Goal: Task Accomplishment & Management: Complete application form

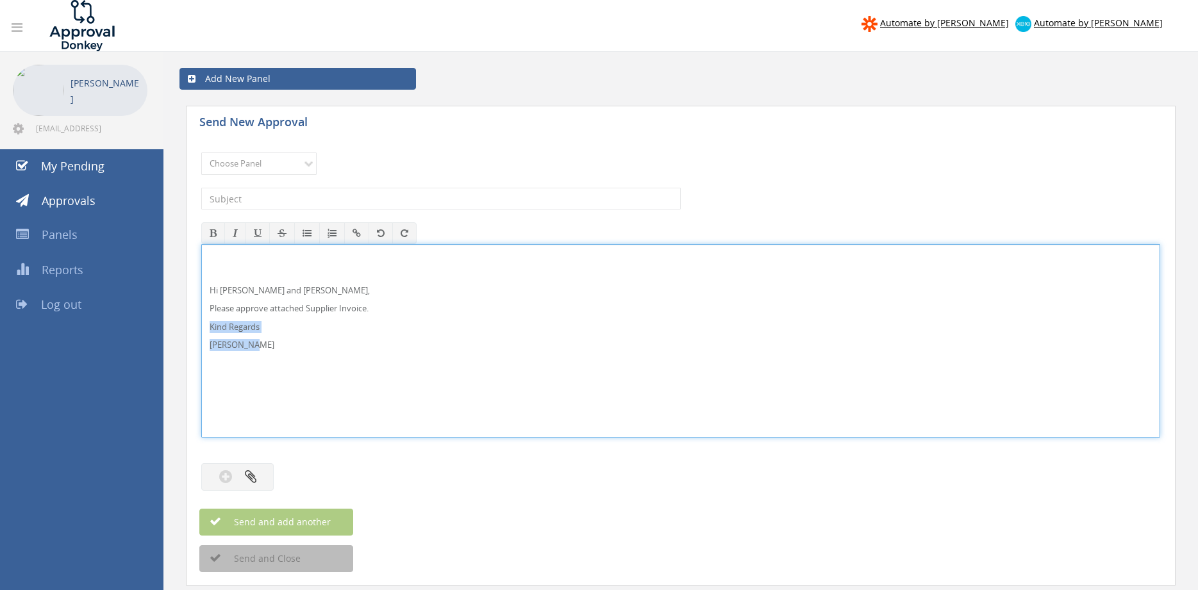
drag, startPoint x: 251, startPoint y: 342, endPoint x: 178, endPoint y: 286, distance: 92.8
click at [201, 295] on div "Hi Paul and Ben, Please approve attached Supplier Invoice. Kind Regards Pam Wal…" at bounding box center [680, 341] width 959 height 194
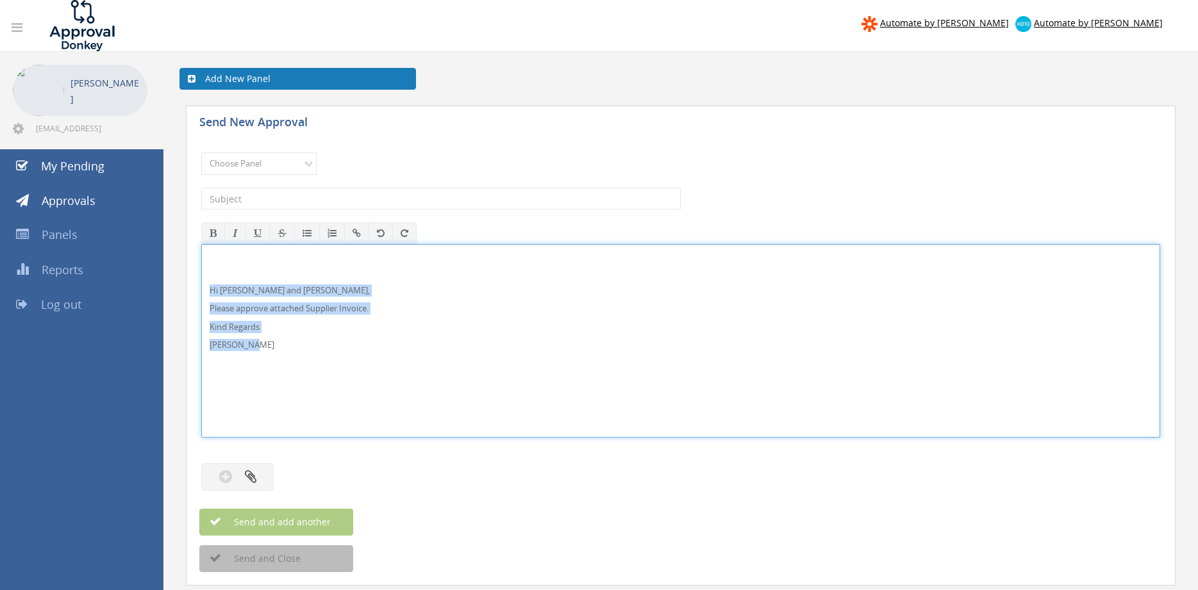
copy div "Hi Paul and Ben, Please approve attached Supplier Invoice. Kind Regards Pam Wal…"
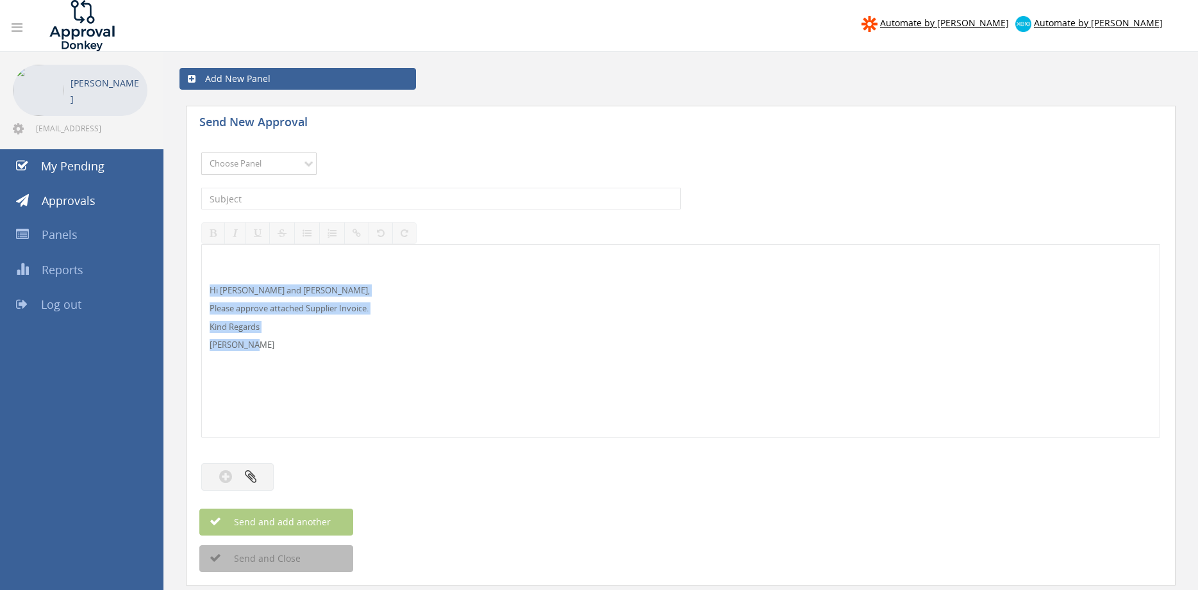
click at [201, 153] on select "Choose Panel Alarm Credits RG - 3 NZ Utilities Cable and SAI Global NZ Alarms-1…" at bounding box center [258, 164] width 115 height 22
select select "9744"
click option "Flamestop Utilities" at bounding box center [0, 0] width 0 height 0
click at [338, 202] on input "text" at bounding box center [440, 199] width 479 height 22
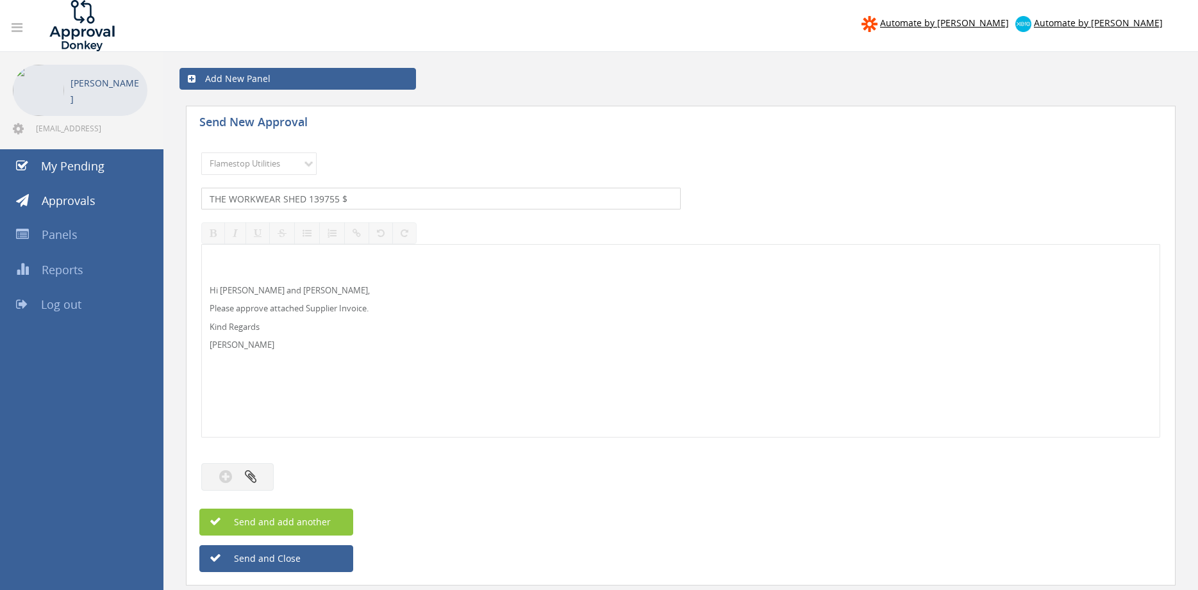
click at [384, 202] on input "THE WORKWEAR SHED 139755 $" at bounding box center [440, 199] width 479 height 22
type input "THE WORKWEAR SHED 139755 $1,398.51"
click at [252, 486] on button "button" at bounding box center [237, 477] width 72 height 28
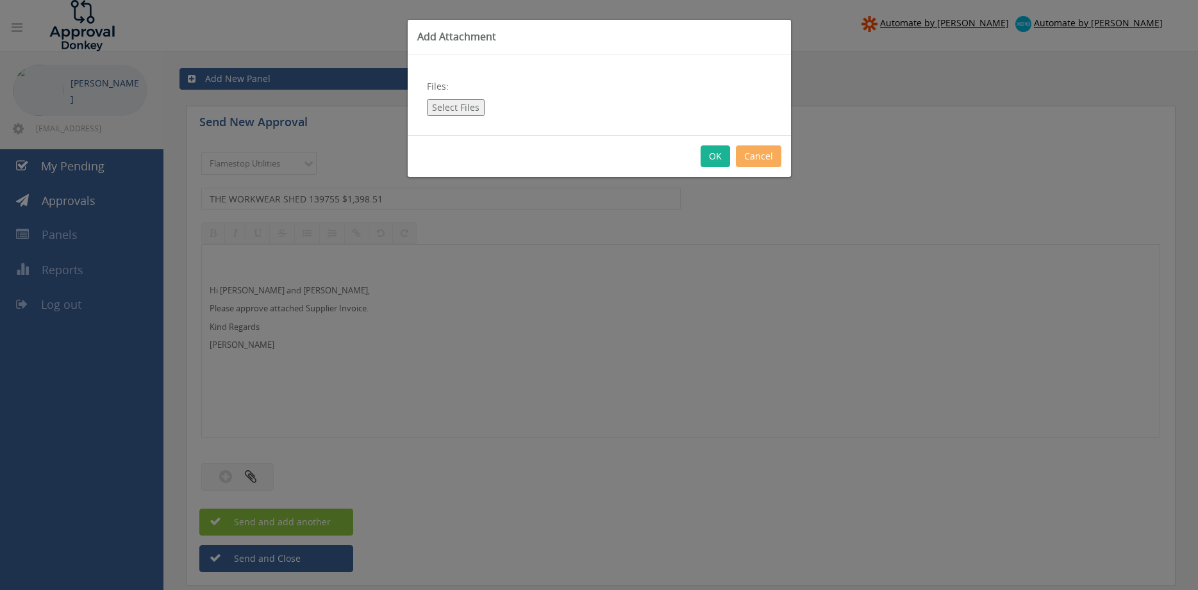
click at [470, 110] on button "Select Files" at bounding box center [456, 107] width 58 height 17
type input "C:\fakepath\THE WORKWEAR SHED 139755 01.09.25 PO 43198.pdf"
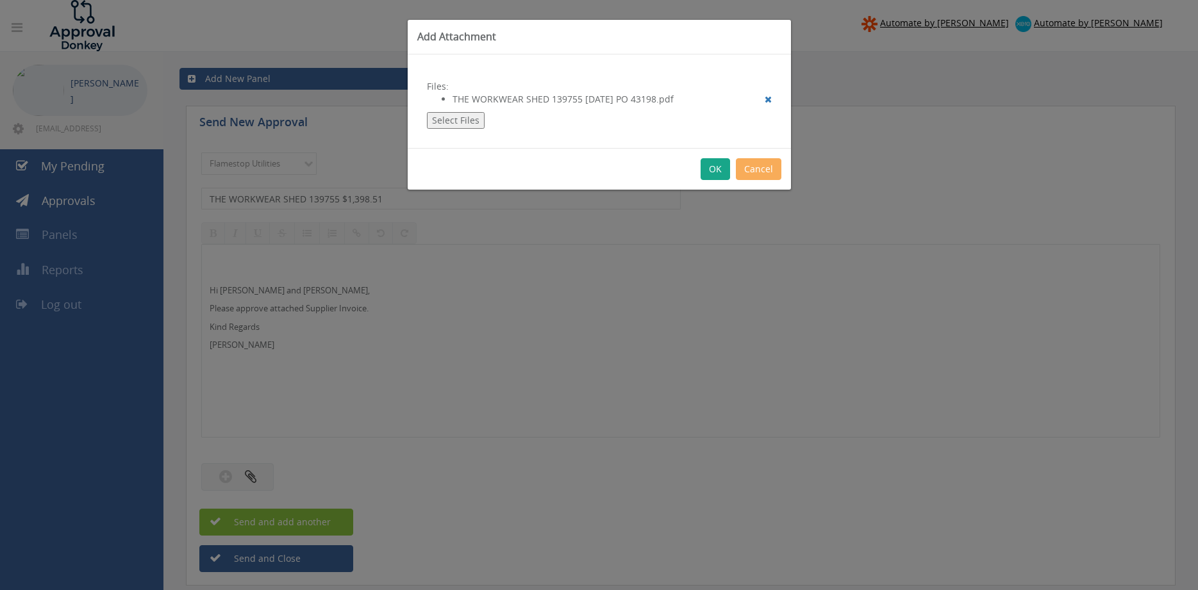
click at [718, 165] on button "OK" at bounding box center [714, 169] width 29 height 22
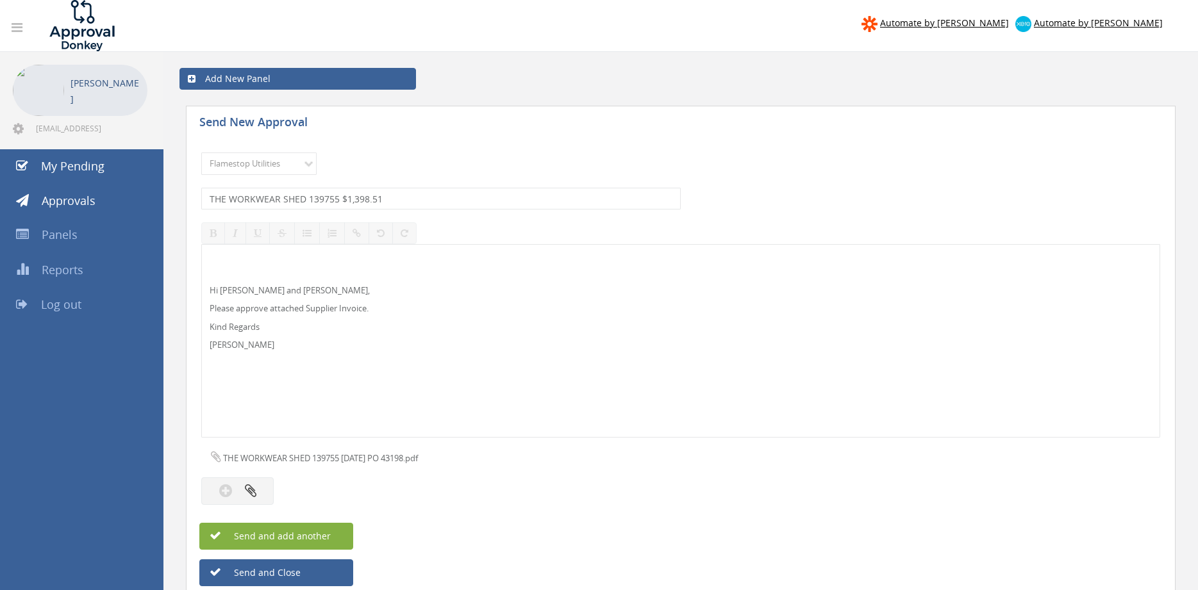
click at [345, 536] on button "Send and add another" at bounding box center [276, 536] width 154 height 27
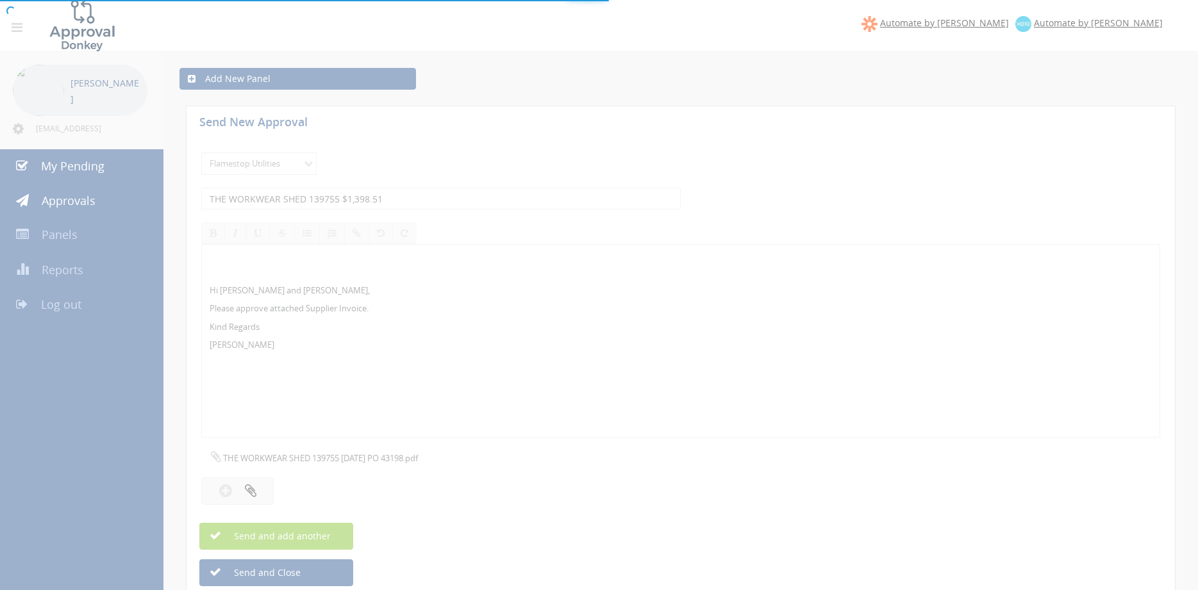
select select
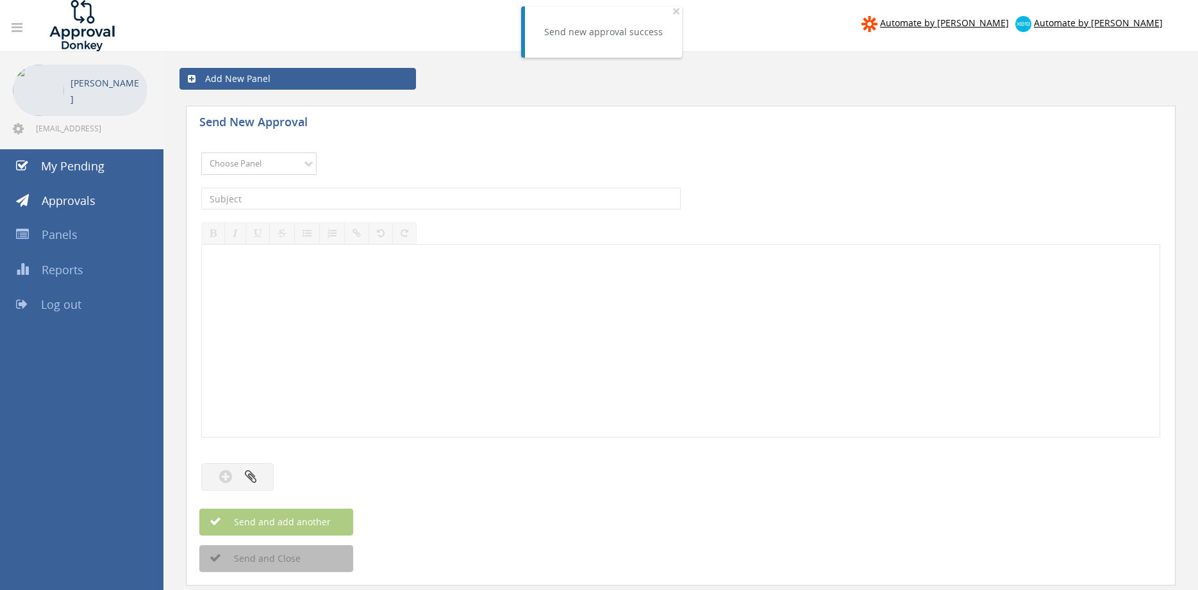
click at [201, 153] on select "Choose Panel Alarm Credits RG - 3 NZ Utilities Cable and SAI Global NZ Alarms-1…" at bounding box center [258, 164] width 115 height 22
select select "9744"
click option "Flamestop Utilities" at bounding box center [0, 0] width 0 height 0
click at [343, 204] on input "text" at bounding box center [440, 199] width 479 height 22
type input "OFFICEWORKS WPK 623860609 $286.56"
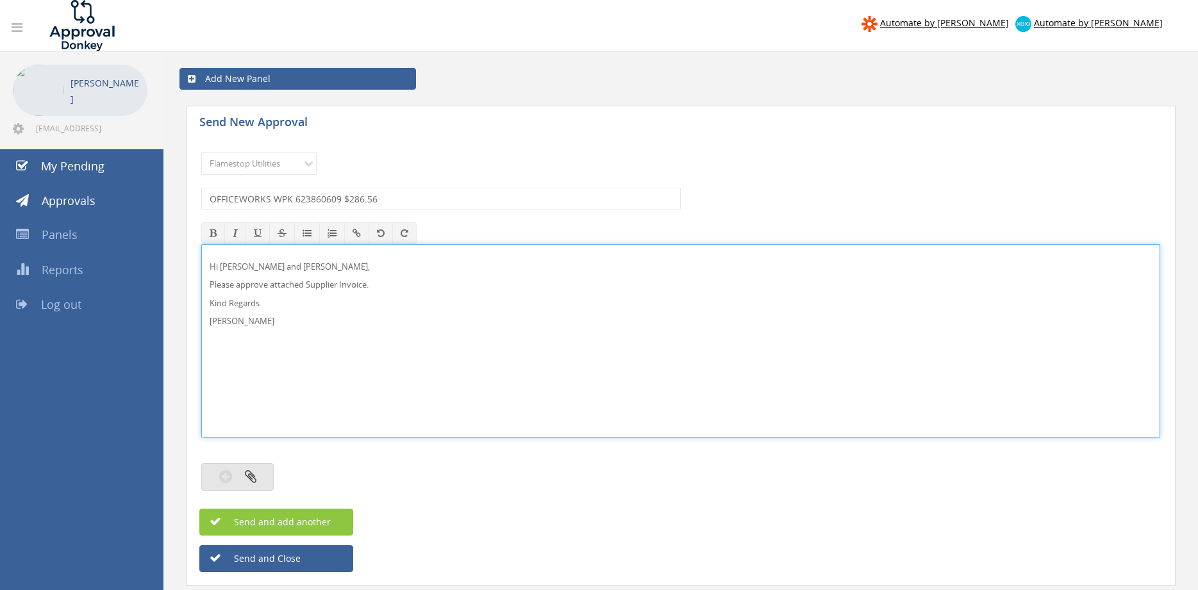
click at [258, 473] on button "button" at bounding box center [237, 477] width 72 height 28
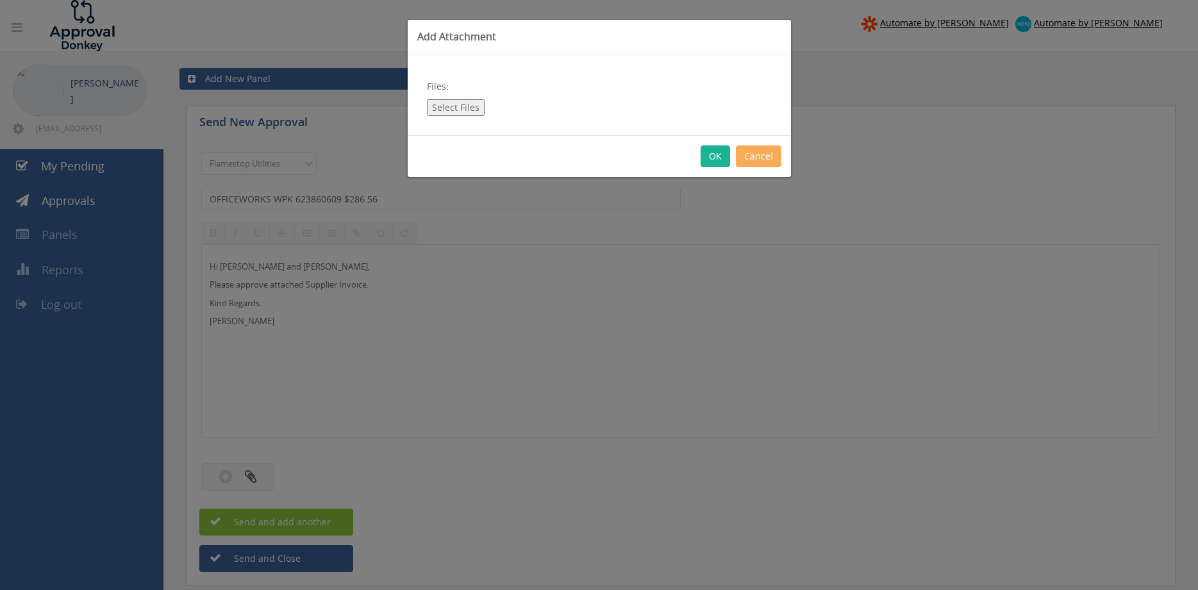
click at [457, 105] on button "Select Files" at bounding box center [456, 107] width 58 height 17
type input "C:\fakepath\Officeworks WPK Invoice 623860609 12.09.25.pdf"
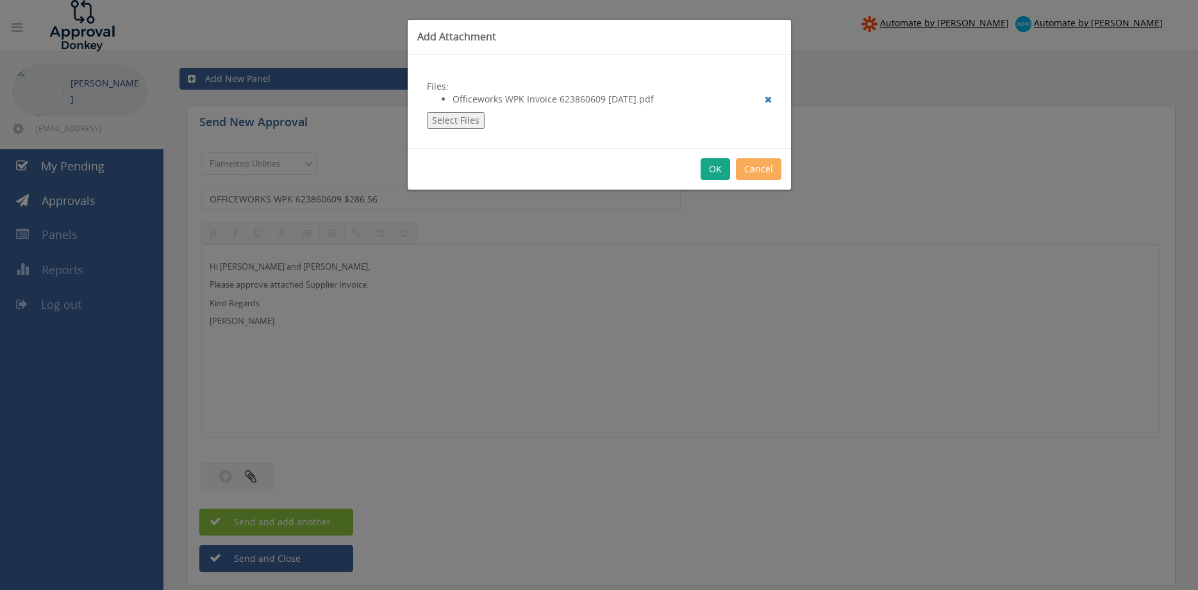
click at [716, 170] on button "OK" at bounding box center [714, 169] width 29 height 22
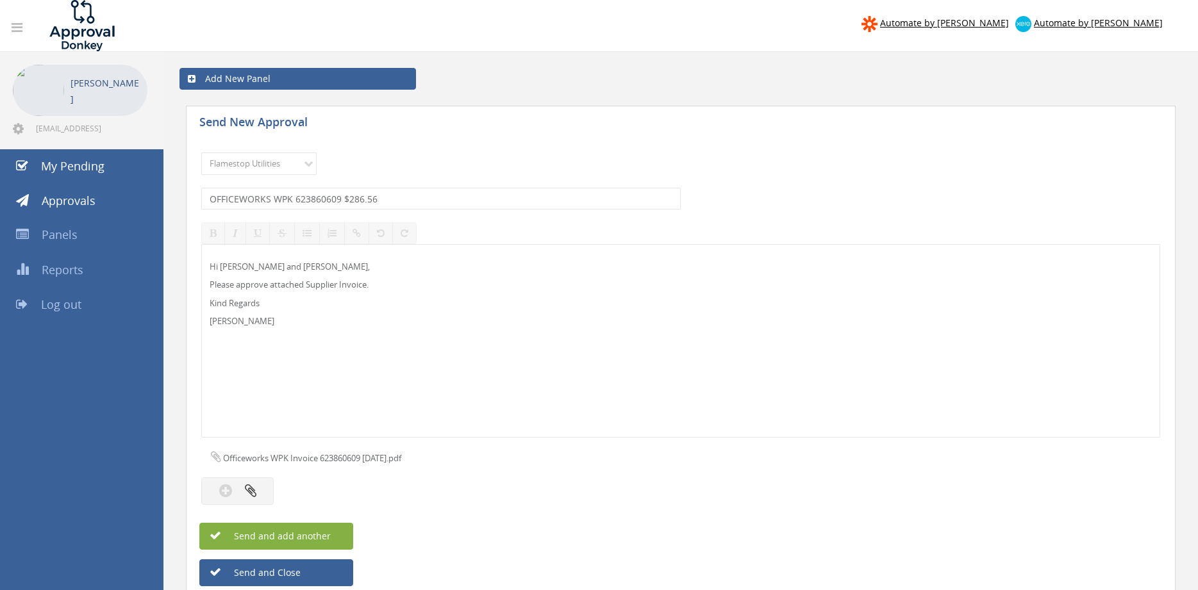
click at [340, 532] on button "Send and add another" at bounding box center [276, 536] width 154 height 27
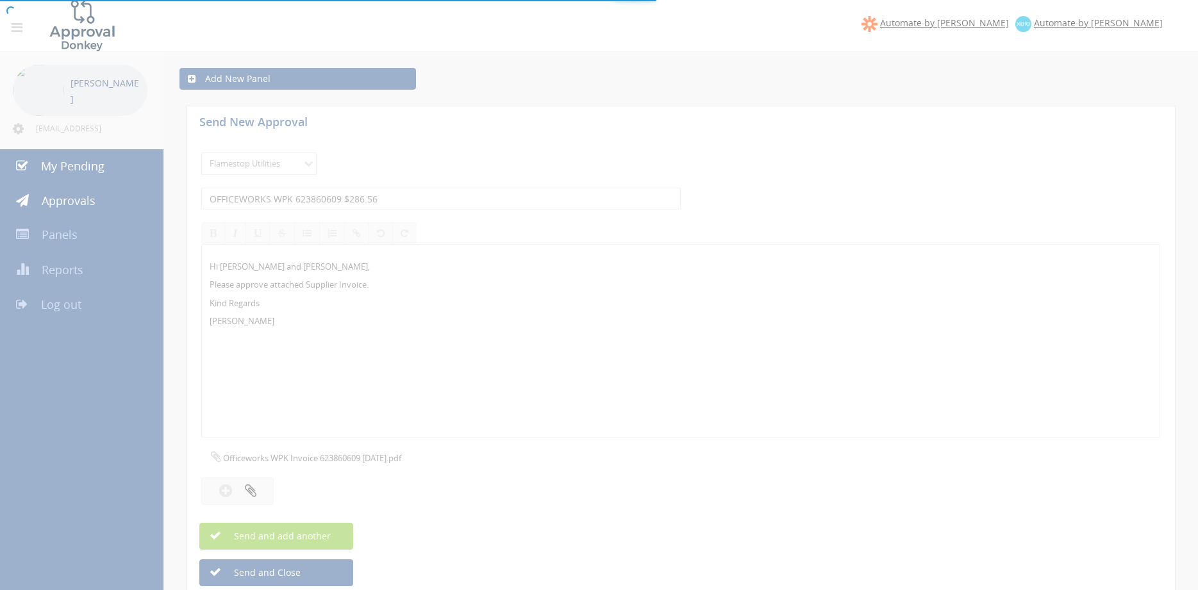
select select
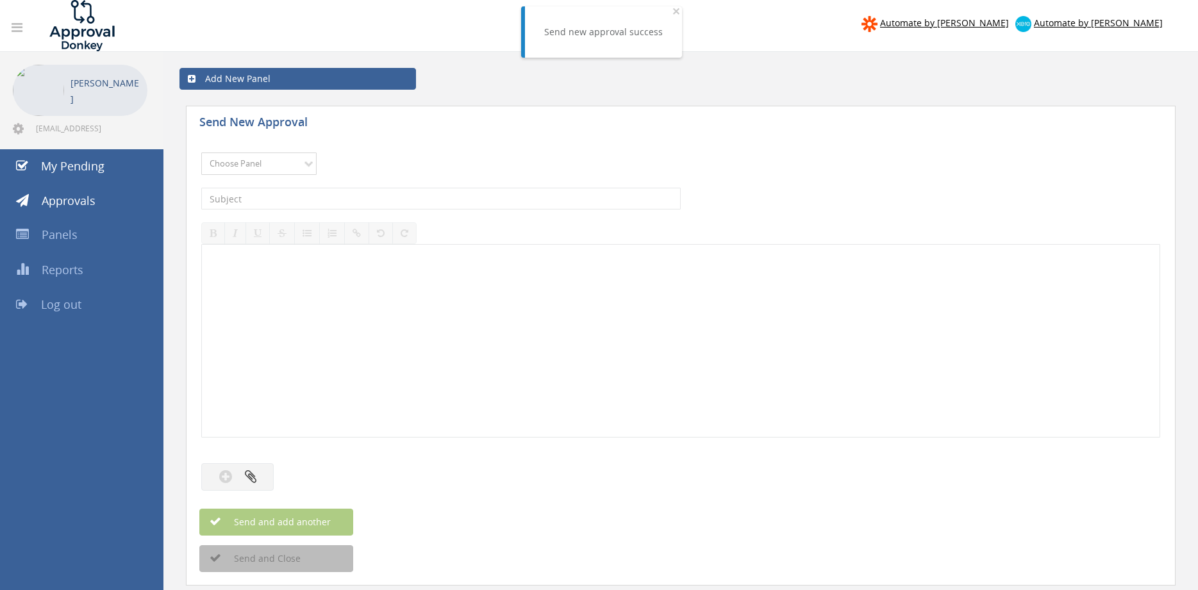
click at [201, 153] on select "Choose Panel Alarm Credits RG - 3 NZ Utilities Cable and SAI Global NZ Alarms-1…" at bounding box center [258, 164] width 115 height 22
select select "9744"
click option "Flamestop Utilities" at bounding box center [0, 0] width 0 height 0
click at [347, 201] on input "text" at bounding box center [440, 199] width 479 height 22
type input "GREEN HILLS INV 30 $6,220.95"
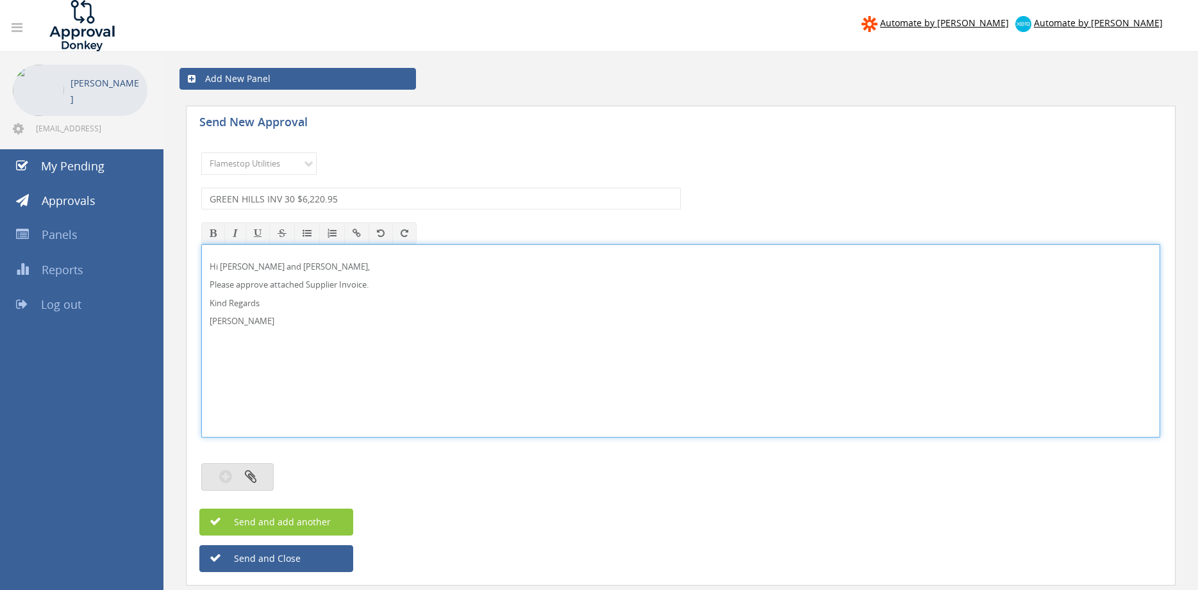
click at [248, 475] on icon "button" at bounding box center [251, 476] width 12 height 15
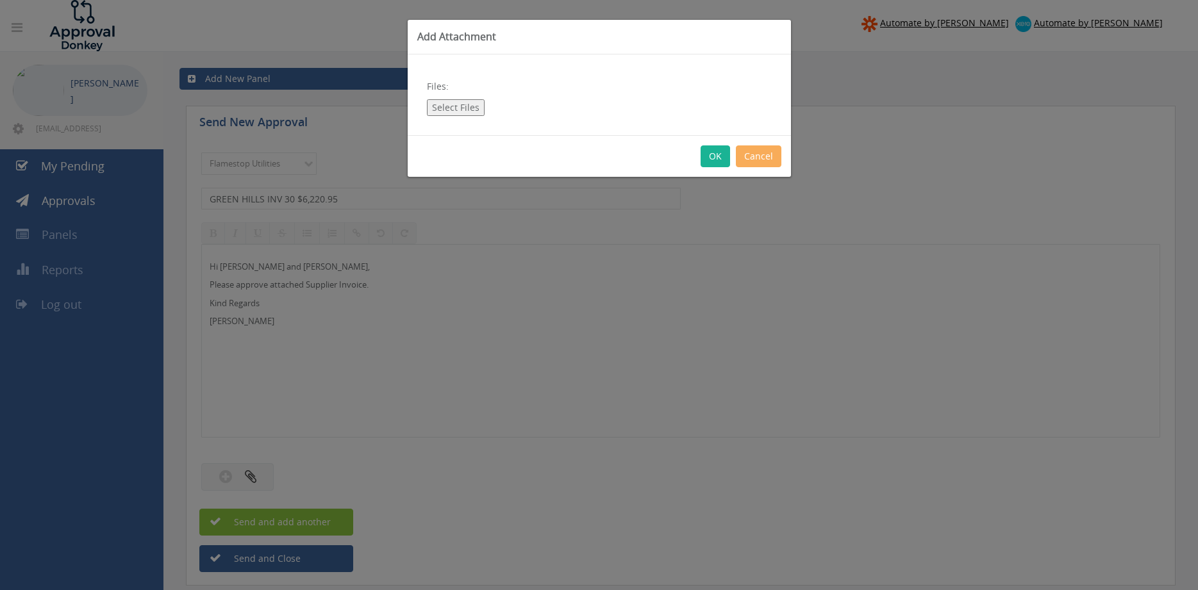
click at [468, 107] on button "Select Files" at bounding box center [456, 107] width 58 height 17
type input "C:\fakepath\GREEN HILLS INV-00000030 15.09.25.pdf"
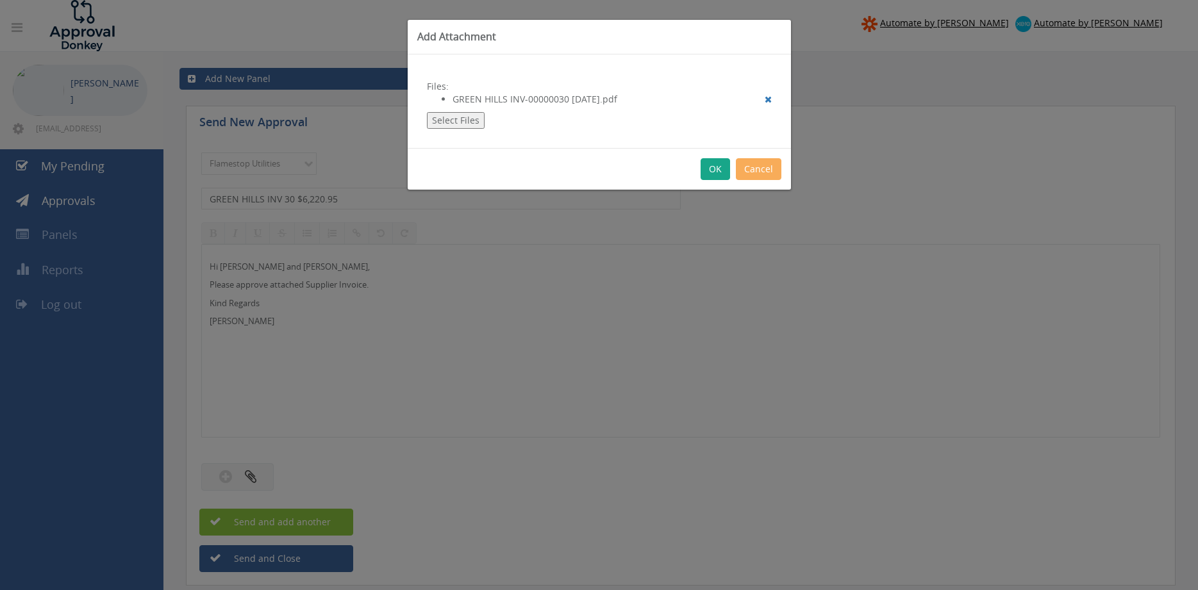
click at [715, 170] on button "OK" at bounding box center [714, 169] width 29 height 22
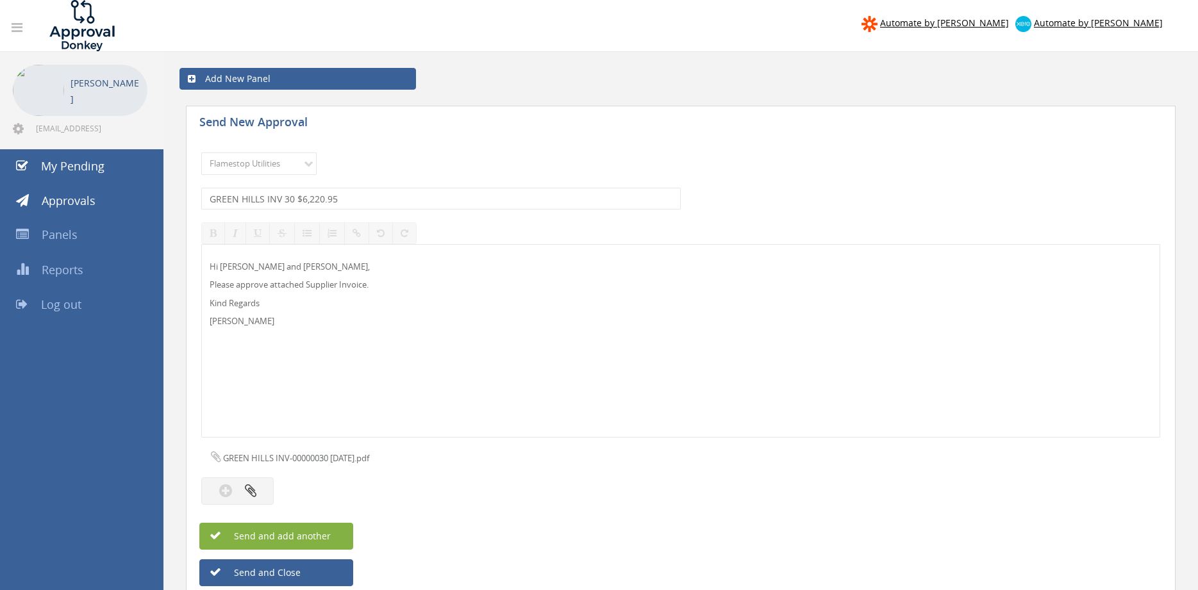
click at [337, 526] on button "Send and add another" at bounding box center [276, 536] width 154 height 27
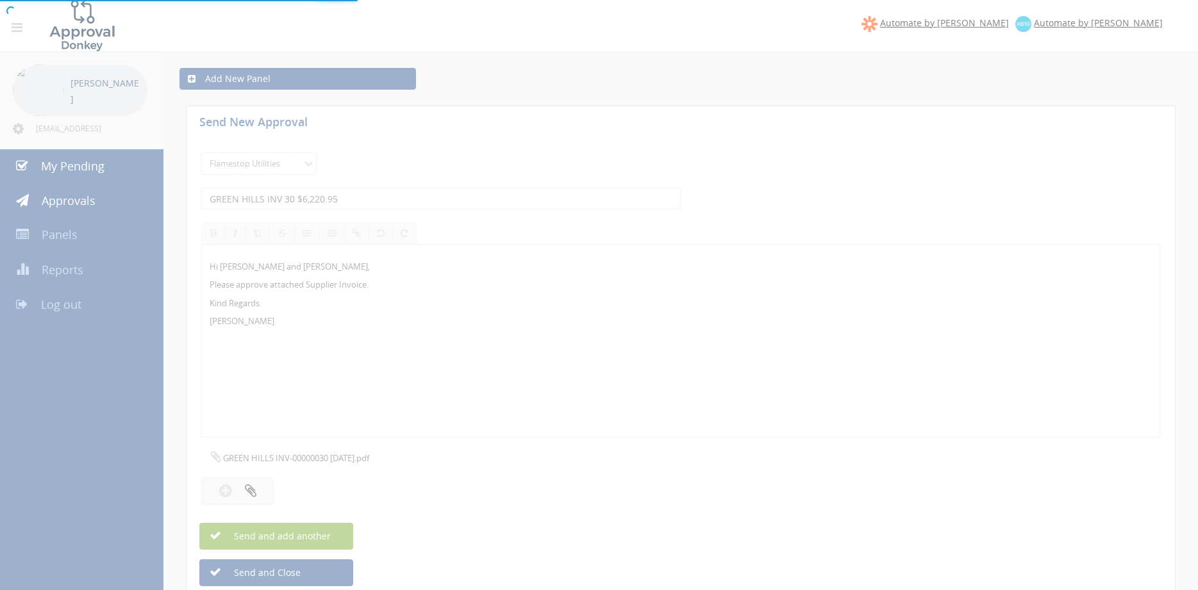
select select
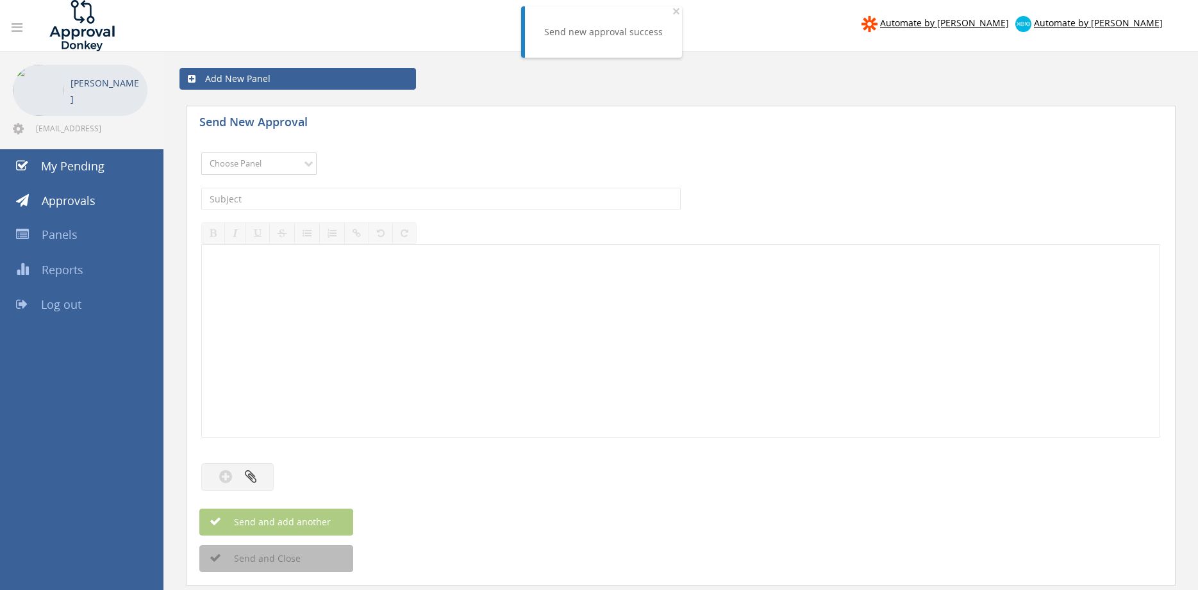
click at [201, 153] on select "Choose Panel Alarm Credits RG - 3 NZ Utilities Cable and SAI Global NZ Alarms-1…" at bounding box center [258, 164] width 115 height 22
select select "9744"
click option "Flamestop Utilities" at bounding box center [0, 0] width 0 height 0
click at [345, 207] on input "text" at bounding box center [440, 199] width 479 height 22
type input "FORKHIRE SA INV00102079 $749.65"
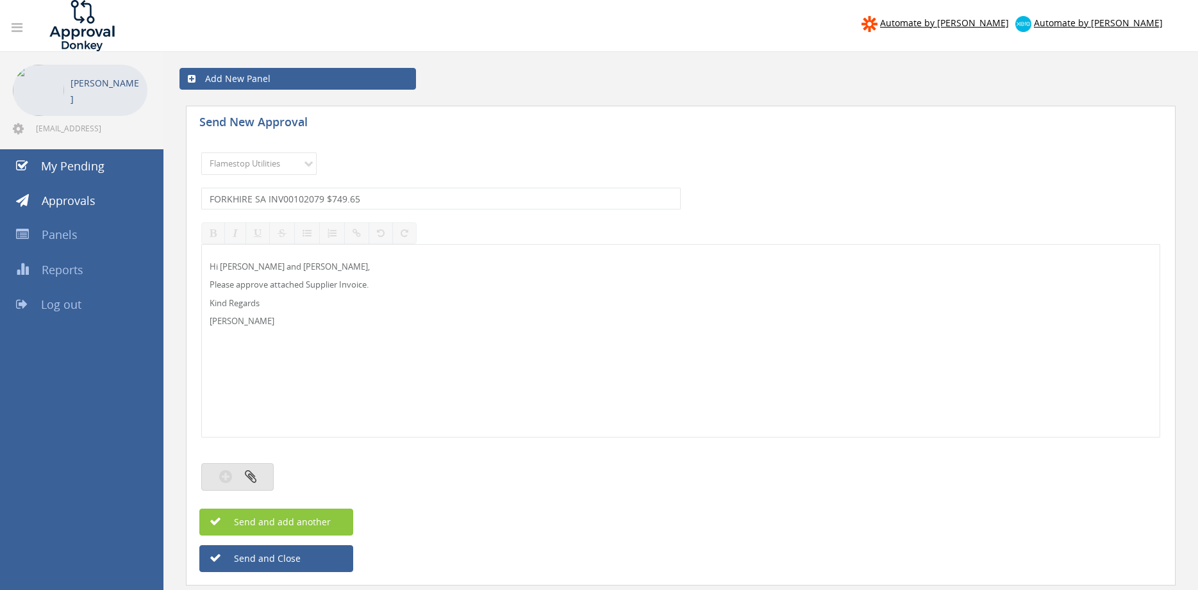
click at [266, 477] on button "button" at bounding box center [237, 477] width 72 height 28
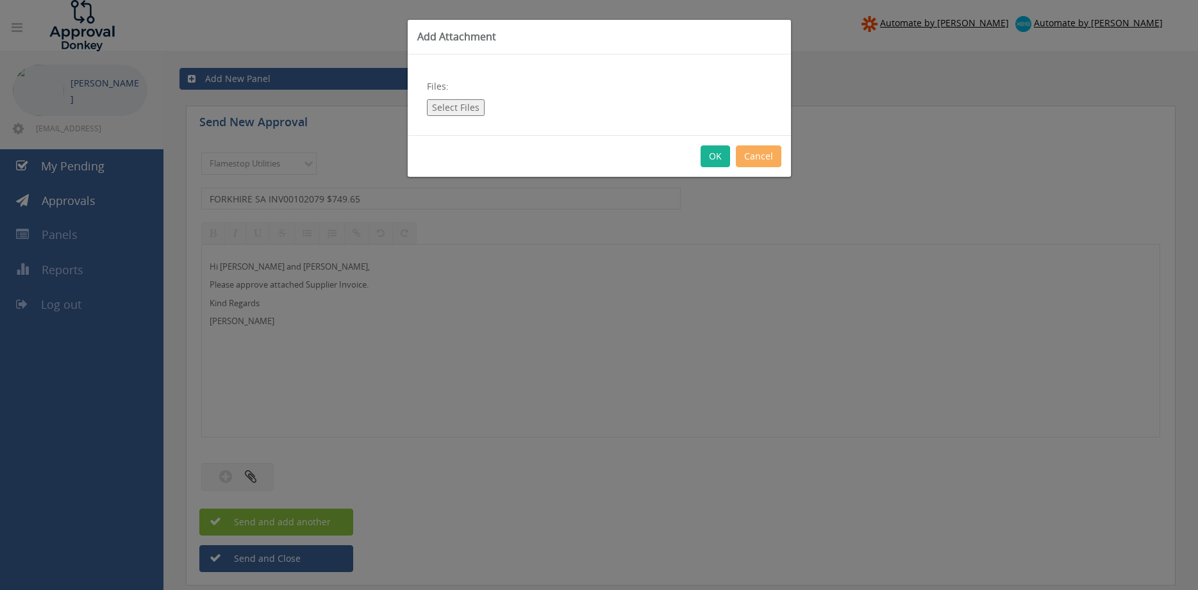
click at [454, 108] on button "Select Files" at bounding box center [456, 107] width 58 height 17
type input "C:\fakepath\FORKHIRE SA INV00102079 01.08.25.pdf"
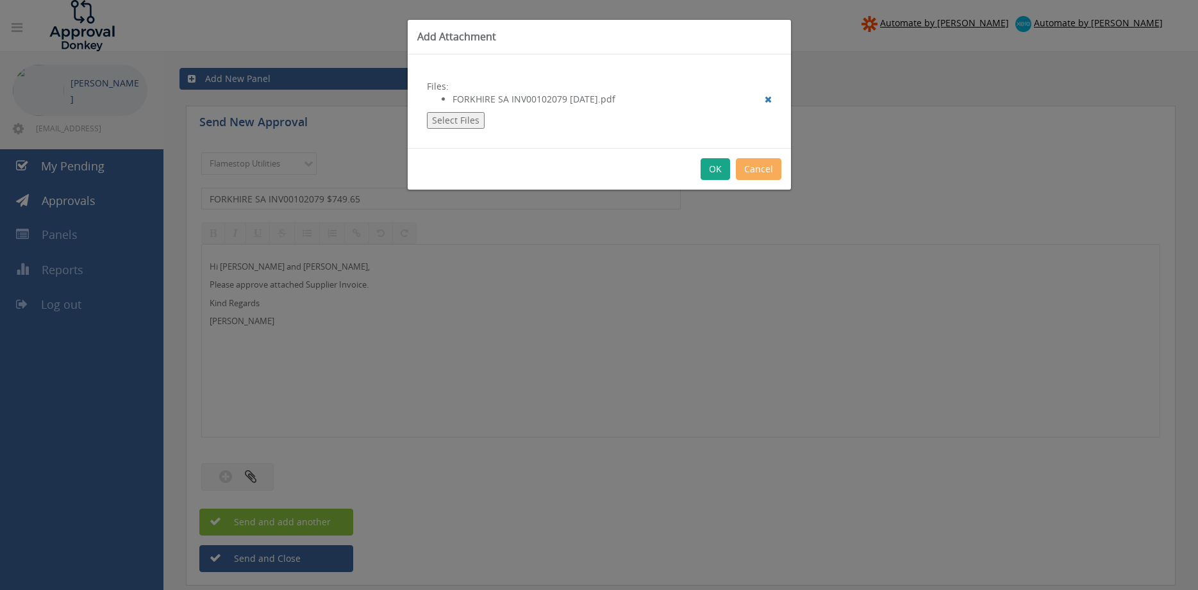
click at [716, 169] on button "OK" at bounding box center [714, 169] width 29 height 22
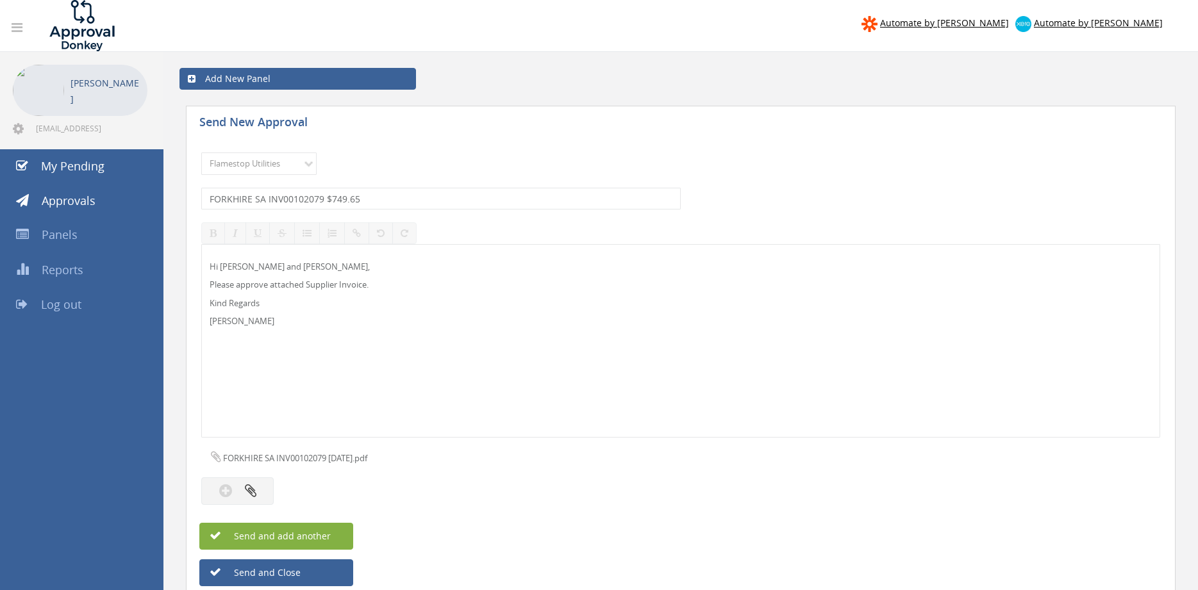
click at [327, 535] on span "Send and add another" at bounding box center [268, 536] width 124 height 12
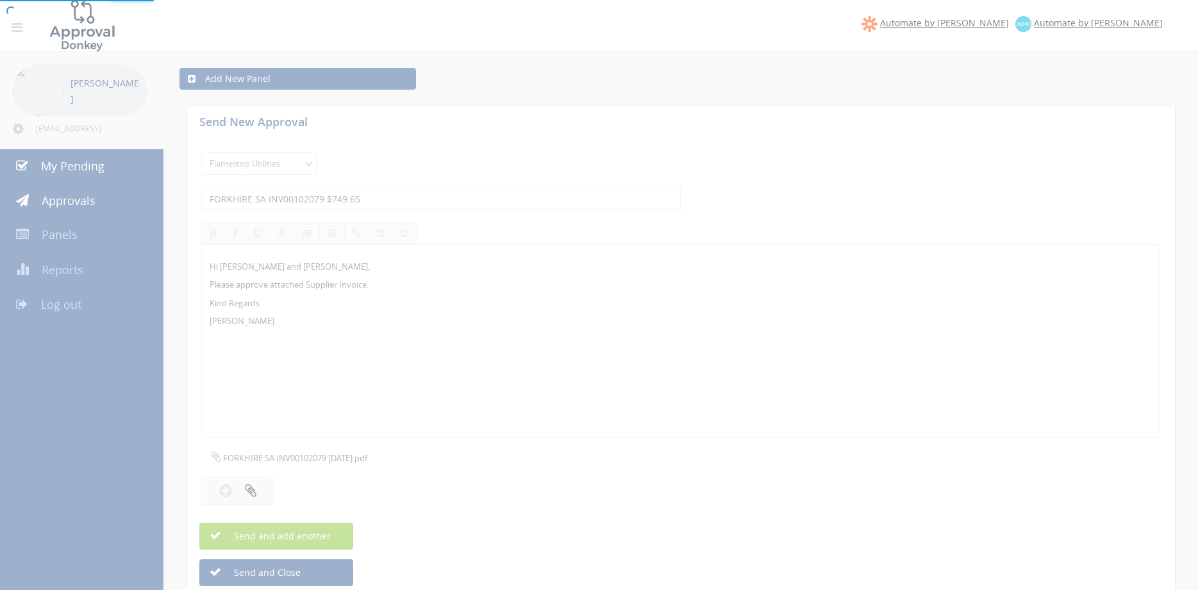
select select
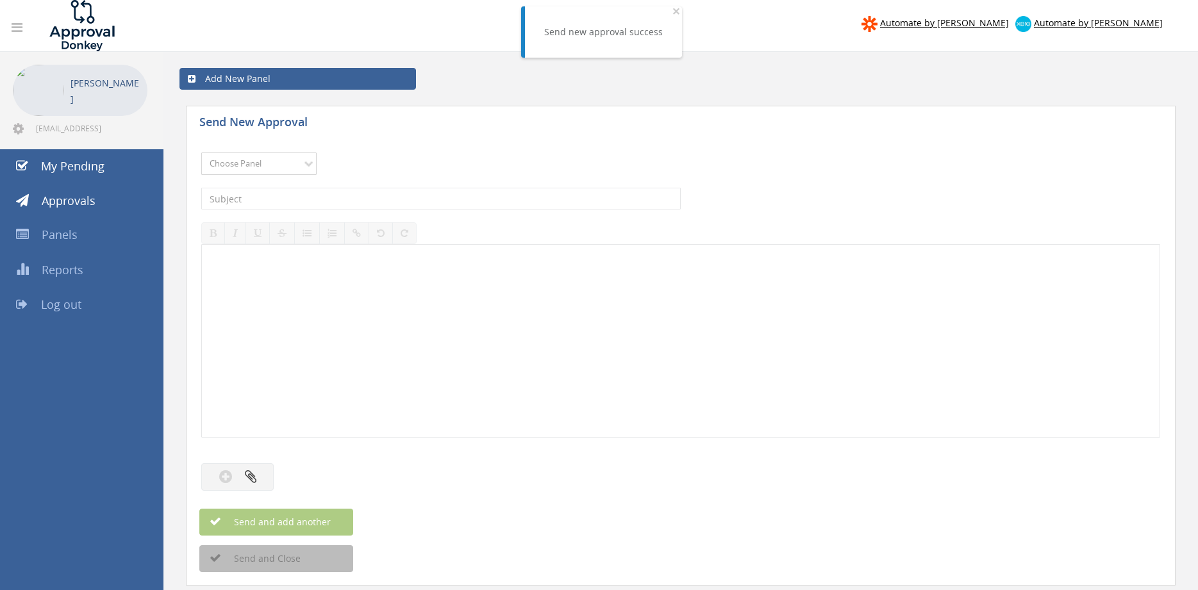
click at [201, 153] on select "Choose Panel Alarm Credits RG - 3 NZ Utilities Cable and SAI Global NZ Alarms-1…" at bounding box center [258, 164] width 115 height 22
select select "9744"
click option "Flamestop Utilities" at bounding box center [0, 0] width 0 height 0
click at [343, 201] on input "text" at bounding box center [440, 199] width 479 height 22
type input "ELGAS NT 1762742458 $165.00"
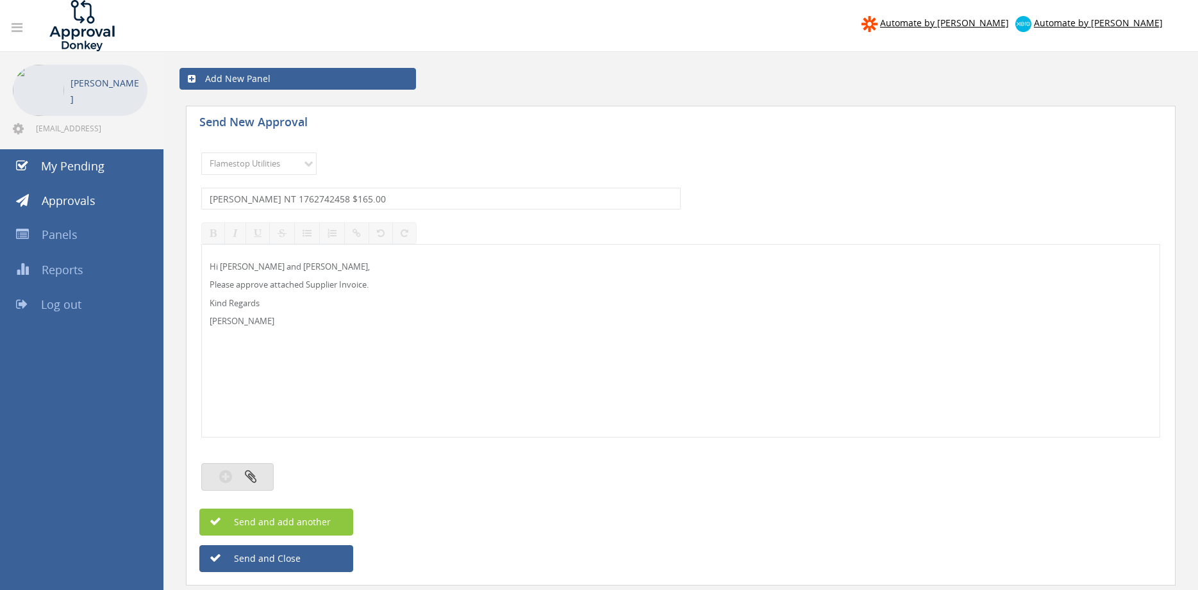
click at [250, 481] on icon "button" at bounding box center [251, 476] width 12 height 15
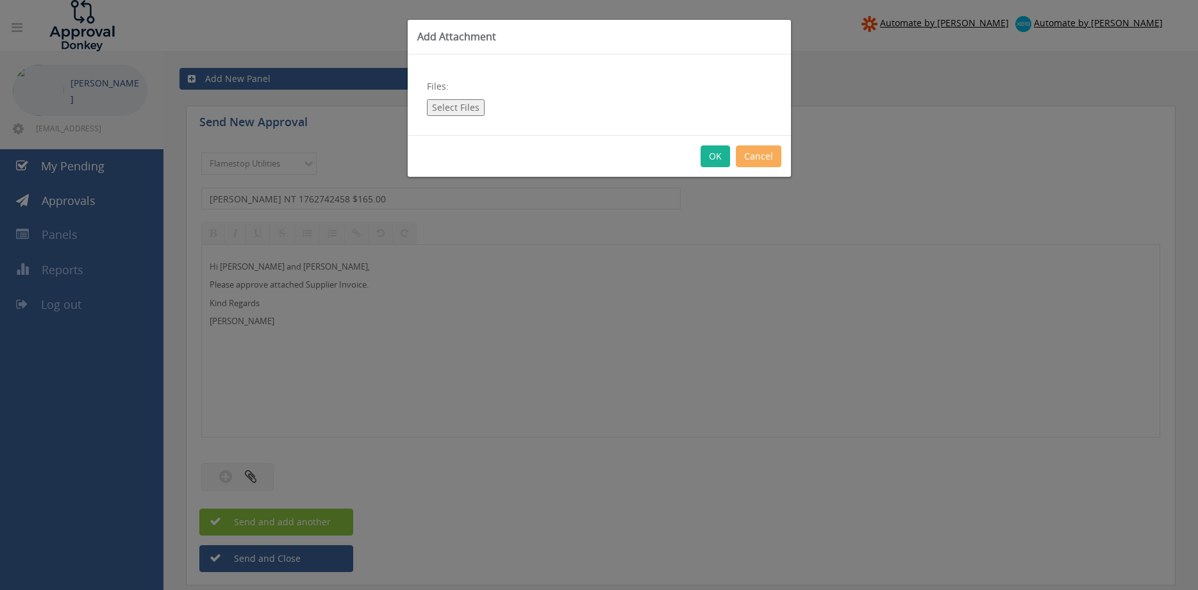
click at [461, 107] on button "Select Files" at bounding box center [456, 107] width 58 height 17
type input "C:\fakepath\ELGAS NT Inv_1762742458 16.09.25.pdf"
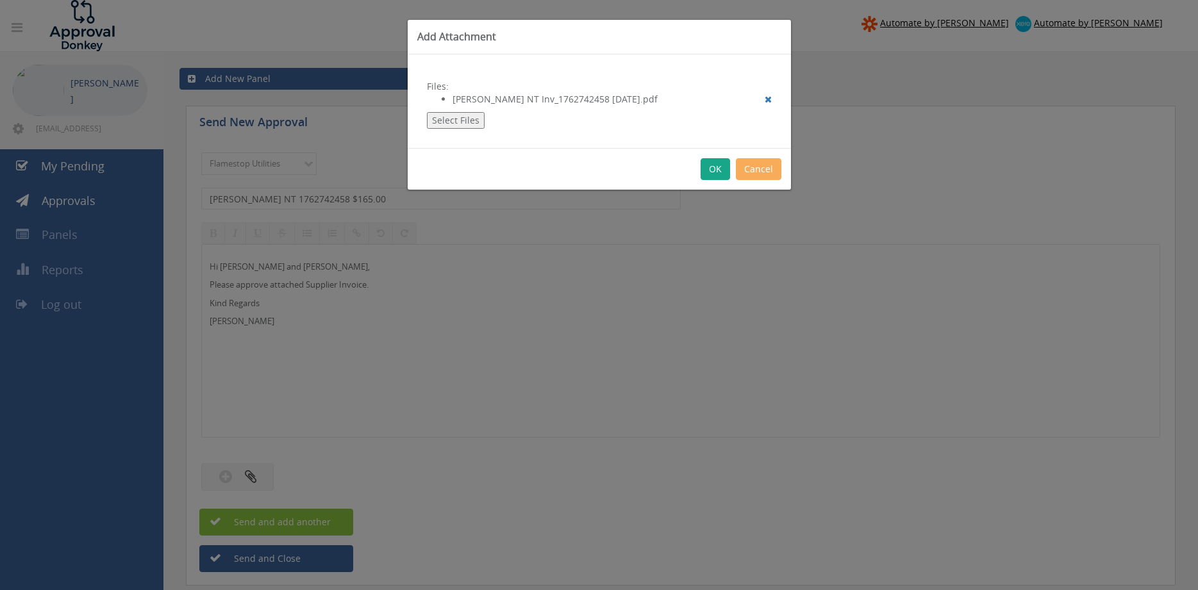
click at [713, 173] on button "OK" at bounding box center [714, 169] width 29 height 22
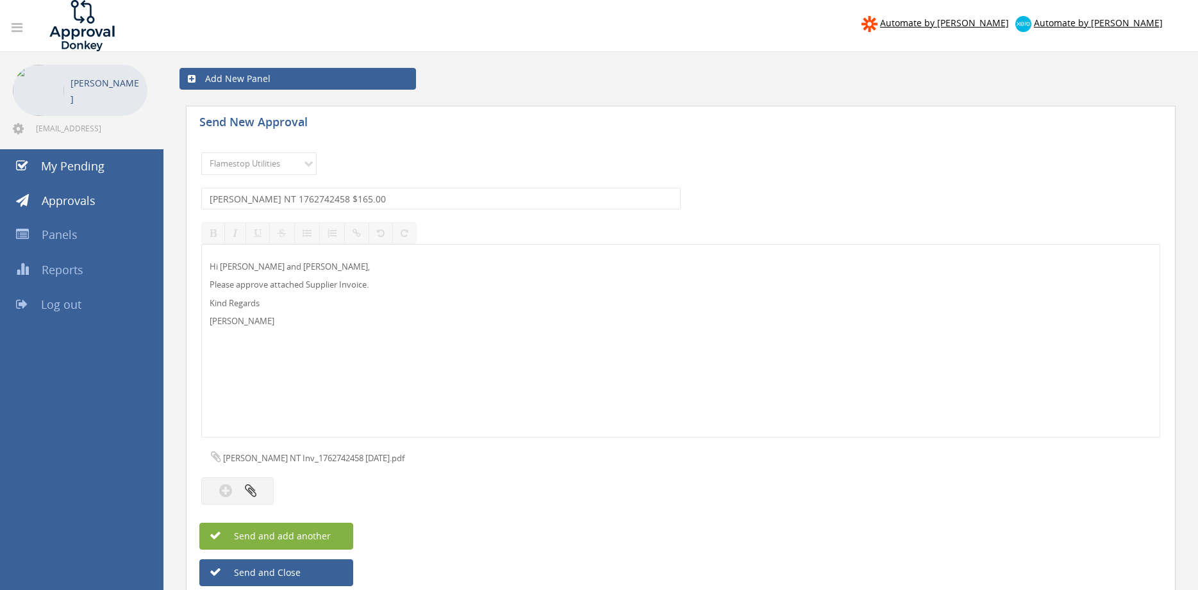
click at [322, 530] on span "Send and add another" at bounding box center [268, 536] width 124 height 12
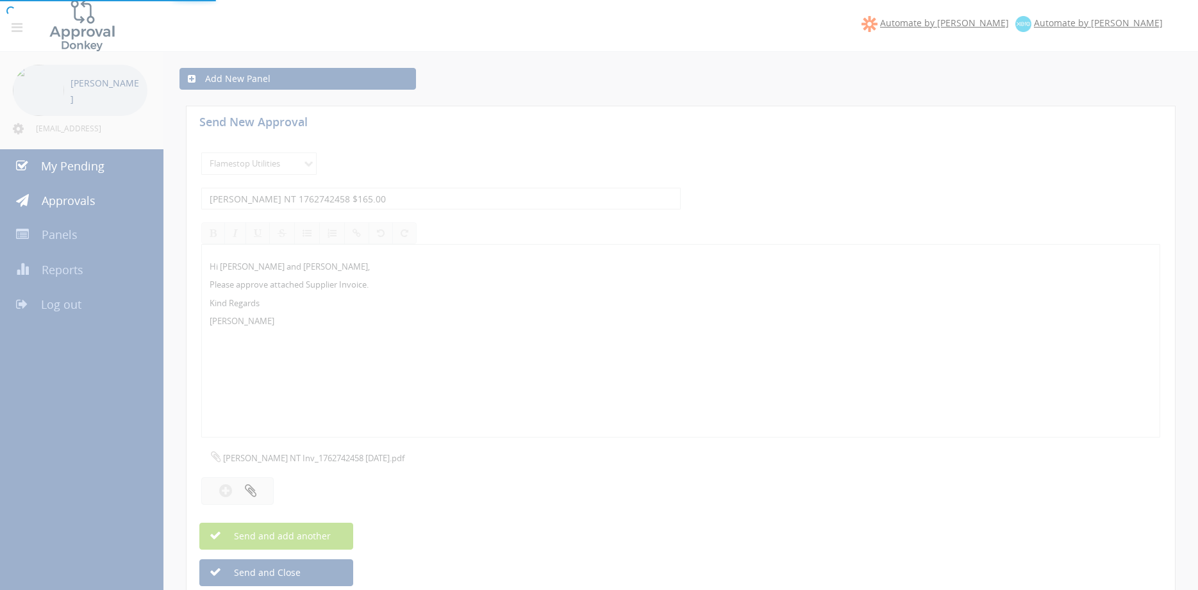
select select
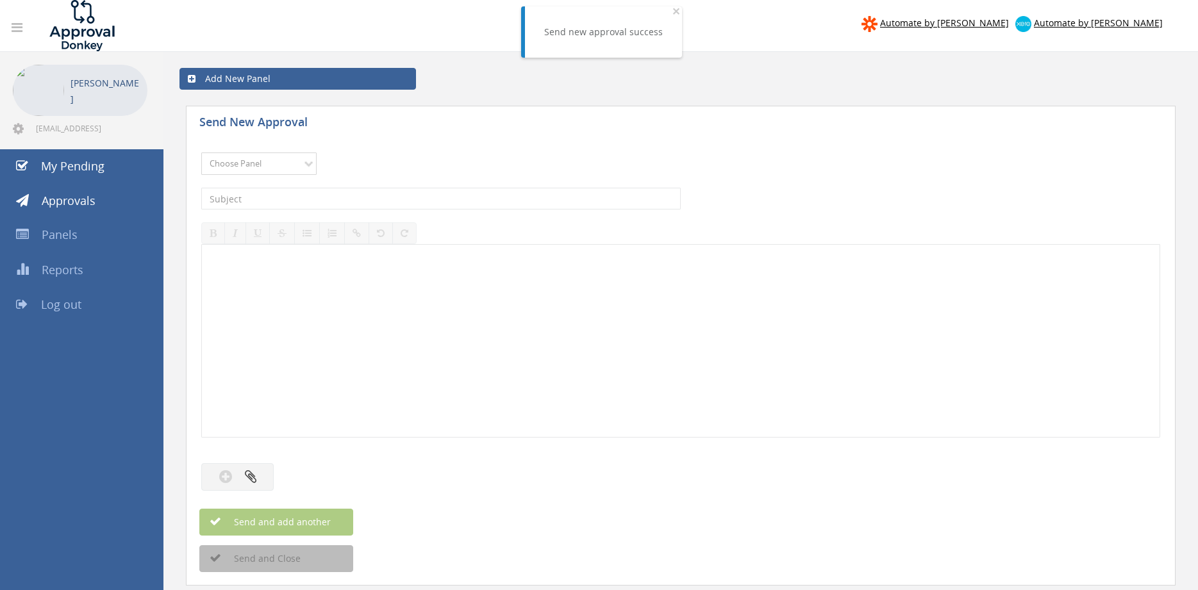
click at [201, 153] on select "Choose Panel Alarm Credits RG - 3 NZ Utilities Cable and SAI Global NZ Alarms-1…" at bounding box center [258, 164] width 115 height 22
select select "9744"
click option "Flamestop Utilities" at bounding box center [0, 0] width 0 height 0
click at [331, 204] on input "text" at bounding box center [440, 199] width 479 height 22
type input "E"
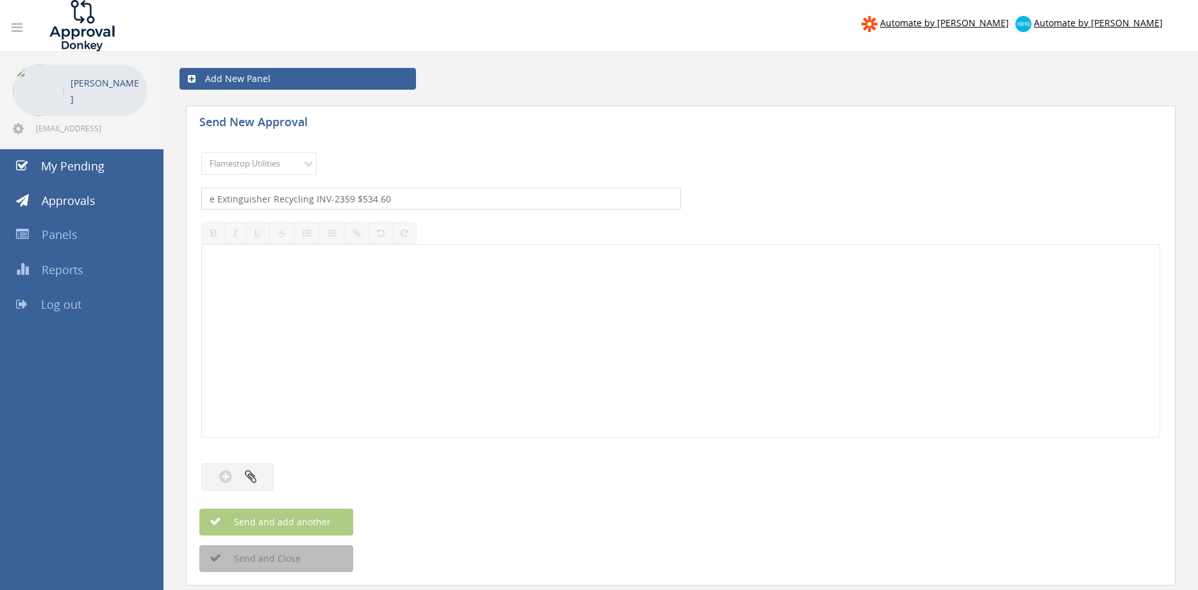
type input "e Extinguisher Recycling INV-2359 $534.60"
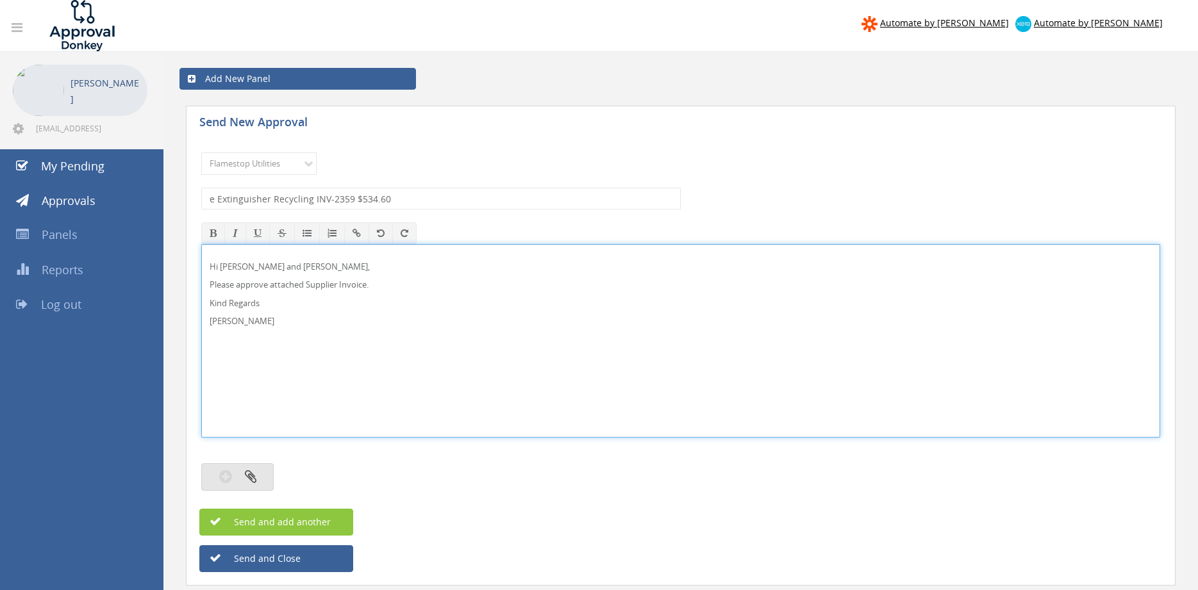
click at [253, 472] on icon "button" at bounding box center [251, 476] width 12 height 15
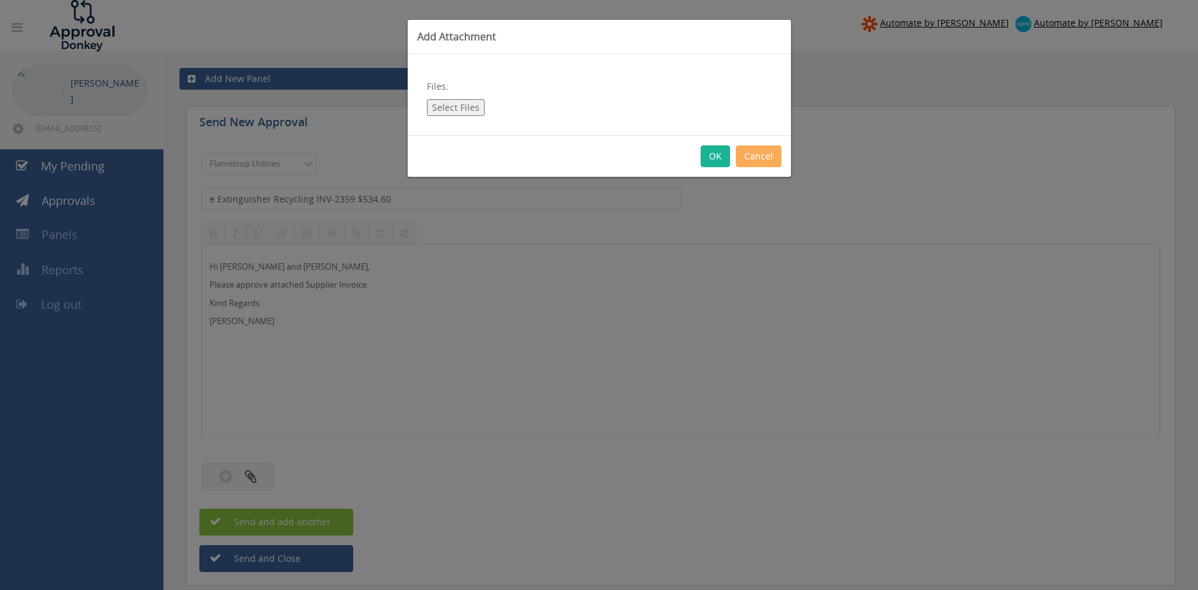
click at [458, 101] on button "Select Files" at bounding box center [456, 107] width 58 height 17
type input "C:\fakepath\e Extinguisher recycling INV-2359 16.09.25.pdf"
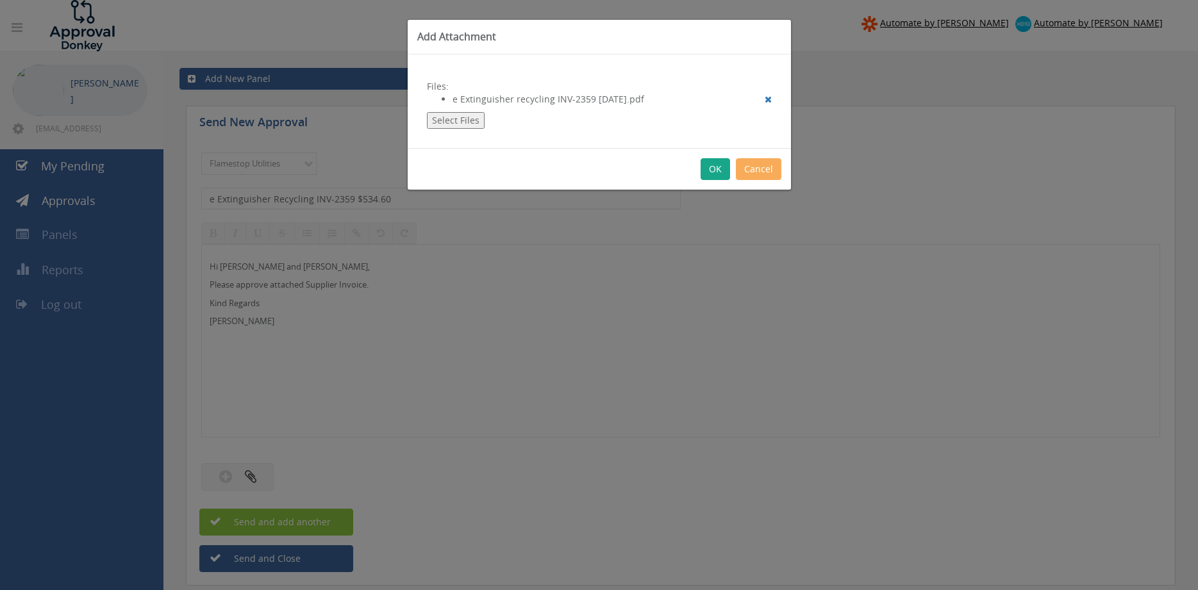
click at [716, 172] on button "OK" at bounding box center [714, 169] width 29 height 22
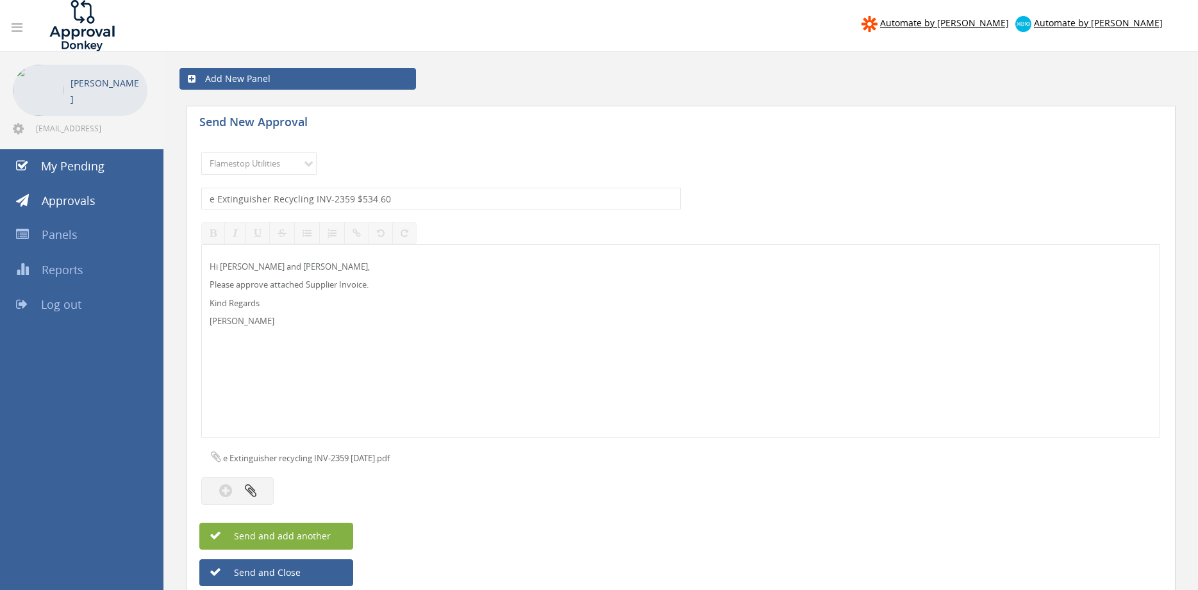
click at [335, 533] on button "Send and add another" at bounding box center [276, 536] width 154 height 27
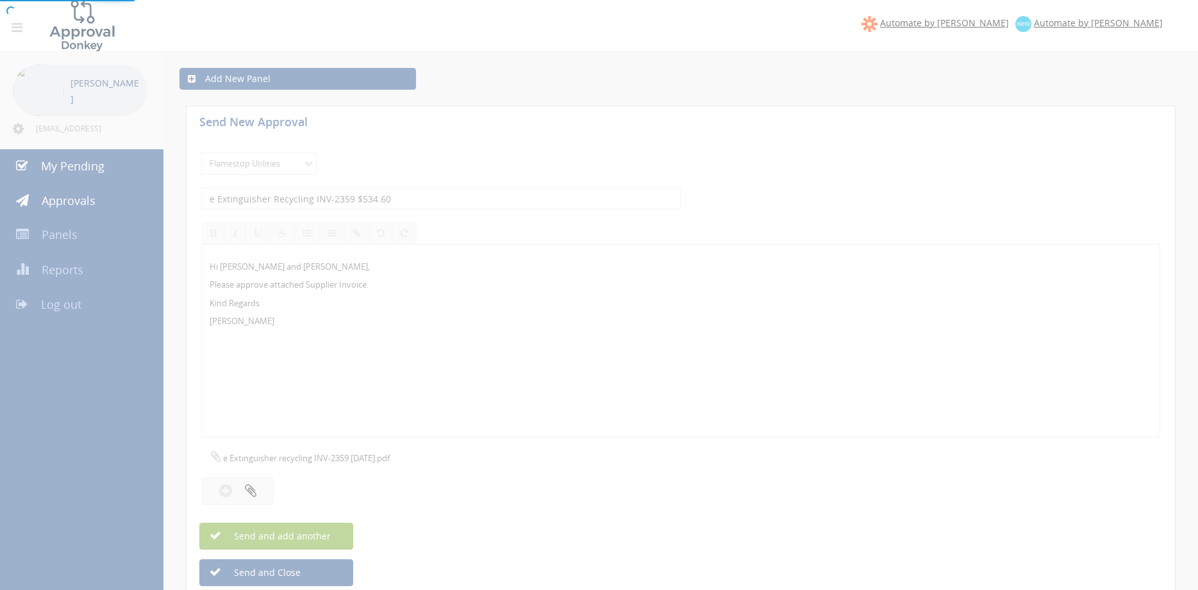
select select
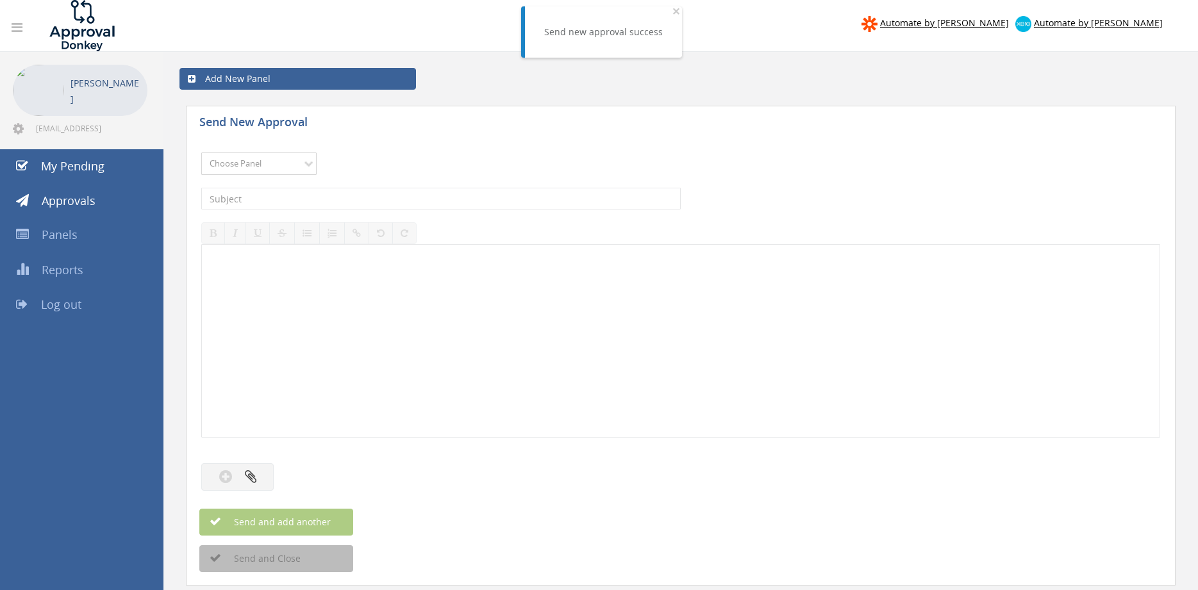
click at [201, 153] on select "Choose Panel Alarm Credits RG - 3 NZ Utilities Cable and SAI Global NZ Alarms-1…" at bounding box center [258, 164] width 115 height 22
click option "Credit Requests - 2" at bounding box center [0, 0] width 0 height 0
click at [366, 194] on input "text" at bounding box center [440, 199] width 479 height 22
click at [201, 153] on select "Choose Panel Alarm Credits RG - 3 NZ Utilities Cable and SAI Global NZ Alarms-1…" at bounding box center [258, 164] width 115 height 22
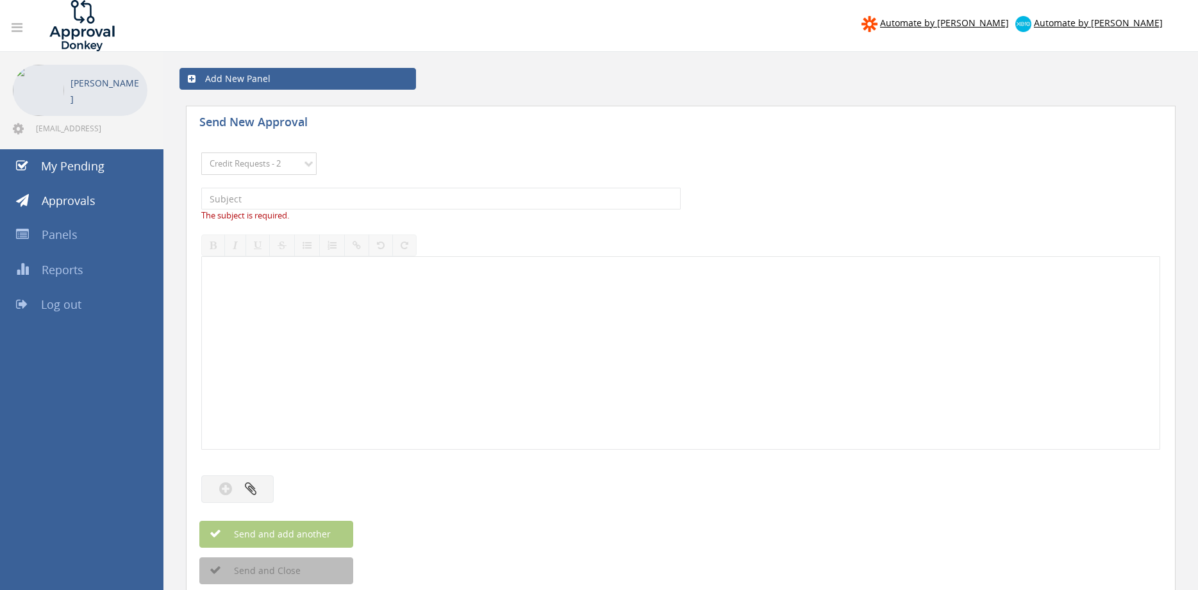
select select "9744"
click option "Flamestop Utilities" at bounding box center [0, 0] width 0 height 0
click at [347, 199] on input "text" at bounding box center [440, 199] width 479 height 22
click at [251, 197] on input "text" at bounding box center [440, 199] width 479 height 22
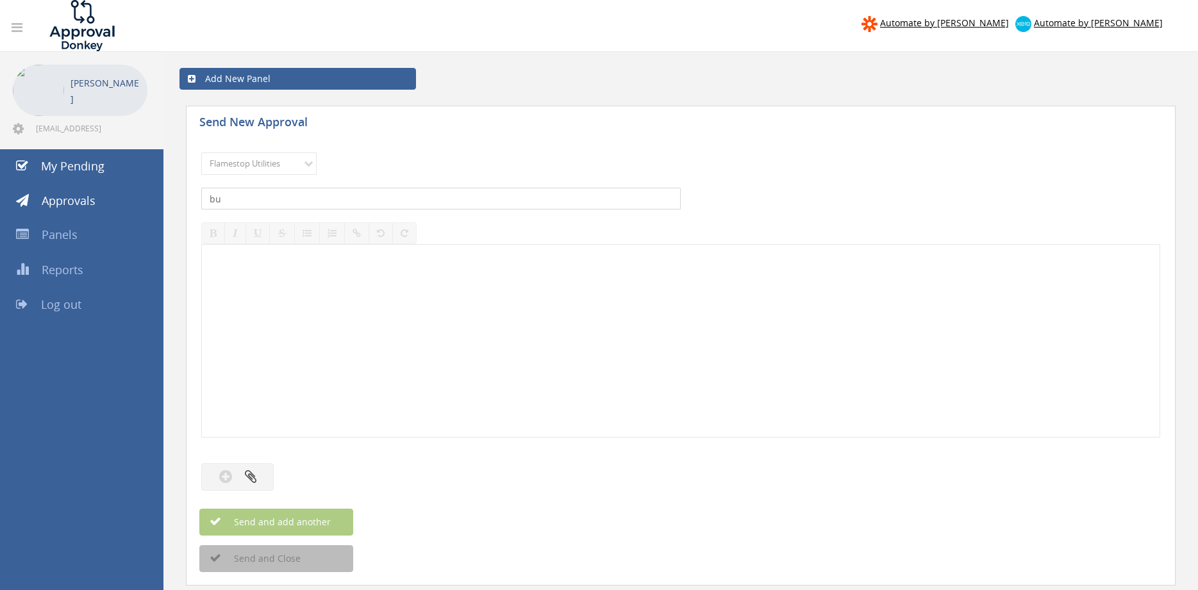
type input "b"
type input "BUNNINGS QLD 8201/90039869 $15.11"
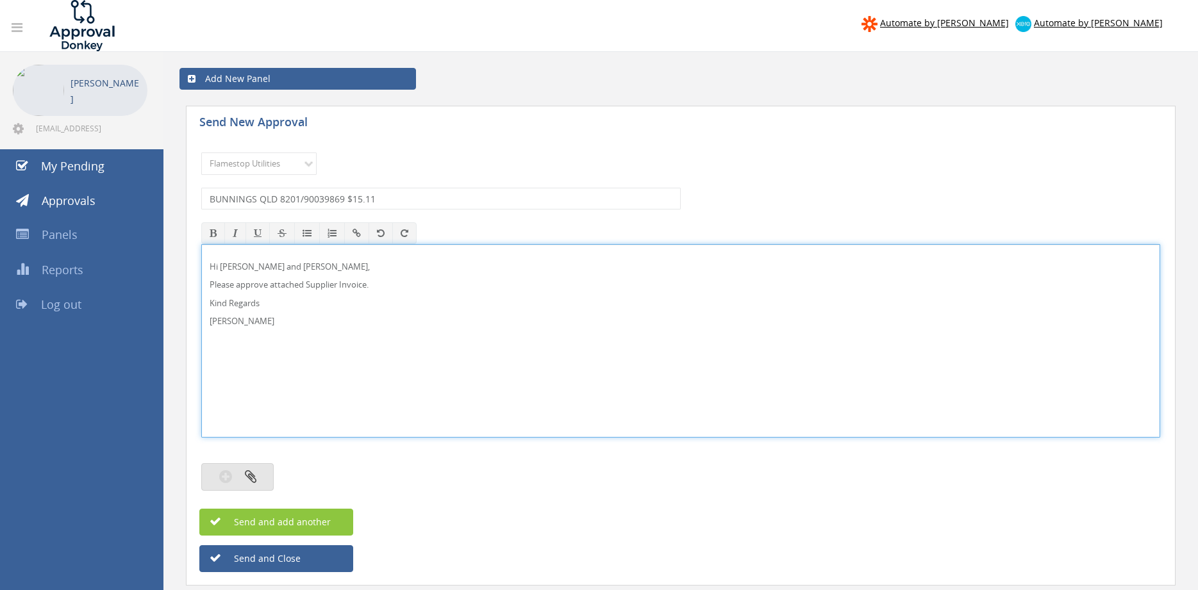
click at [249, 468] on button "button" at bounding box center [237, 477] width 72 height 28
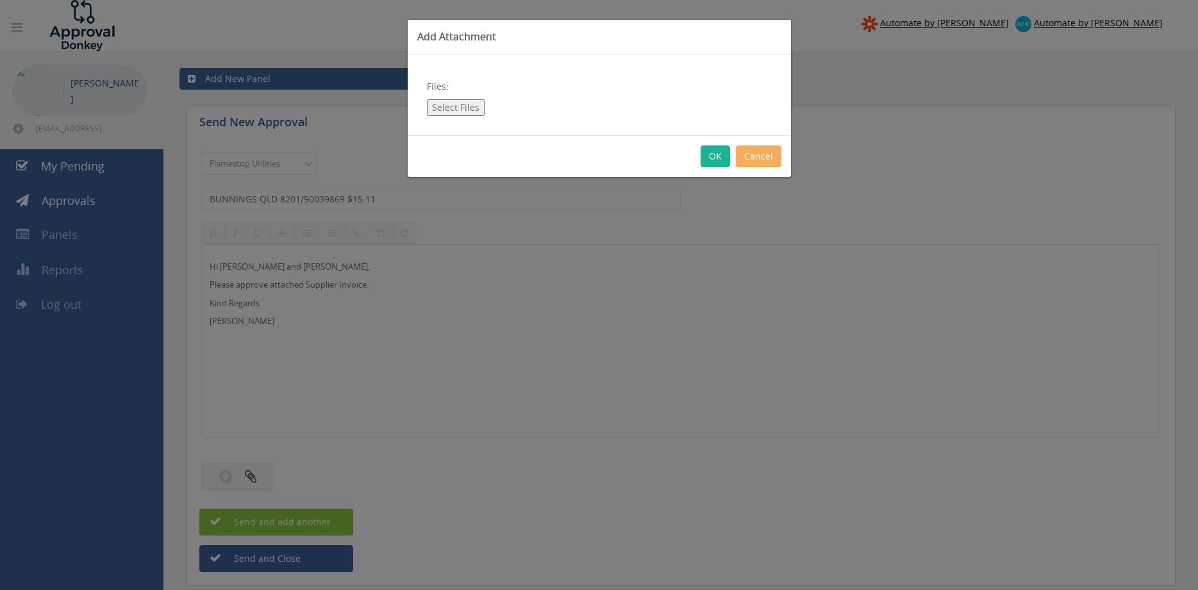
click at [455, 108] on button "Select Files" at bounding box center [456, 107] width 58 height 17
type input "C:\fakepath\BUNNINGS QLD 8201-90039869 11.09.25.pdf"
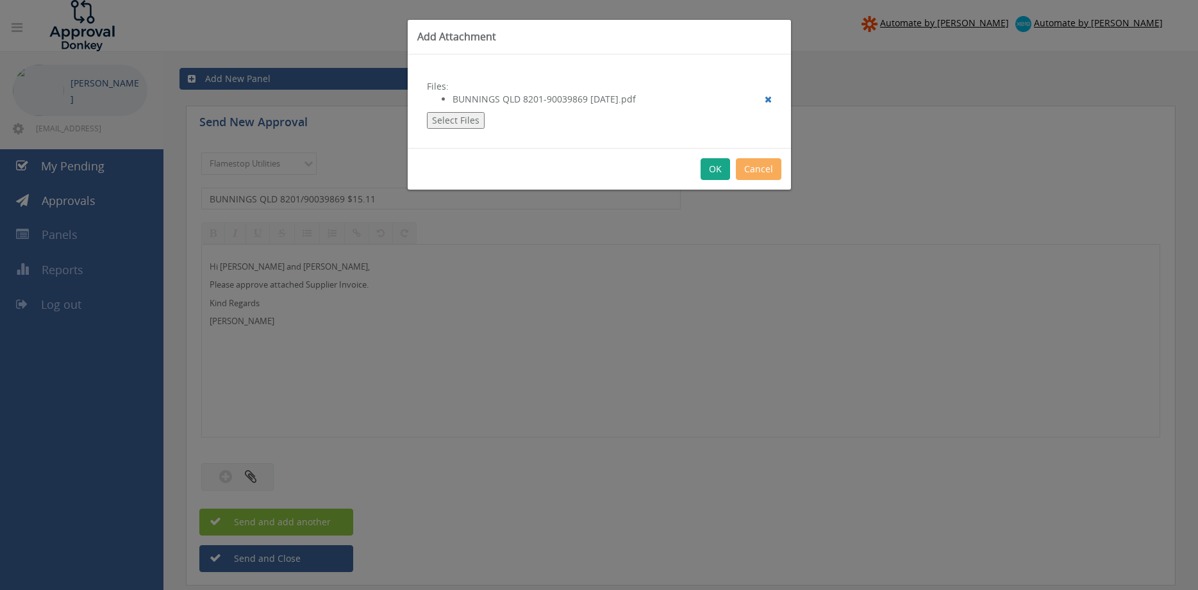
click at [711, 162] on button "OK" at bounding box center [714, 169] width 29 height 22
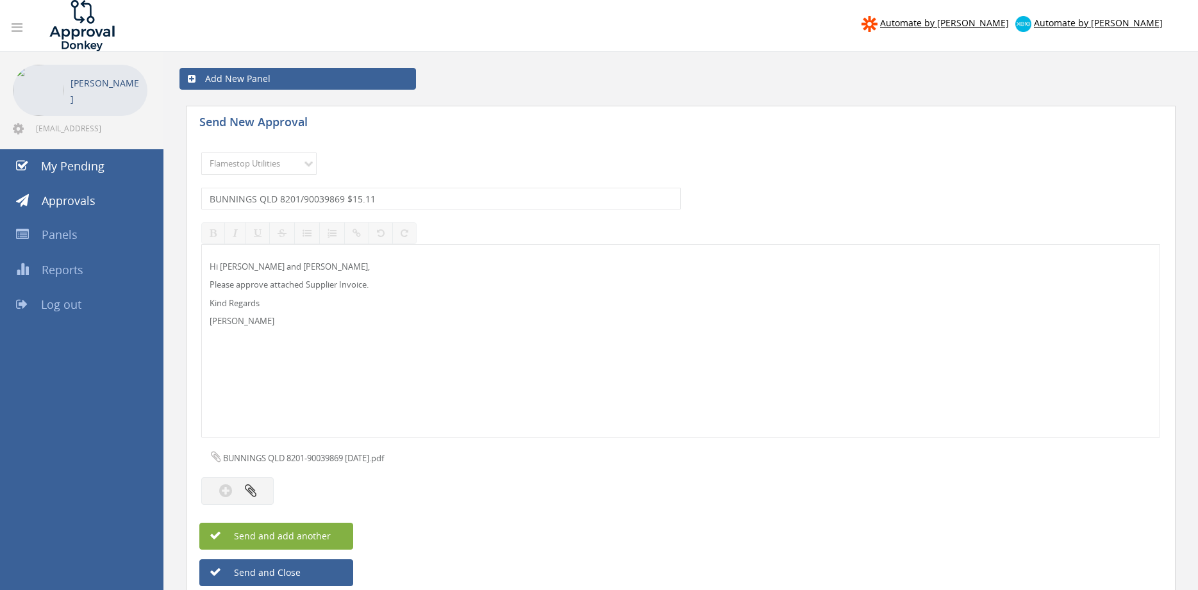
click at [335, 530] on button "Send and add another" at bounding box center [276, 536] width 154 height 27
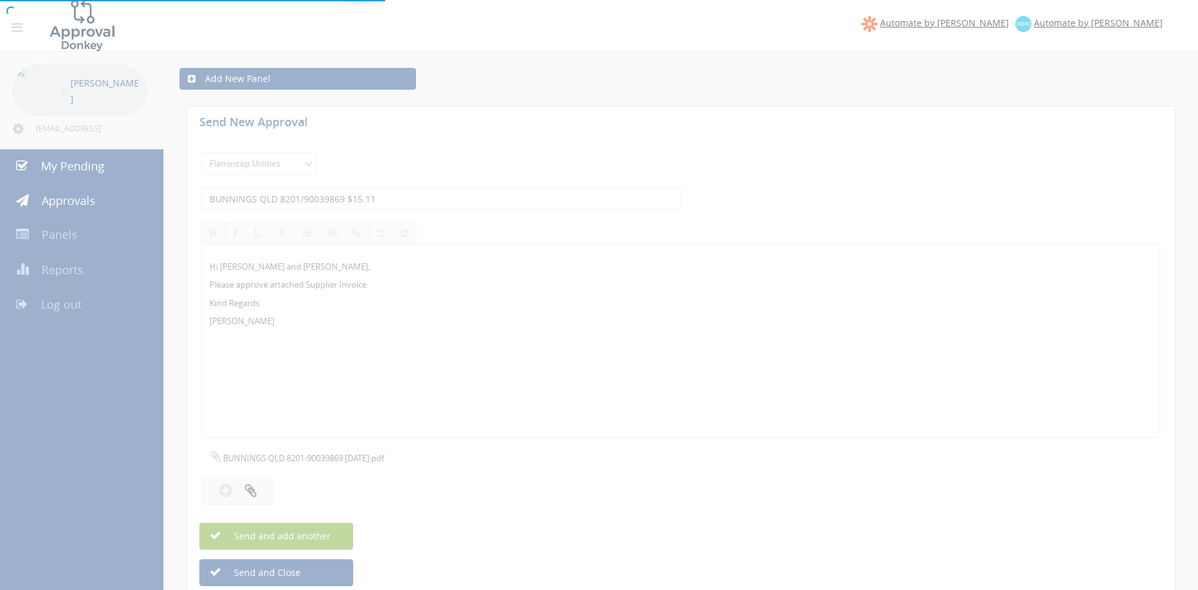
select select
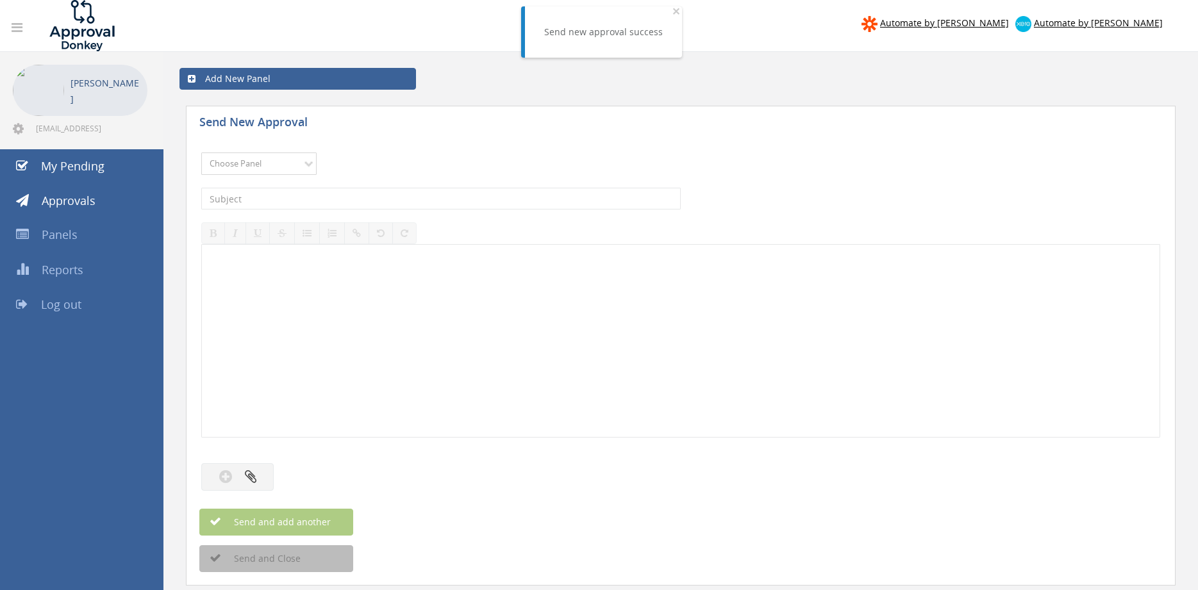
click at [201, 153] on select "Choose Panel Alarm Credits RG - 3 NZ Utilities Cable and SAI Global NZ Alarms-1…" at bounding box center [258, 164] width 115 height 22
select select "9744"
click option "Flamestop Utilities" at bounding box center [0, 0] width 0 height 0
click at [349, 201] on input "text" at bounding box center [440, 199] width 479 height 22
type input "E"
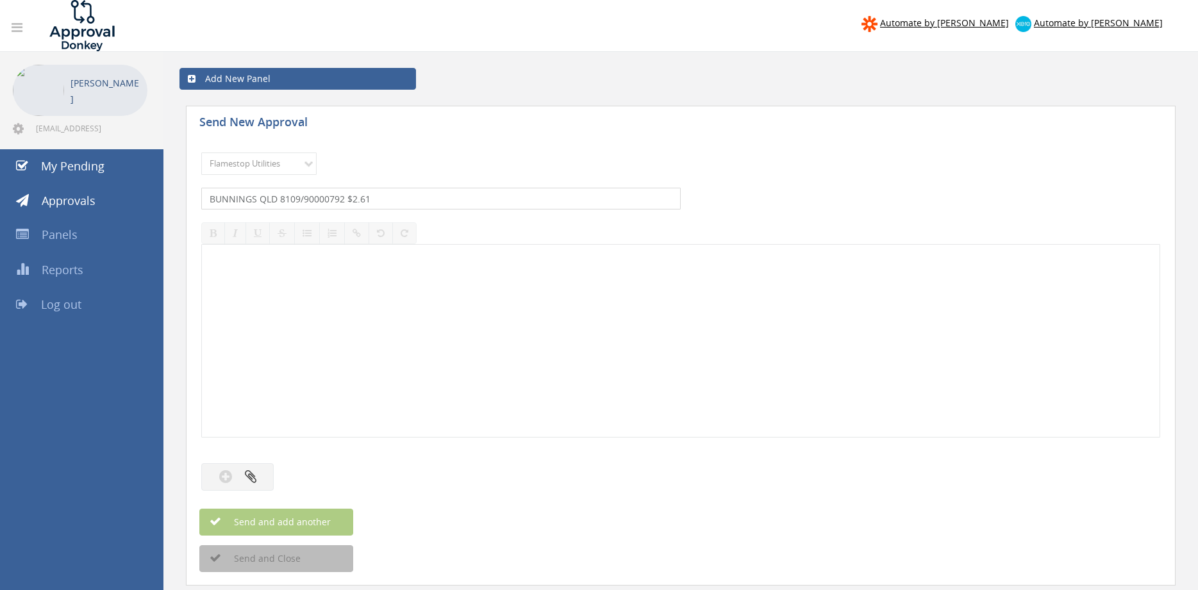
type input "BUNNINGS QLD 8109/90000792 $2.61"
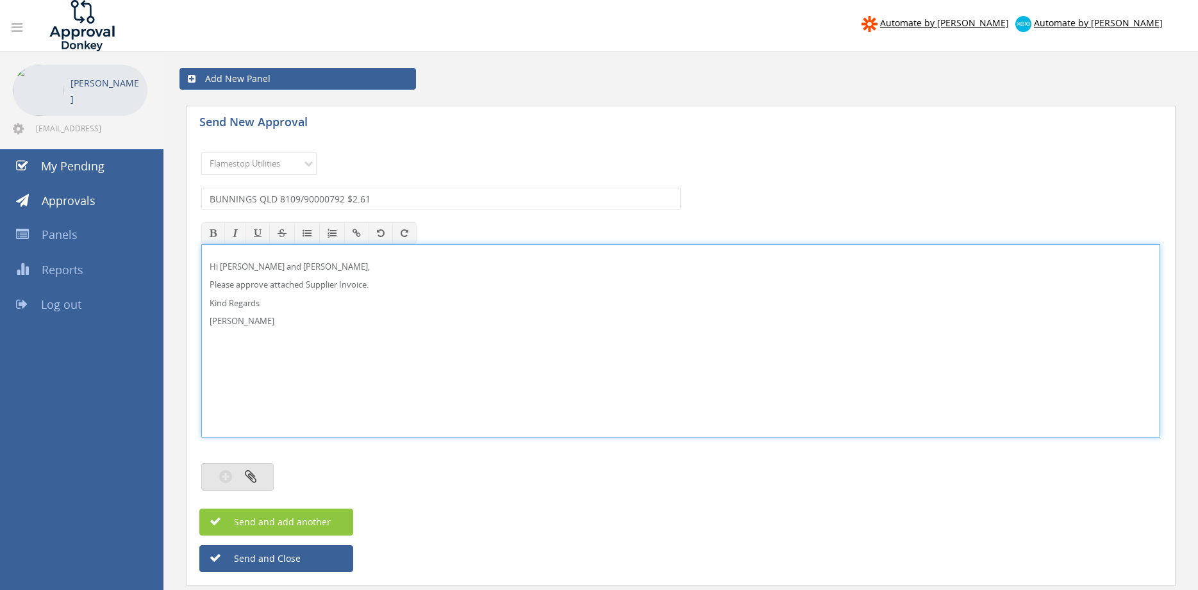
click at [270, 472] on button "button" at bounding box center [237, 477] width 72 height 28
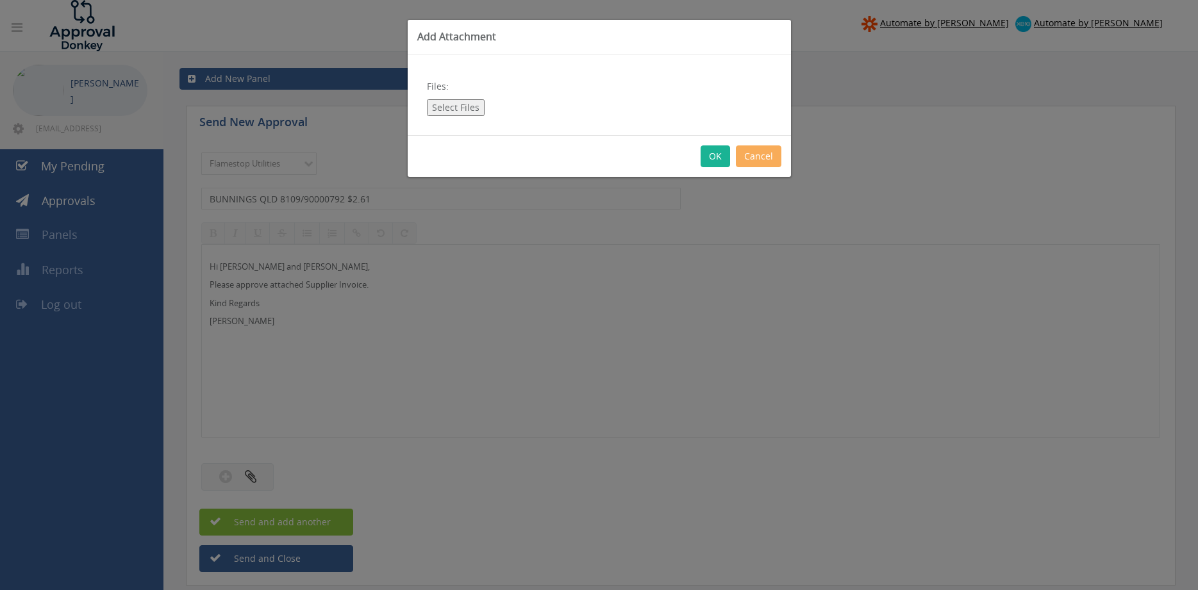
click at [468, 110] on button "Select Files" at bounding box center [456, 107] width 58 height 17
type input "C:\fakepath\BUNNINGS QLD 8109-90000792 13.09.25.pdf"
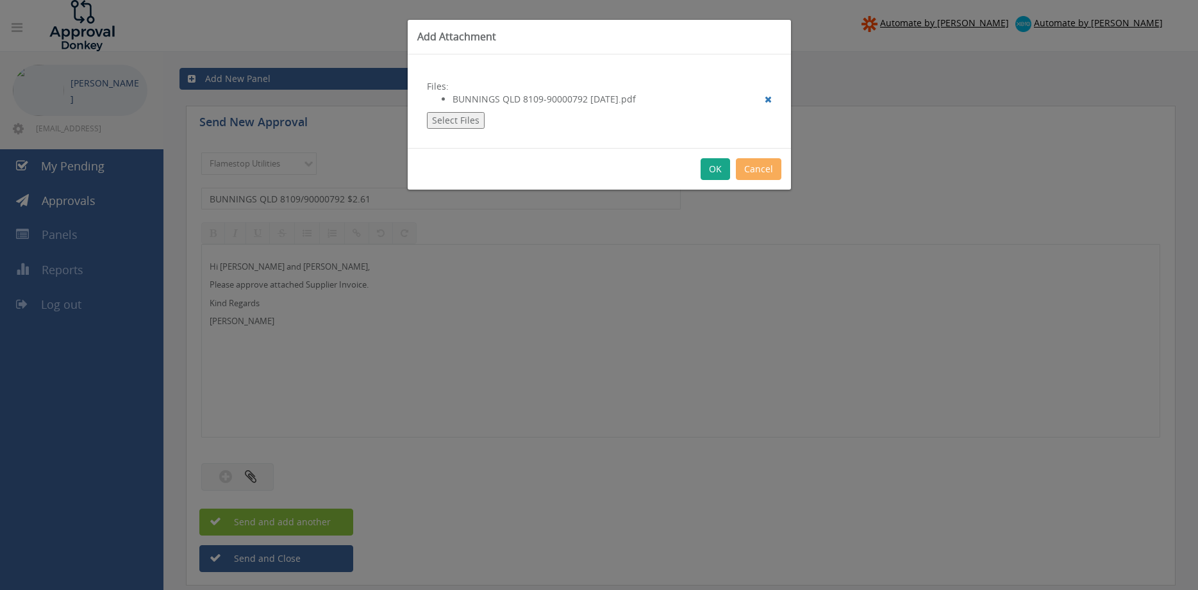
click at [712, 171] on button "OK" at bounding box center [714, 169] width 29 height 22
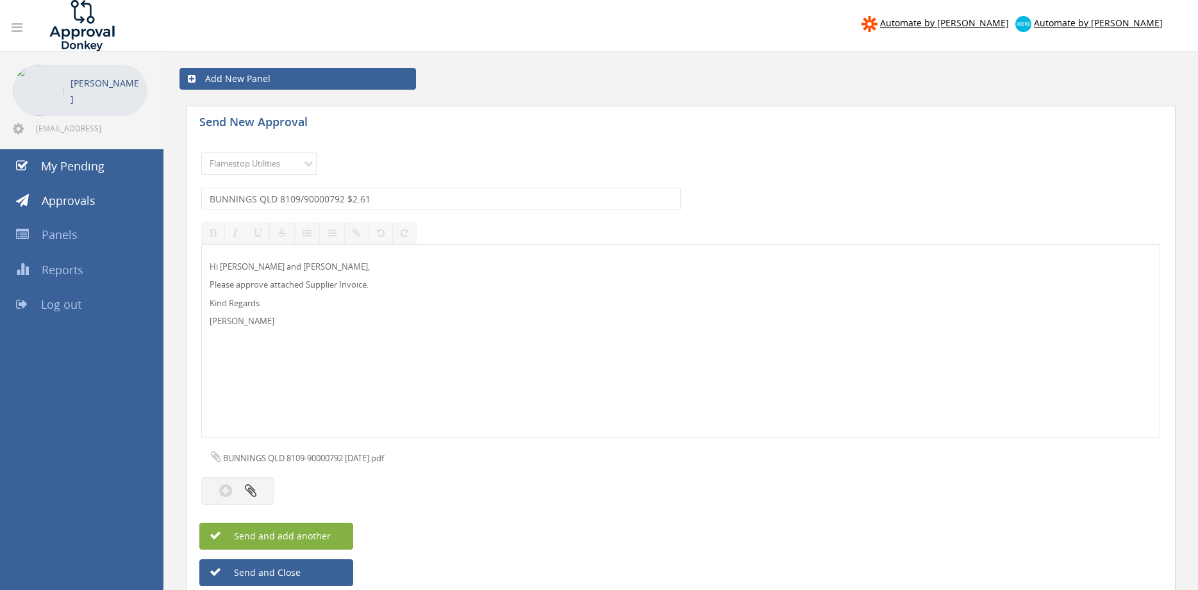
click at [326, 532] on span "Send and add another" at bounding box center [268, 536] width 124 height 12
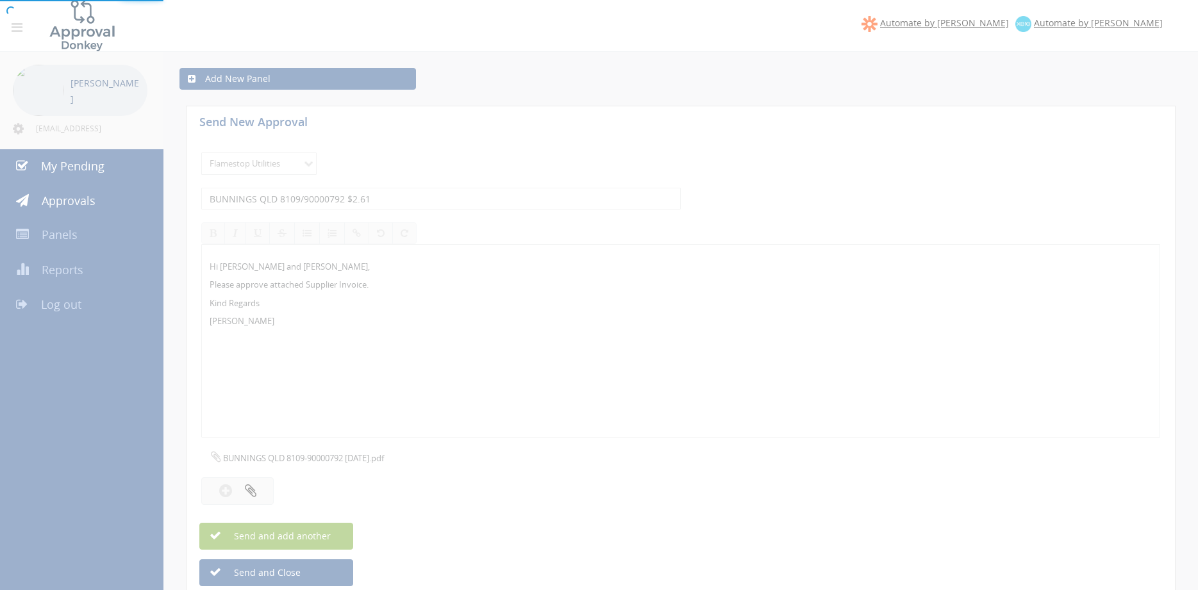
select select
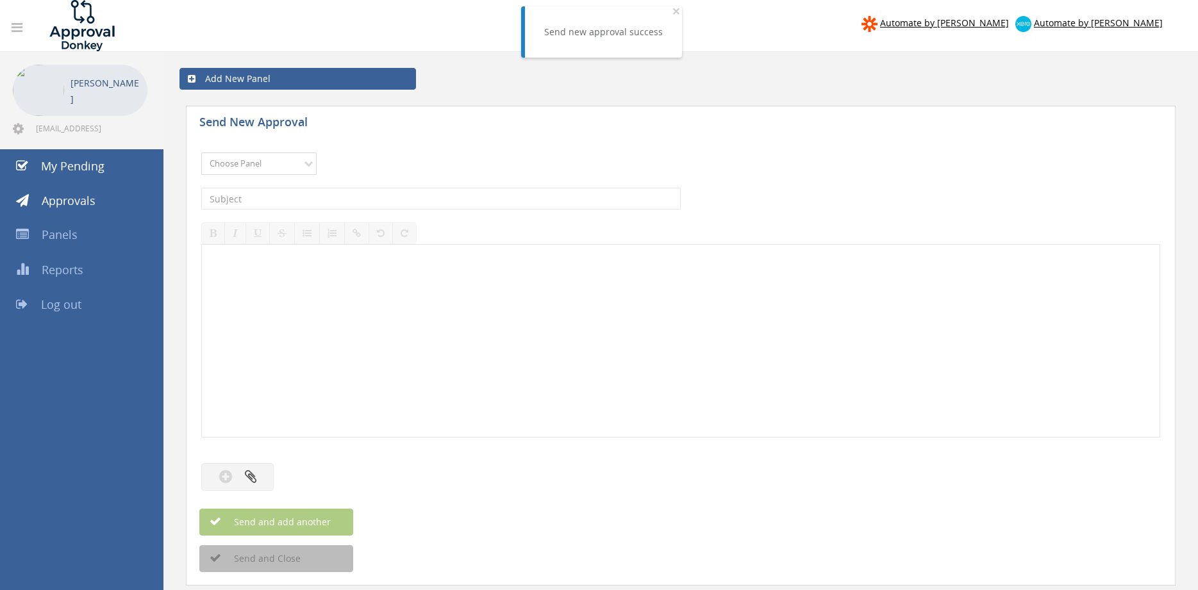
click at [201, 153] on select "Choose Panel Alarm Credits RG - 3 NZ Utilities Cable and SAI Global NZ Alarms-1…" at bounding box center [258, 164] width 115 height 22
select select "9744"
click option "Flamestop Utilities" at bounding box center [0, 0] width 0 height 0
click at [349, 198] on input "text" at bounding box center [440, 199] width 479 height 22
type input "2J INDUSTRIES INV-0518 $4,251.83"
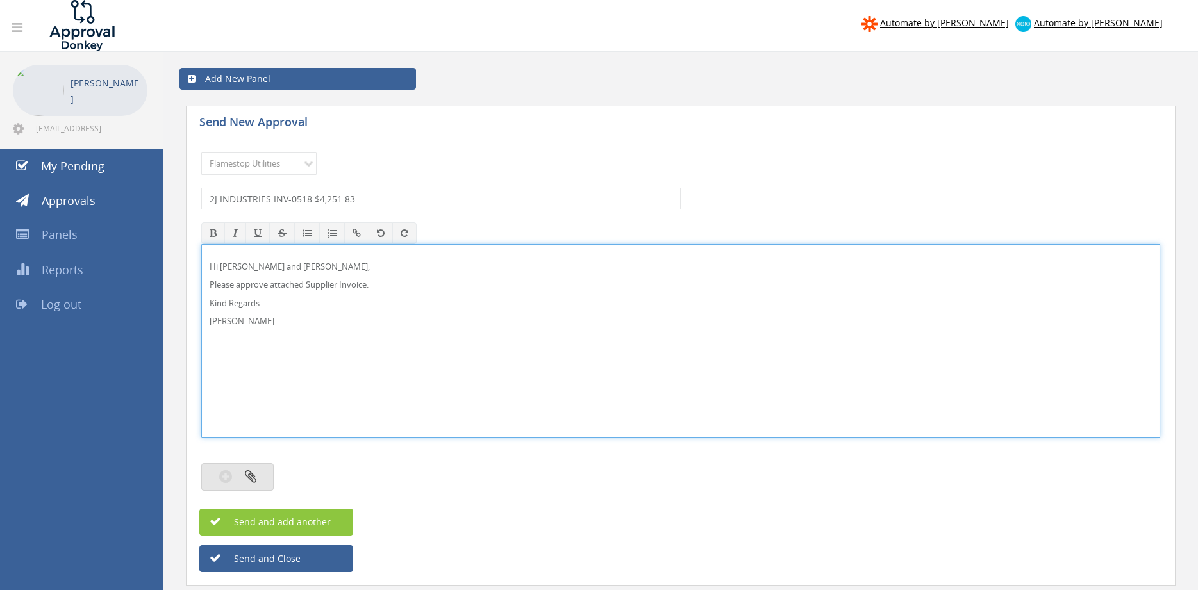
click at [258, 472] on button "button" at bounding box center [237, 477] width 72 height 28
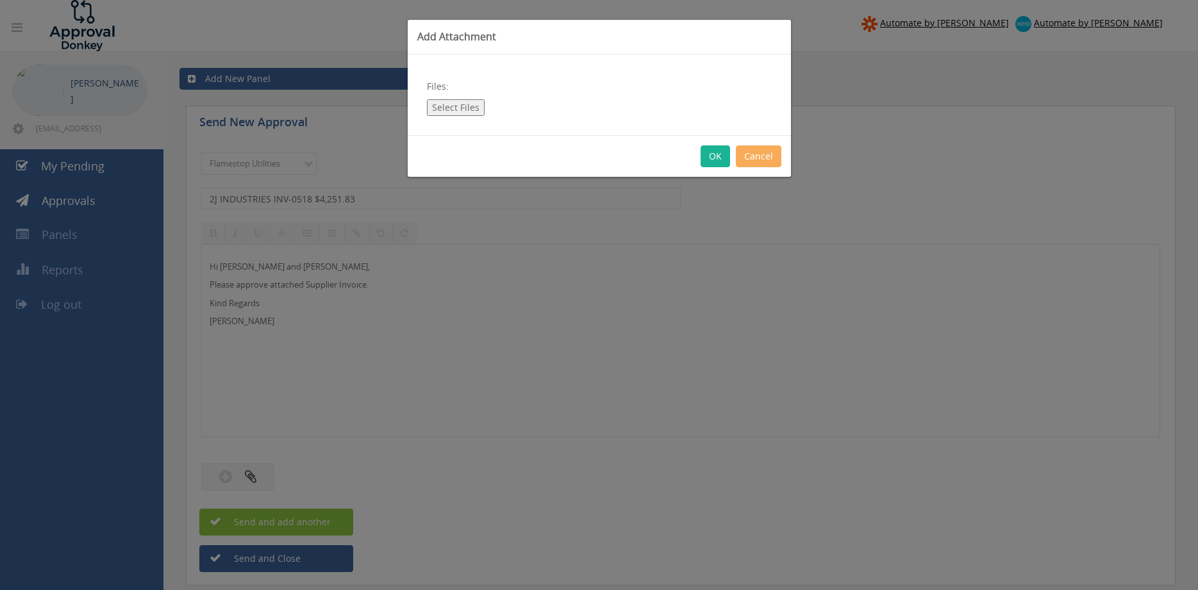
click at [453, 108] on button "Select Files" at bounding box center [456, 107] width 58 height 17
type input "C:\fakepath\2J INDUSTRIES INV-0518 24.08.25.pdf"
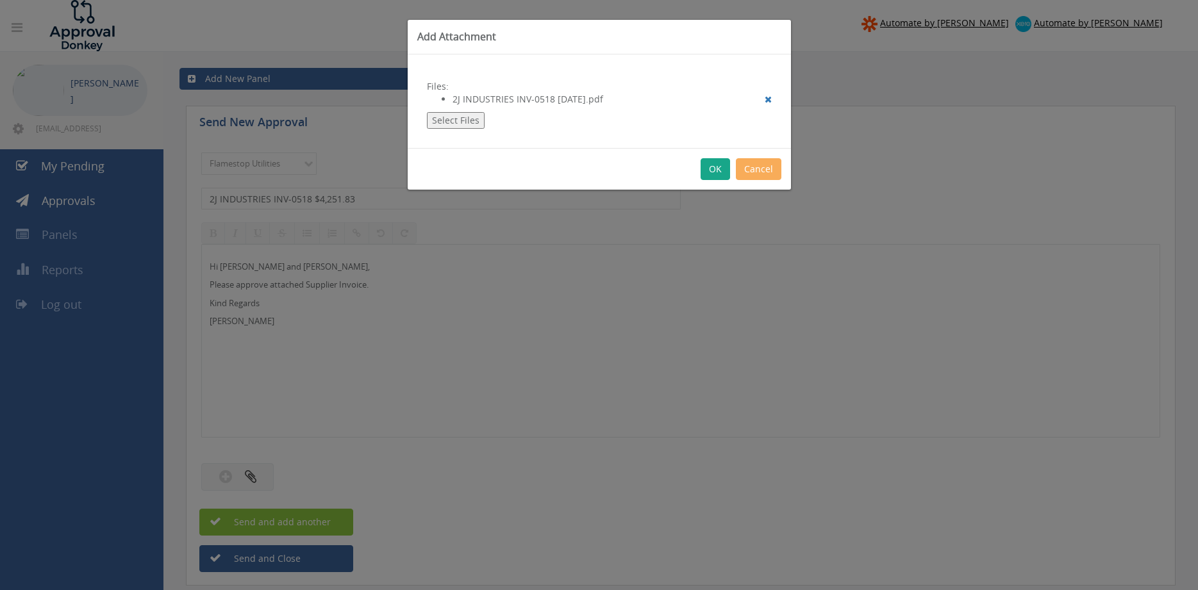
click at [713, 165] on button "OK" at bounding box center [714, 169] width 29 height 22
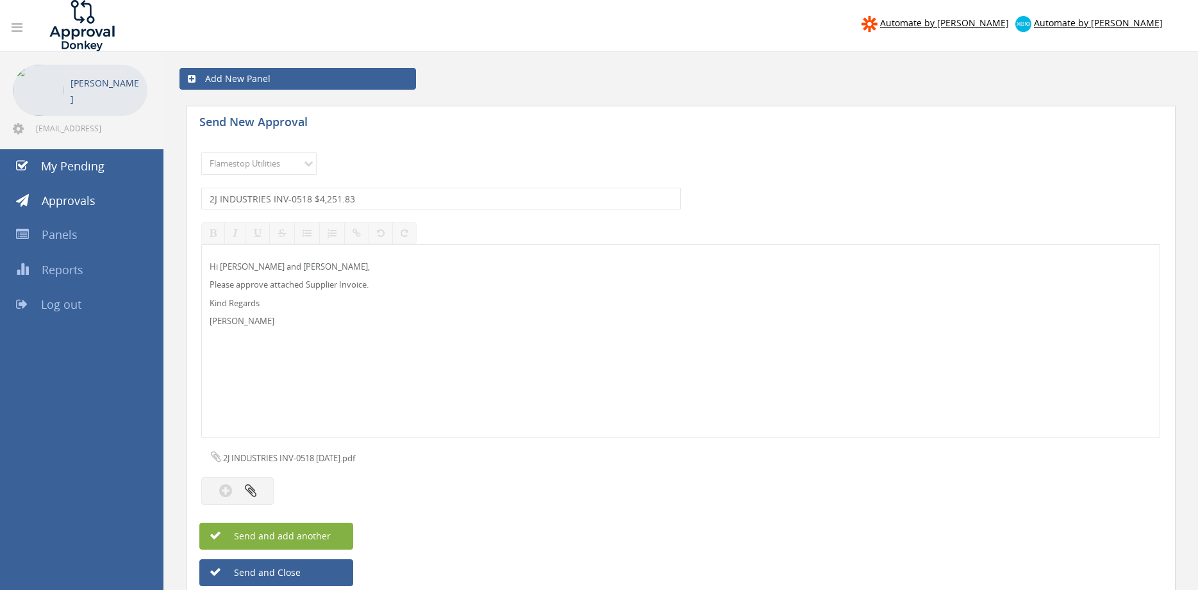
click at [336, 536] on button "Send and add another" at bounding box center [276, 536] width 154 height 27
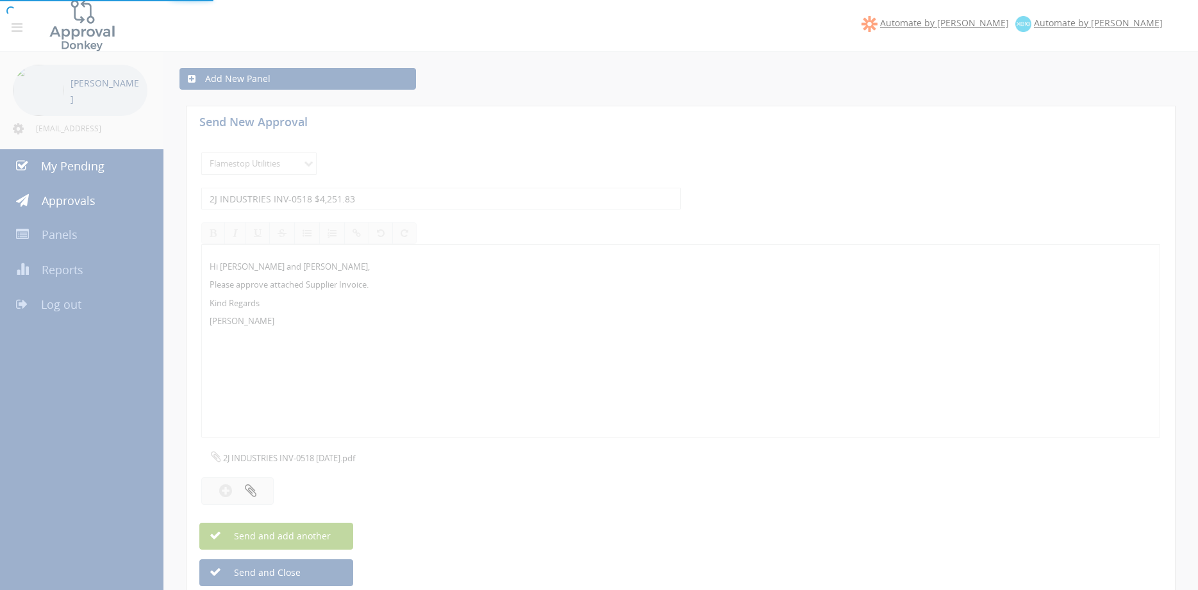
select select
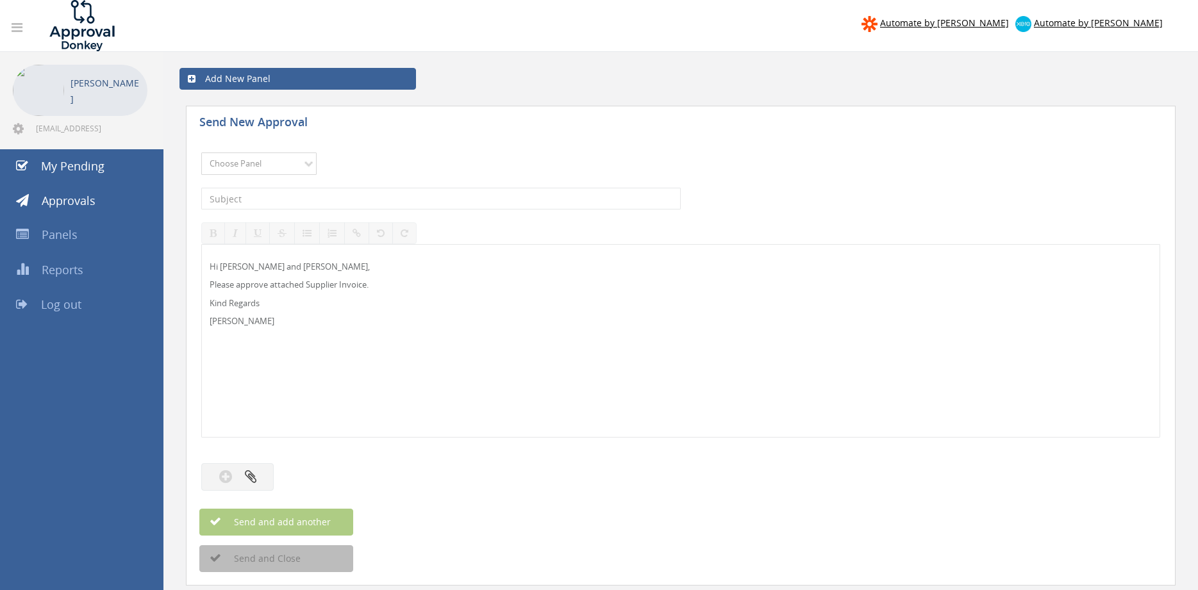
select select "13141"
click option "NZ Utilities" at bounding box center [0, 0] width 0 height 0
click at [281, 195] on input "text" at bounding box center [440, 199] width 479 height 22
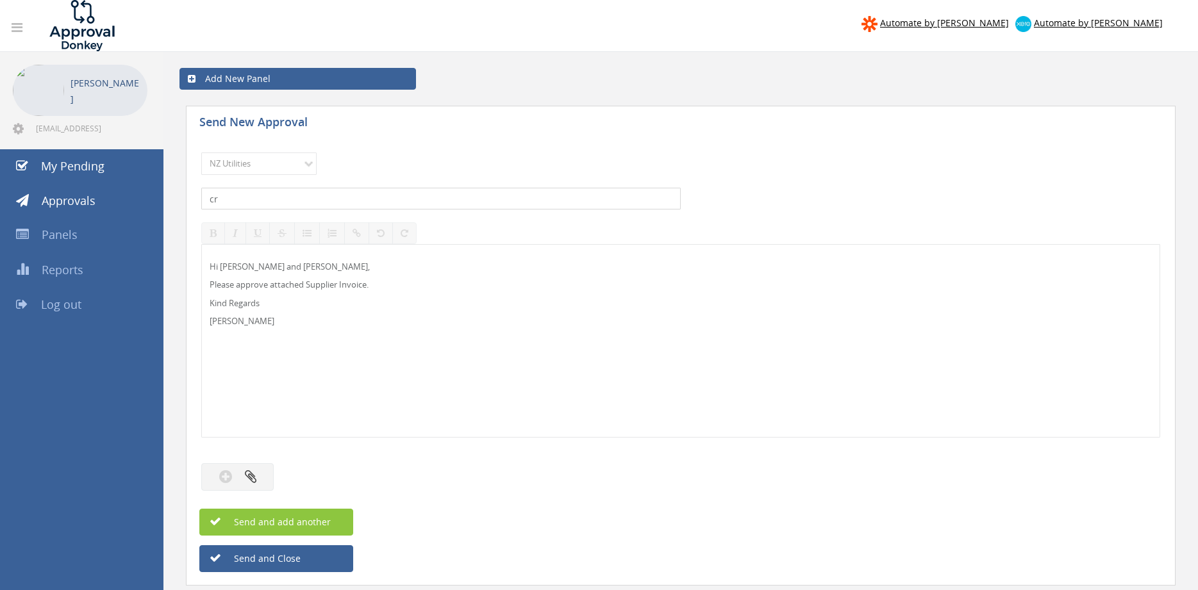
type input "c"
type input "CREWCARE INV-88936 $407.01"
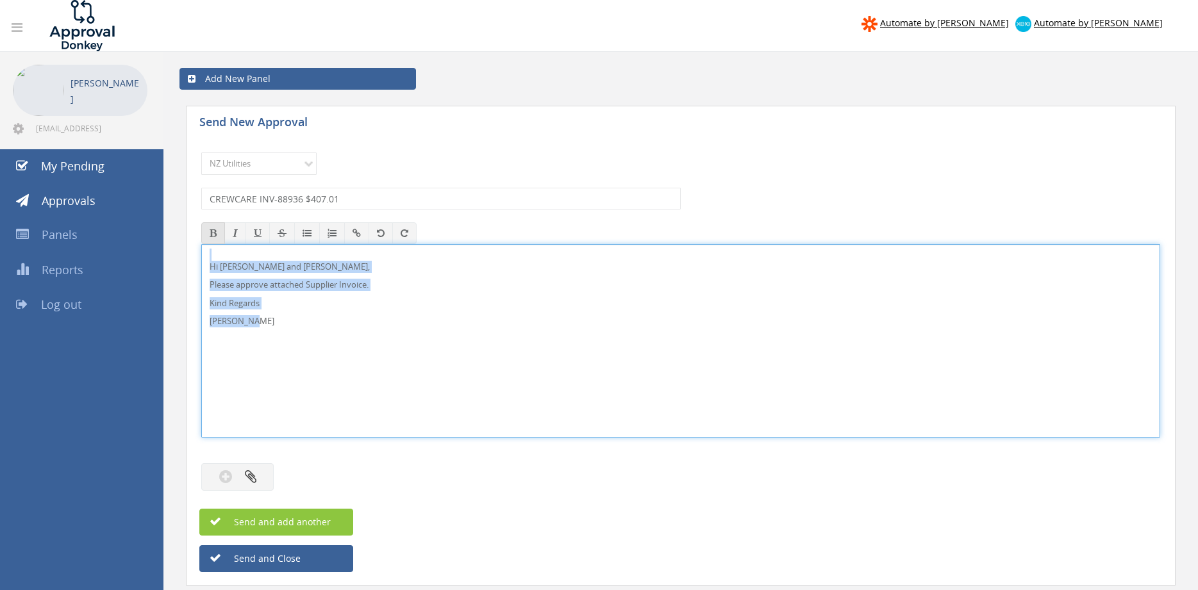
drag, startPoint x: 269, startPoint y: 324, endPoint x: 208, endPoint y: 242, distance: 102.0
click at [201, 244] on div "Hi Paul and Ben, Please approve attached Supplier Invoice. Kind Regards Pam Wal…" at bounding box center [680, 341] width 959 height 194
copy div "Hi Paul and Ben, Please approve attached Supplier Invoice. Kind Regards Pam Wal…"
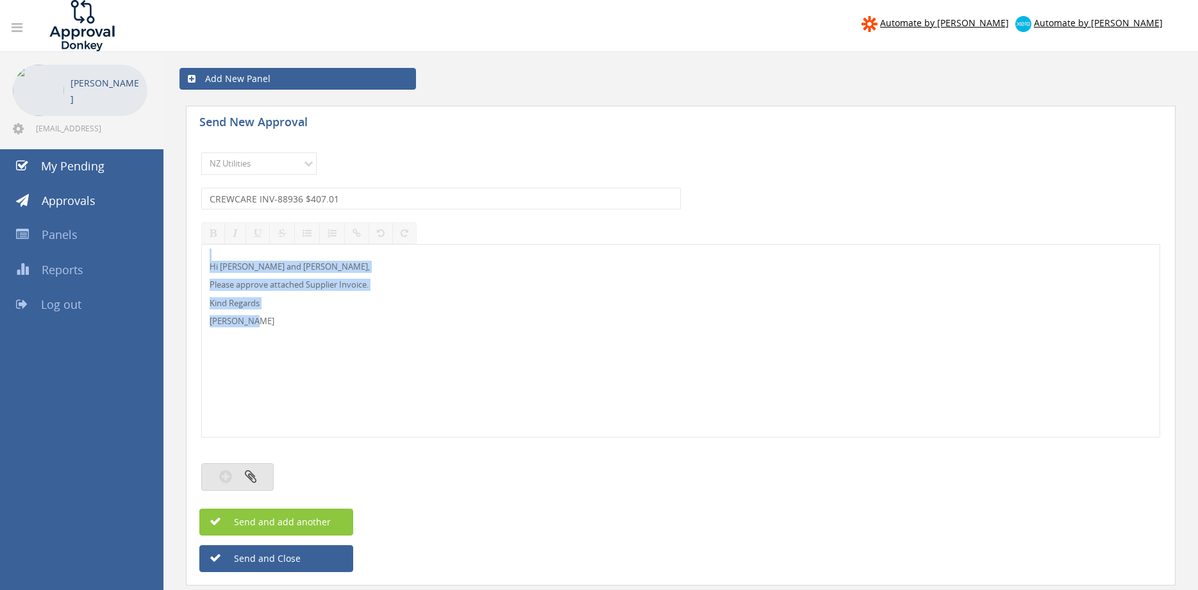
click at [261, 468] on button "button" at bounding box center [237, 477] width 72 height 28
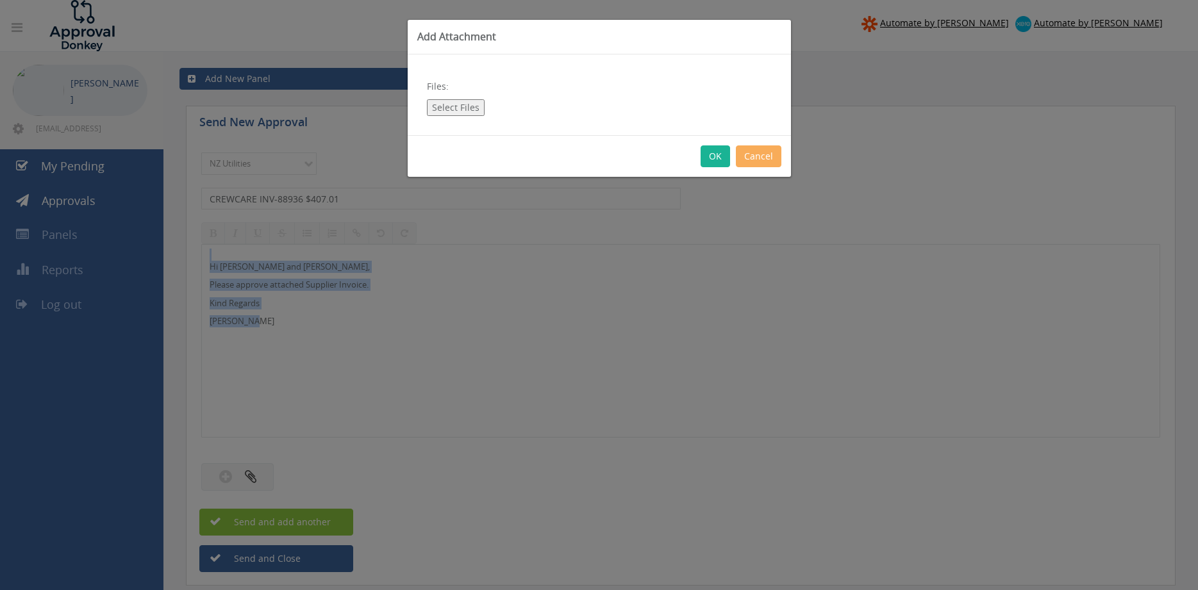
click at [444, 108] on button "Select Files" at bounding box center [456, 107] width 58 height 17
type input "C:\fakepath\CREWCARE INV-88936 15.09.25.pdf"
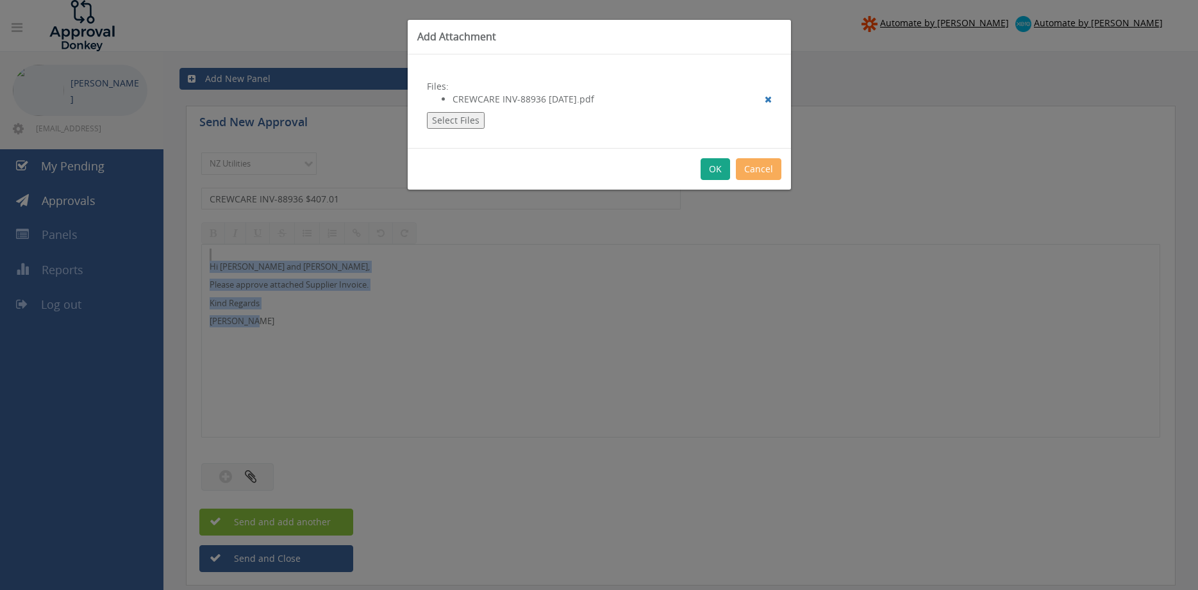
click at [712, 172] on button "OK" at bounding box center [714, 169] width 29 height 22
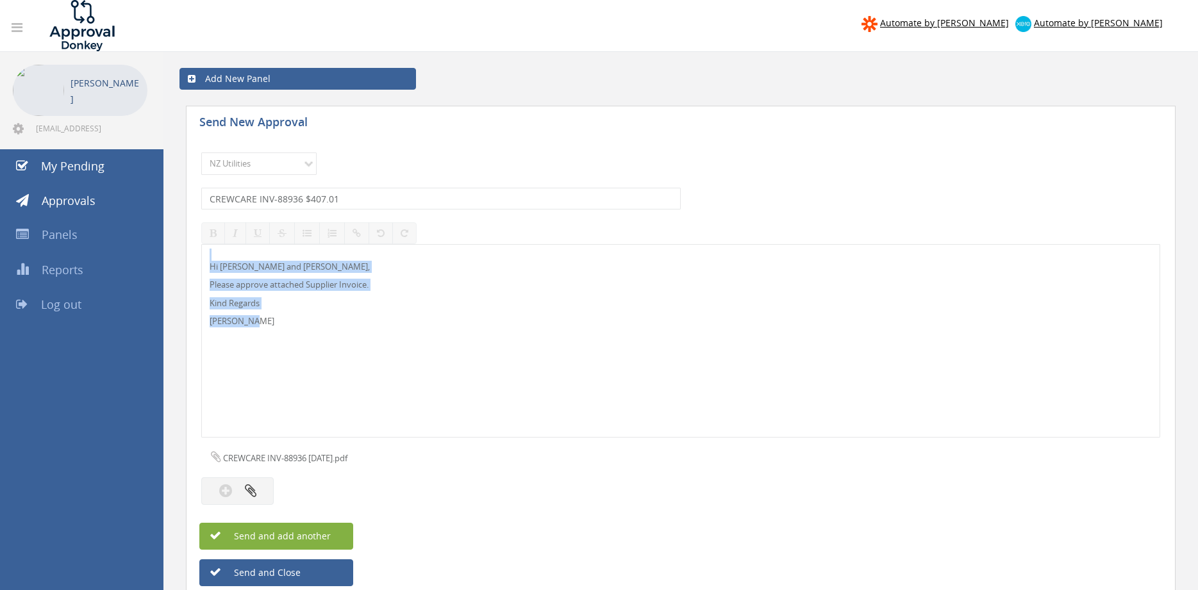
click at [335, 533] on button "Send and add another" at bounding box center [276, 536] width 154 height 27
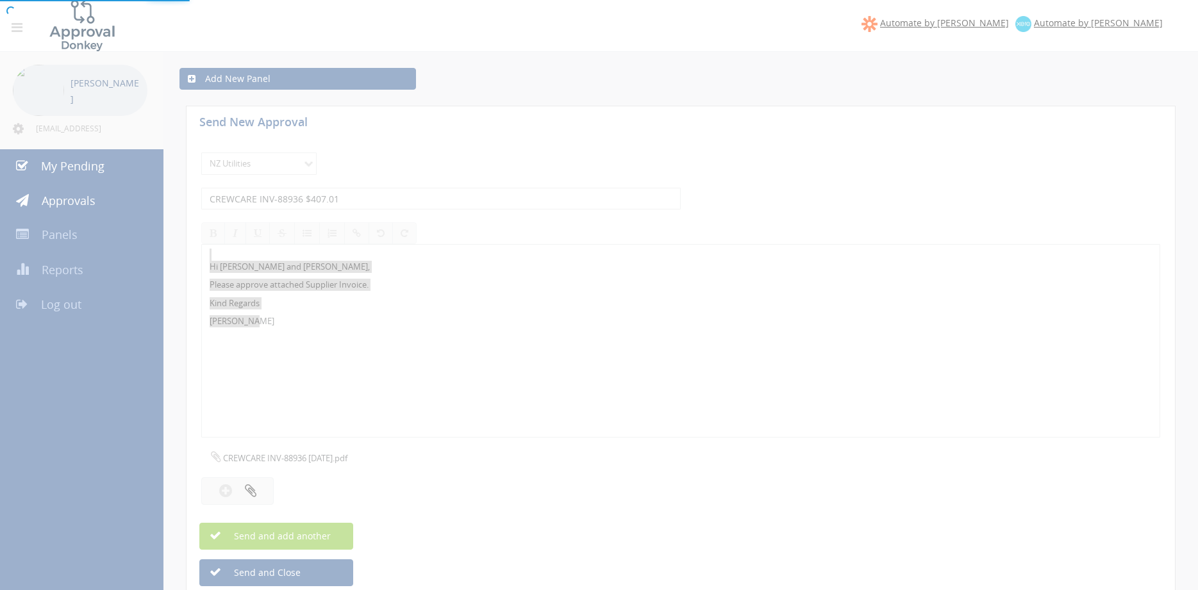
select select
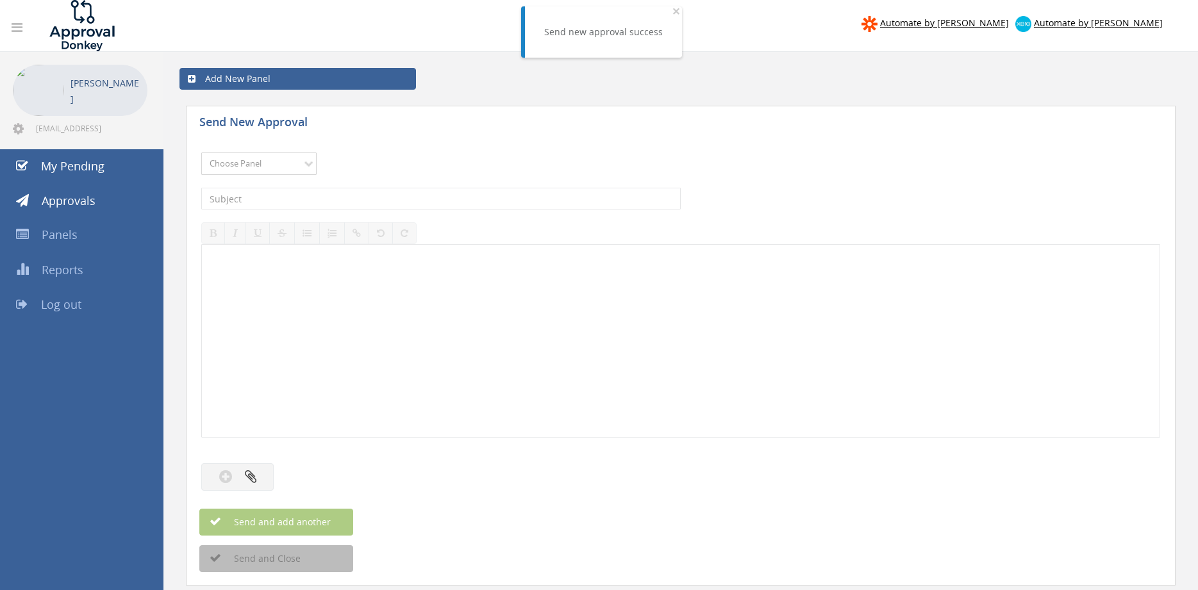
click at [201, 153] on select "Choose Panel Alarm Credits RG - 3 NZ Utilities Cable and SAI Global NZ Alarms-1…" at bounding box center [258, 164] width 115 height 22
select select "13141"
click option "NZ Utilities" at bounding box center [0, 0] width 0 height 0
click at [272, 196] on input "text" at bounding box center [440, 199] width 479 height 22
type input "KLEENRITE INV-23657 $132.25"
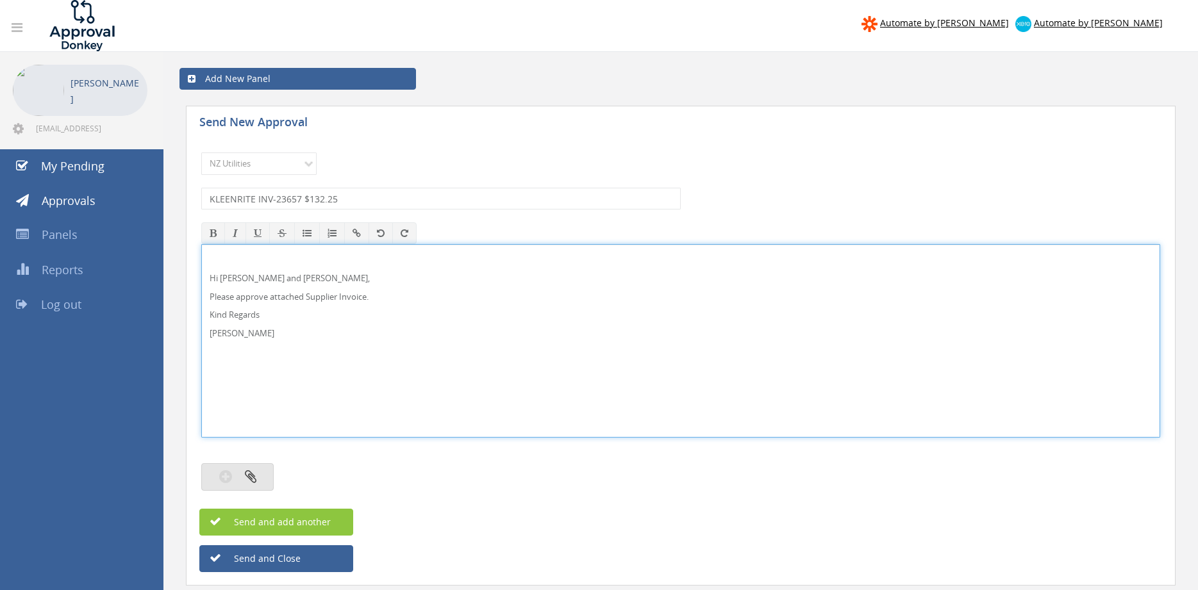
click at [254, 476] on icon "button" at bounding box center [251, 476] width 12 height 15
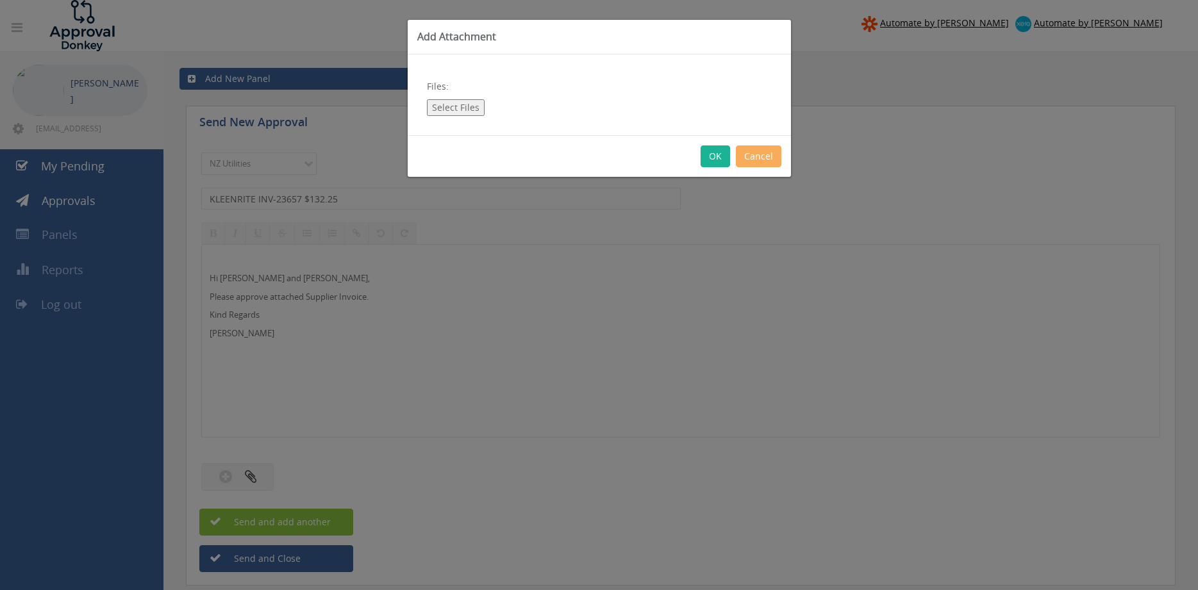
click at [458, 103] on button "Select Files" at bounding box center [456, 107] width 58 height 17
type input "C:\fakepath\KLEENRITE INV-23657 30.08.25.pdf"
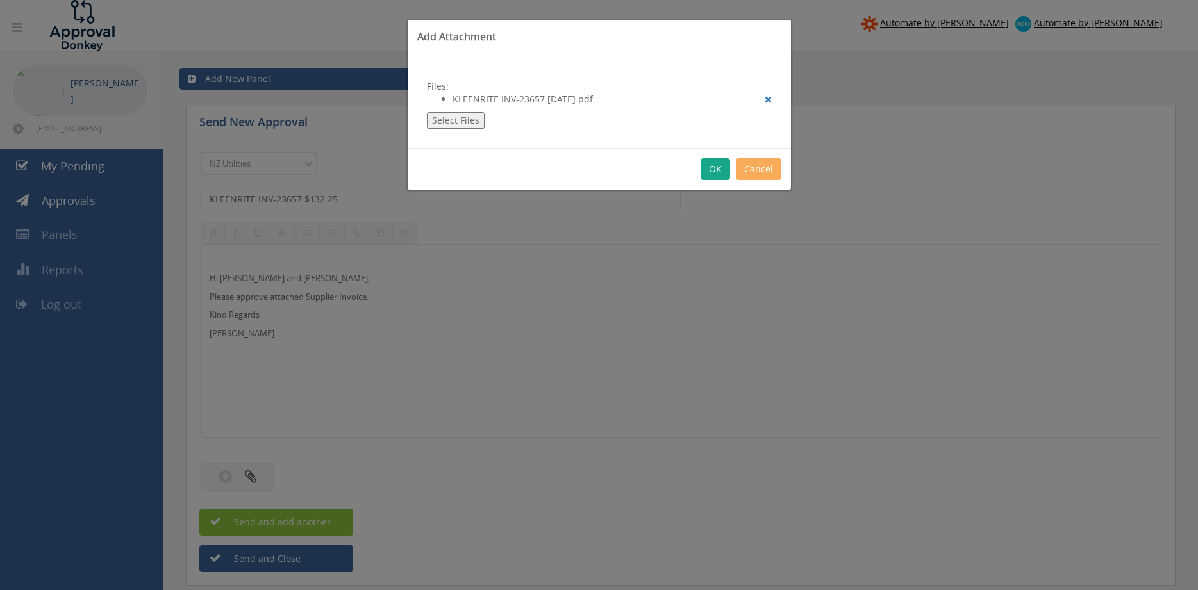
click at [712, 170] on button "OK" at bounding box center [714, 169] width 29 height 22
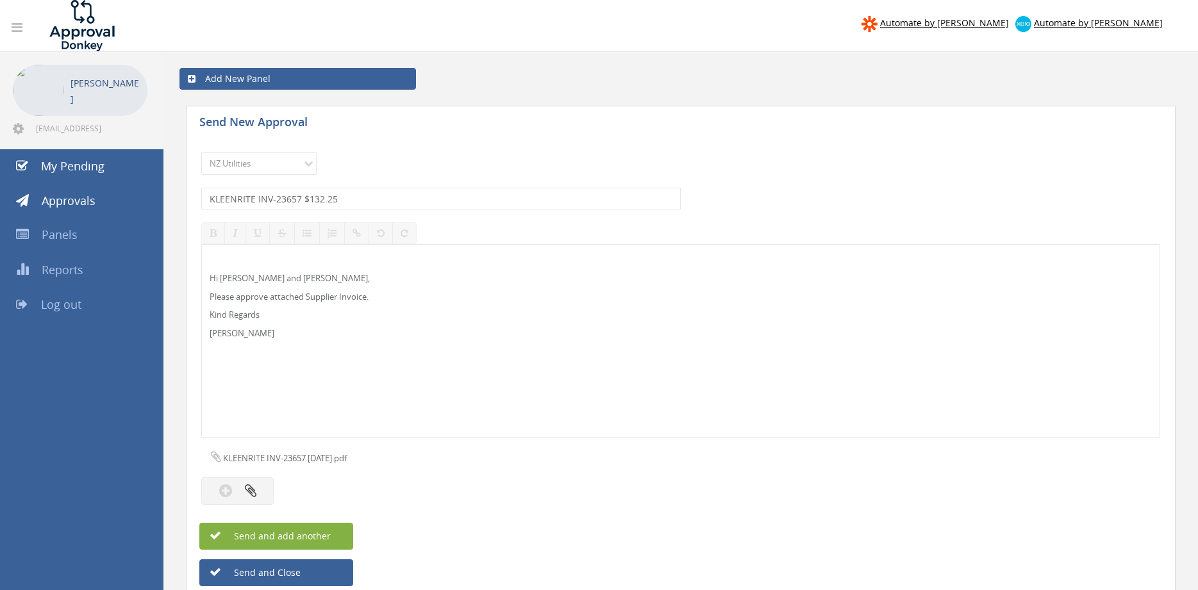
click at [310, 533] on span "Send and add another" at bounding box center [268, 536] width 124 height 12
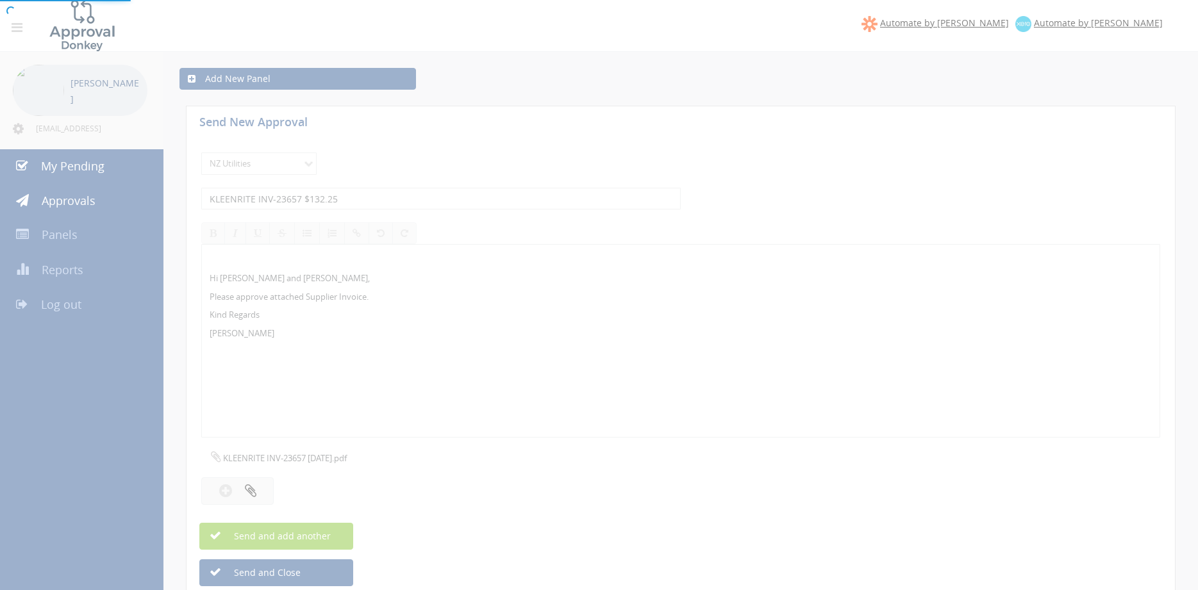
select select
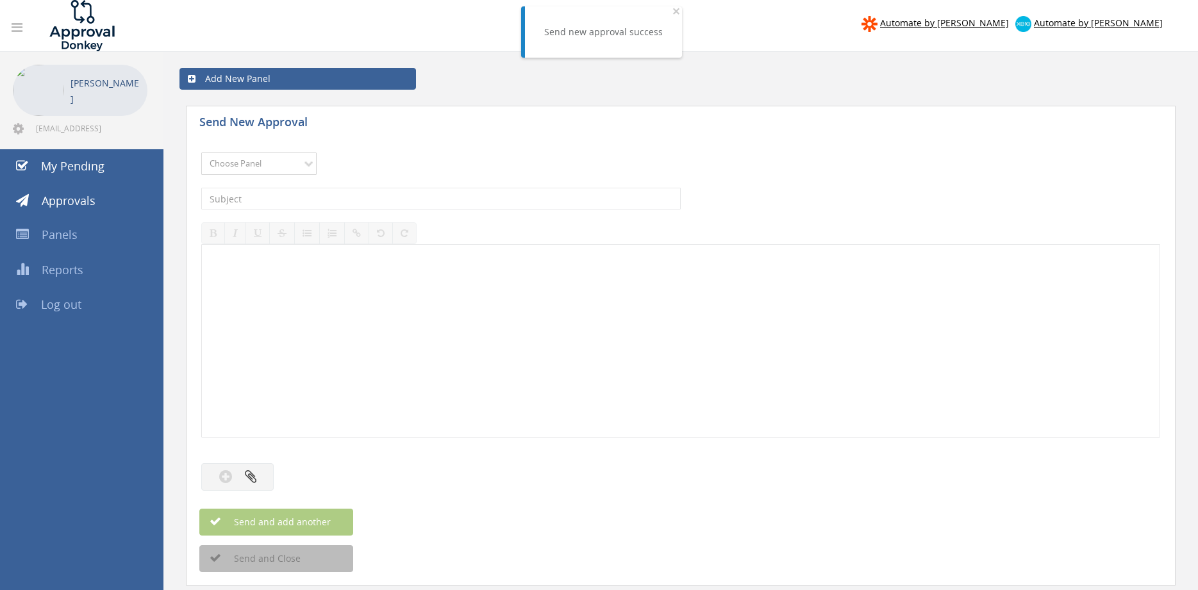
click at [201, 153] on select "Choose Panel Alarm Credits RG - 3 NZ Utilities Cable and SAI Global NZ Alarms-1…" at bounding box center [258, 164] width 115 height 22
select select "13141"
click option "NZ Utilities" at bounding box center [0, 0] width 0 height 0
click at [300, 193] on input "text" at bounding box center [440, 199] width 479 height 22
type input "LOGICAL IT INV-31331 $436.42"
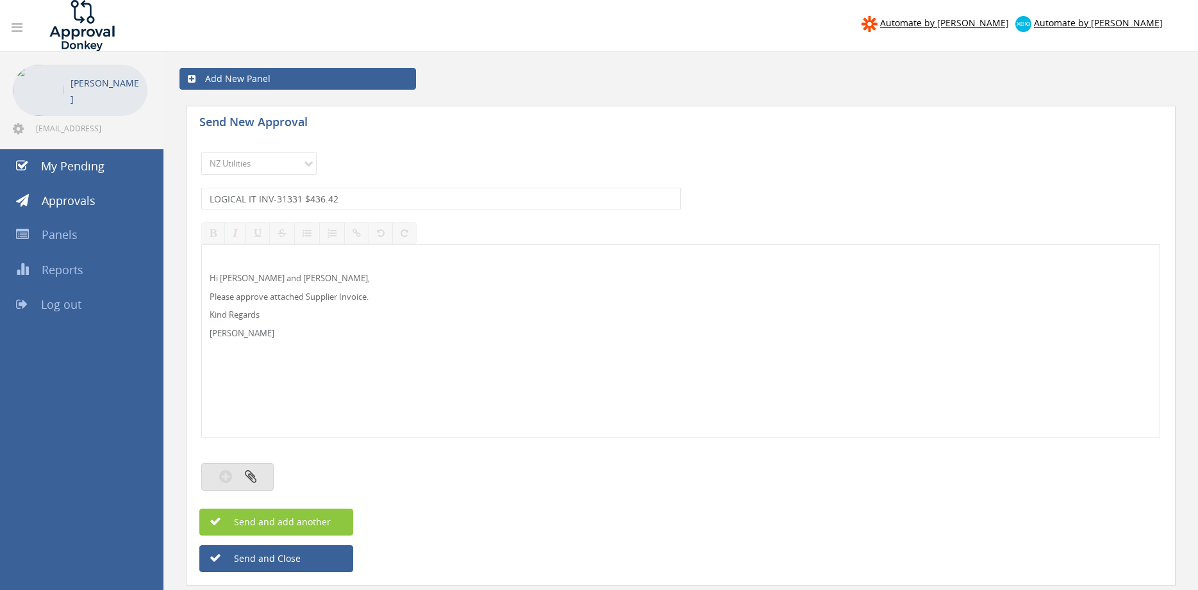
click at [253, 475] on icon "button" at bounding box center [251, 476] width 12 height 15
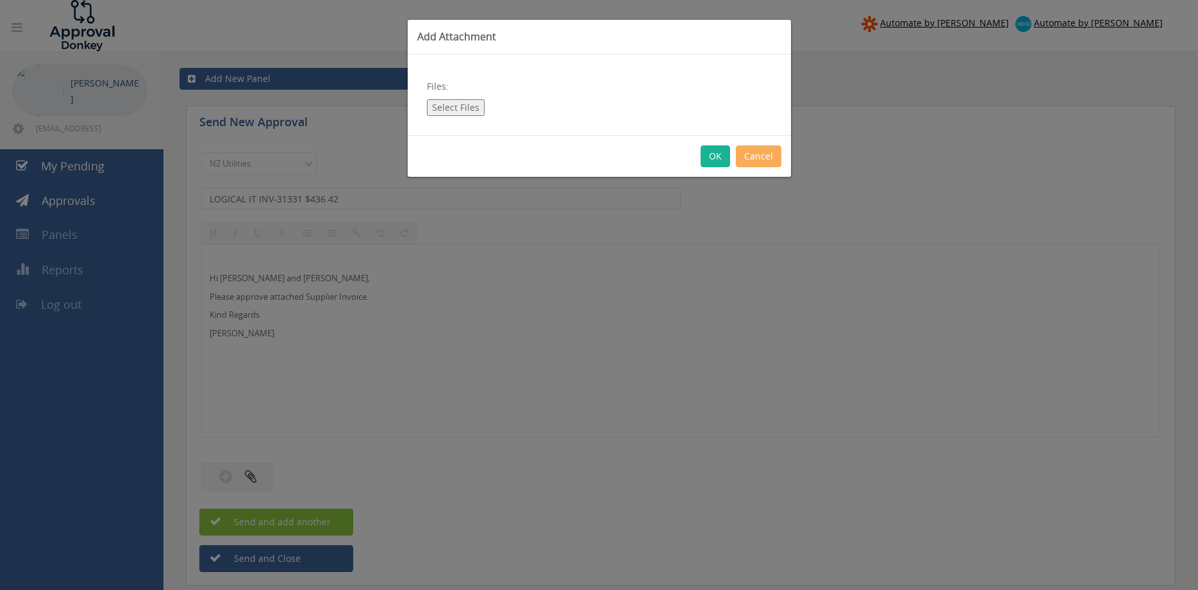
click at [462, 111] on button "Select Files" at bounding box center [456, 107] width 58 height 17
type input "C:\fakepath\LOGICAL IT INV-31331 15.09.25.pdf"
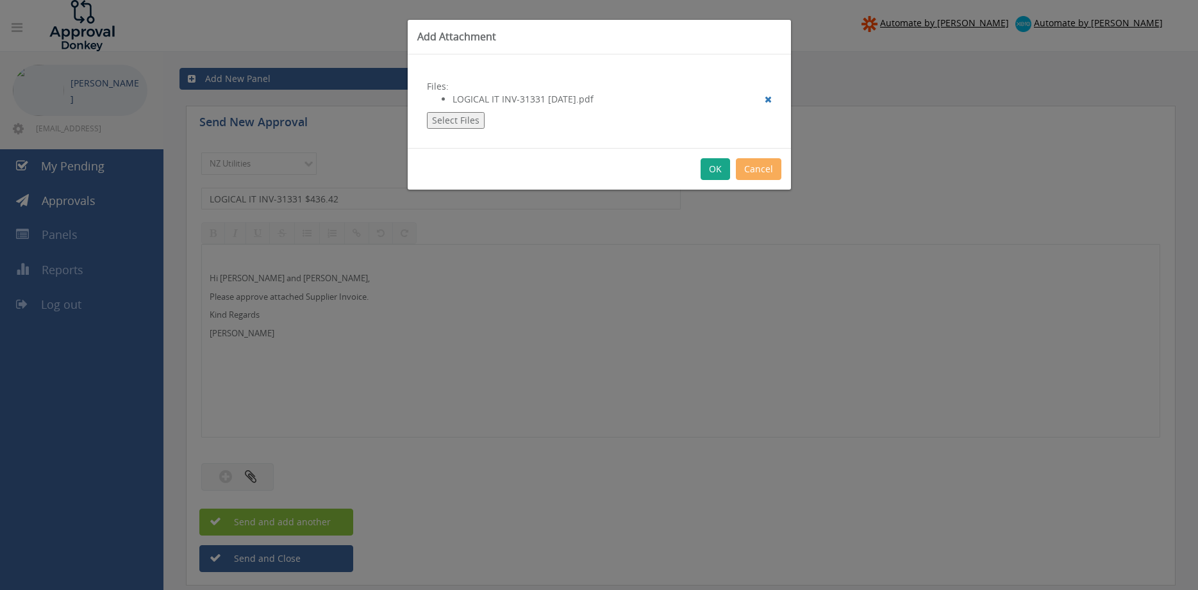
click at [717, 164] on button "OK" at bounding box center [714, 169] width 29 height 22
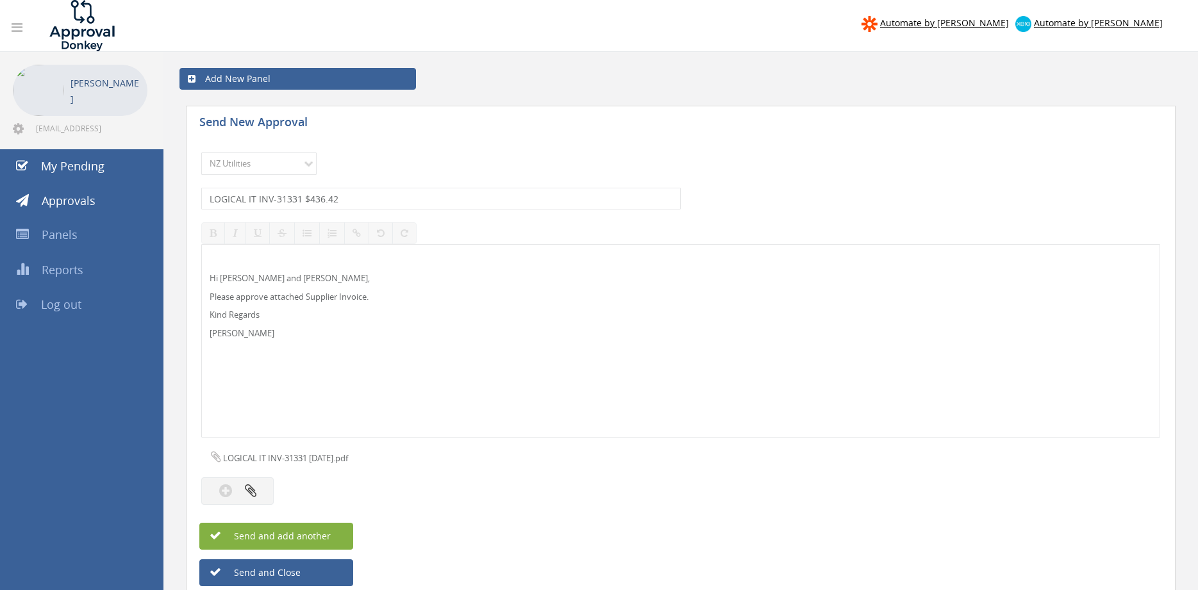
click at [311, 527] on button "Send and add another" at bounding box center [276, 536] width 154 height 27
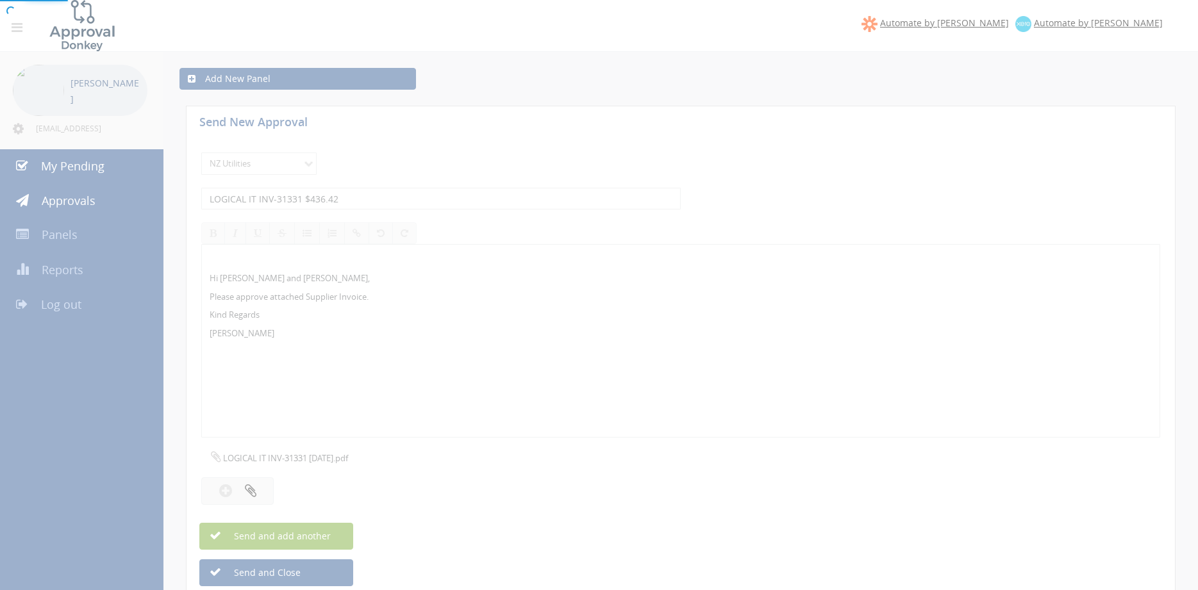
select select
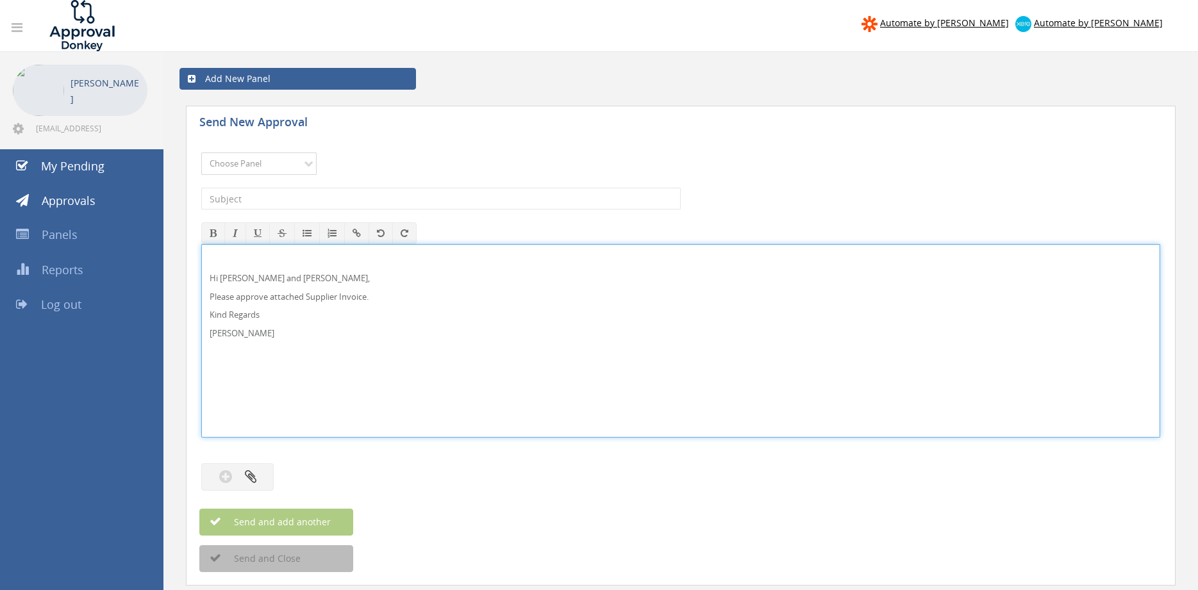
click at [201, 153] on select "Choose Panel Alarm Credits RG - 3 NZ Utilities Cable and SAI Global NZ Alarms-1…" at bounding box center [258, 164] width 115 height 22
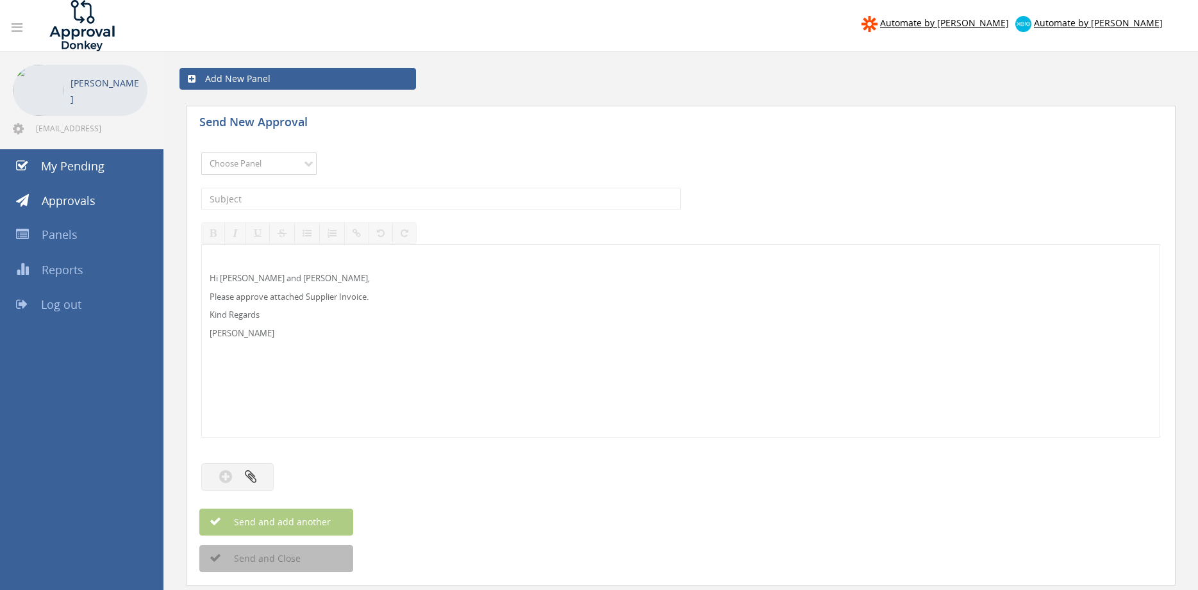
select select "9741"
click option "NZ Payables - 2" at bounding box center [0, 0] width 0 height 0
click at [346, 206] on input "text" at bounding box center [440, 199] width 479 height 22
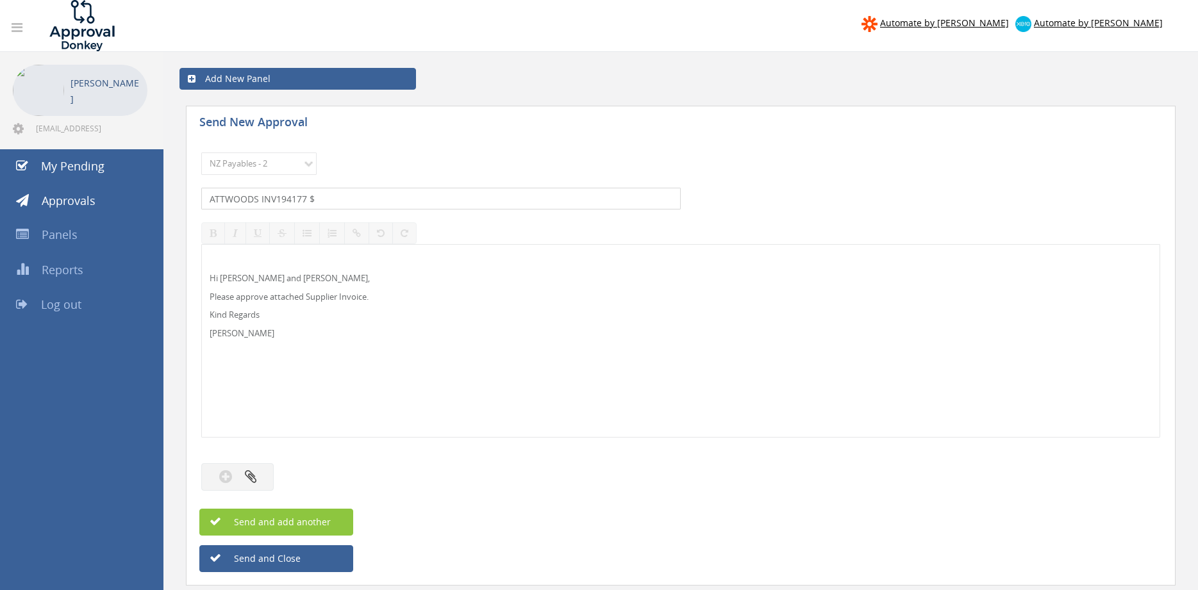
click at [367, 199] on input "ATTWOODS INV194177 $" at bounding box center [440, 199] width 479 height 22
type input "ATTWOODS INV194177 $506.76"
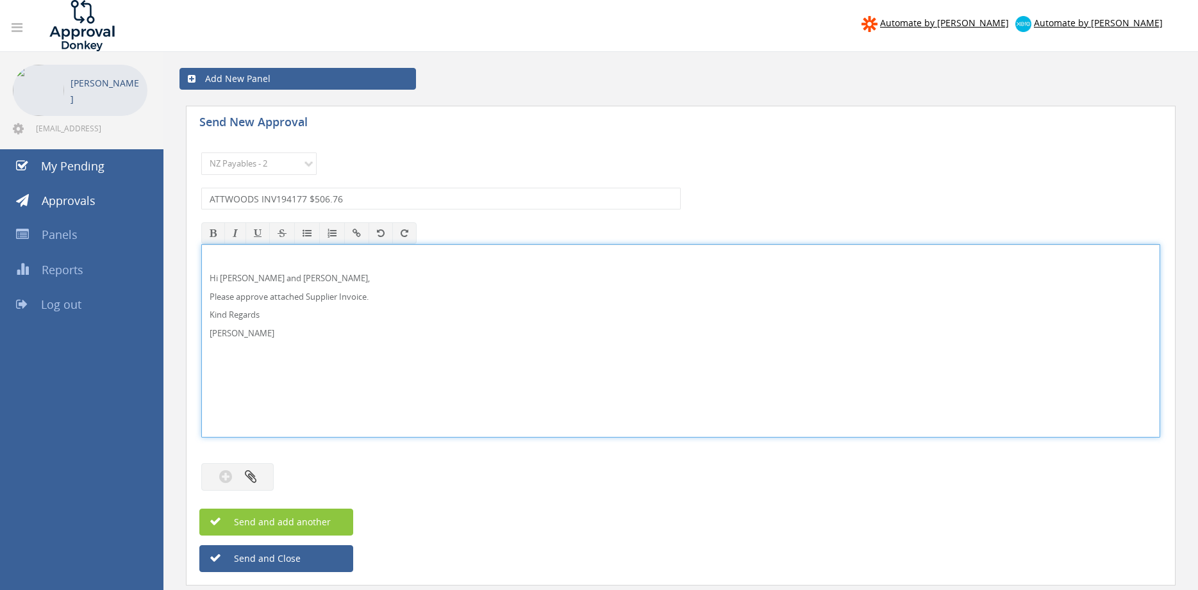
click at [235, 280] on p "Hi Paul and Ben," at bounding box center [681, 278] width 942 height 12
drag, startPoint x: 264, startPoint y: 346, endPoint x: 215, endPoint y: 265, distance: 94.3
click at [203, 260] on div "Hi Maddie and Ben, Please approve attached Supplier Invoice. Kind Regards Pam W…" at bounding box center [680, 341] width 957 height 192
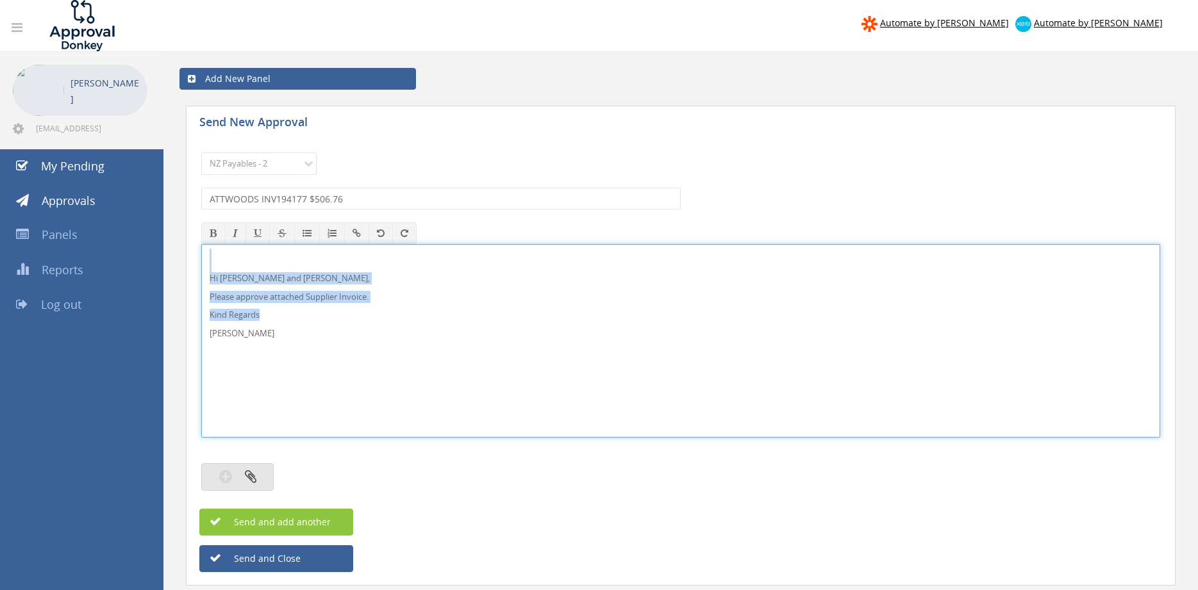
click at [260, 470] on button "button" at bounding box center [237, 477] width 72 height 28
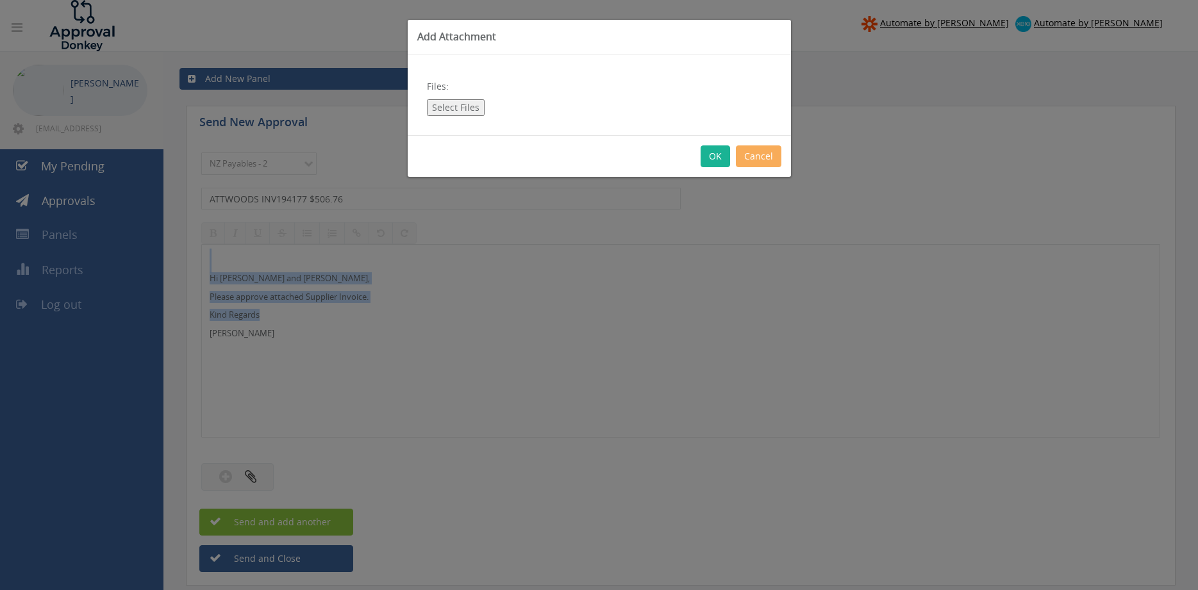
click at [459, 108] on button "Select Files" at bounding box center [456, 107] width 58 height 17
type input "C:\fakepath\ATTWOODS_INV194177 03.09.25 PO 4387.pdf"
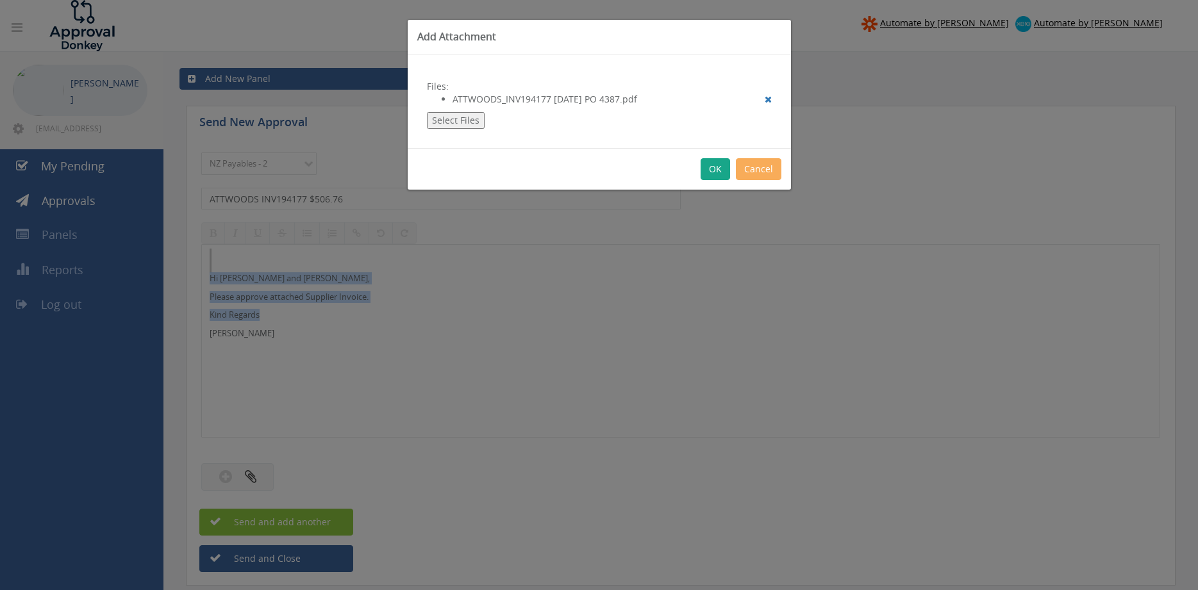
click at [718, 167] on button "OK" at bounding box center [714, 169] width 29 height 22
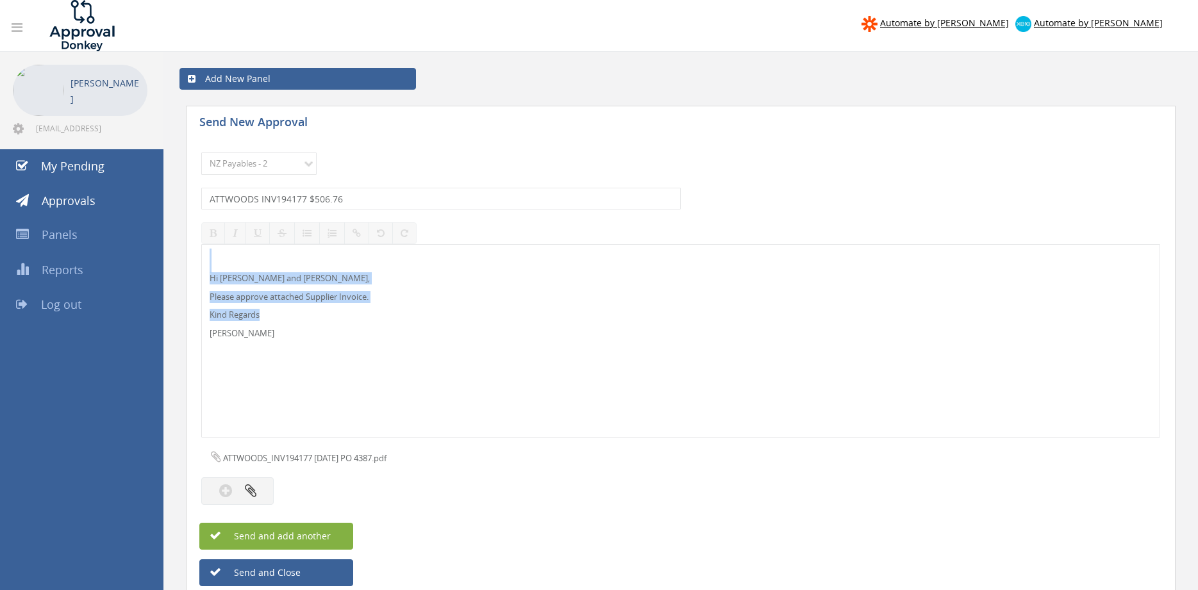
click at [329, 527] on button "Send and add another" at bounding box center [276, 536] width 154 height 27
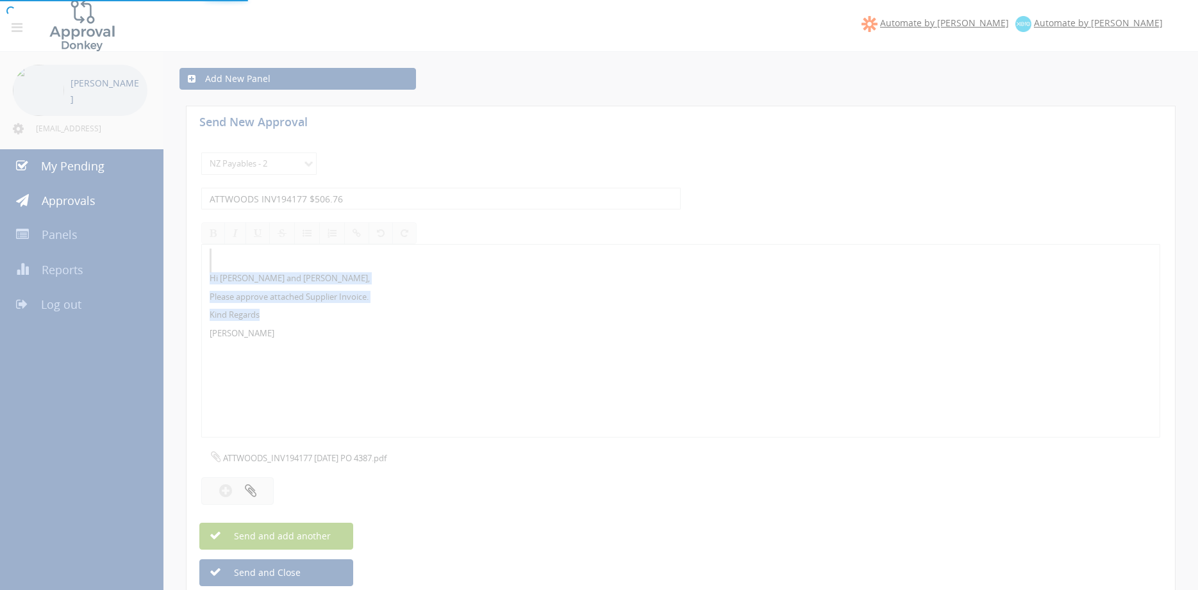
select select
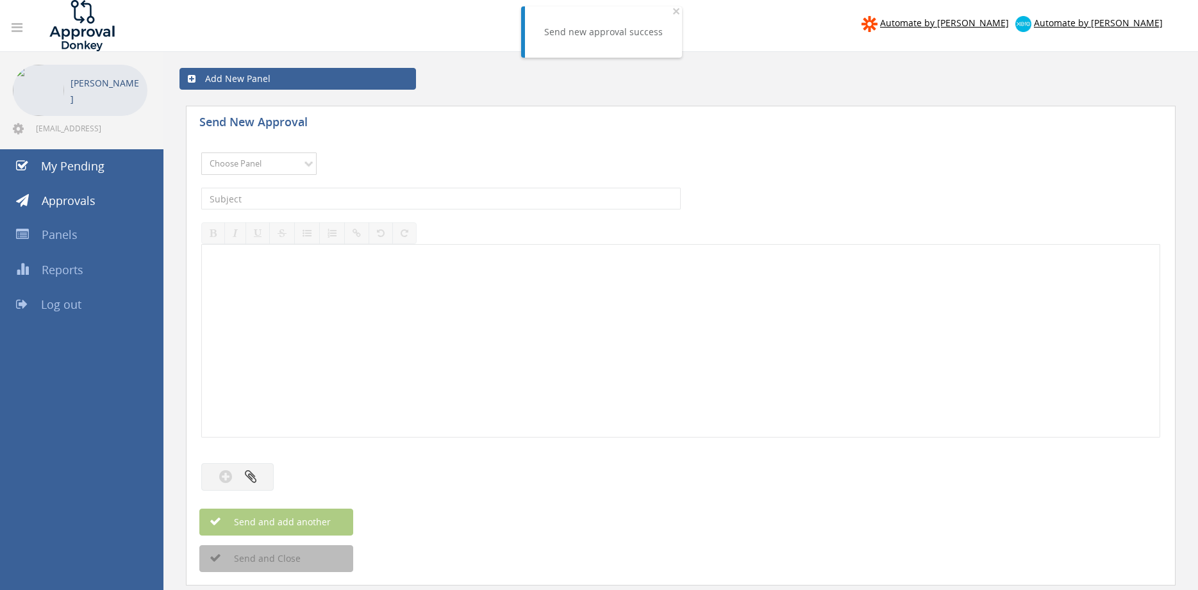
select select "9741"
click option "NZ Payables - 2" at bounding box center [0, 0] width 0 height 0
click at [365, 201] on input "text" at bounding box center [440, 199] width 479 height 22
type input "ATTWOODS INV195535 $67.85"
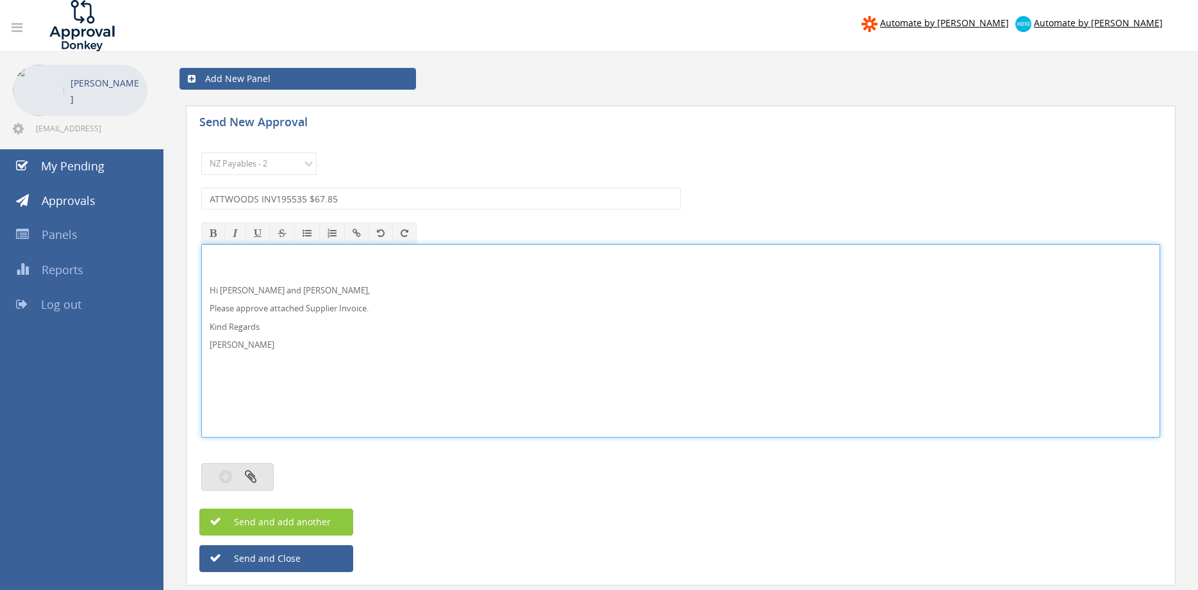
click at [261, 468] on button "button" at bounding box center [237, 477] width 72 height 28
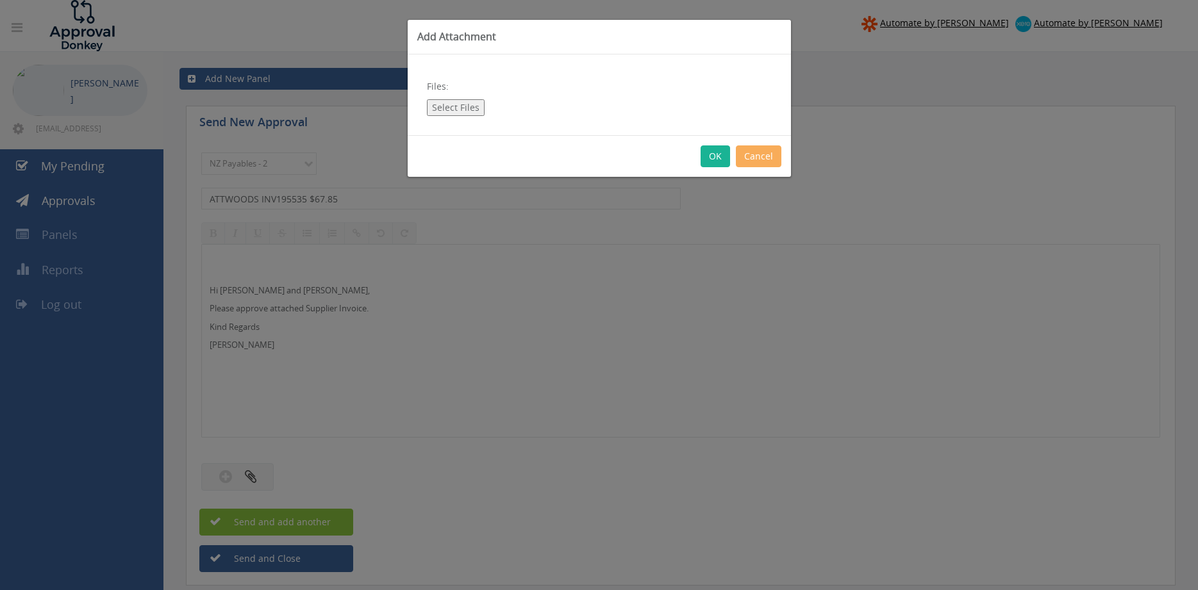
click at [442, 112] on button "Select Files" at bounding box center [456, 107] width 58 height 17
type input "C:\fakepath\ATTWOODS_INV195535 12.09.25 PO 4397.pdf"
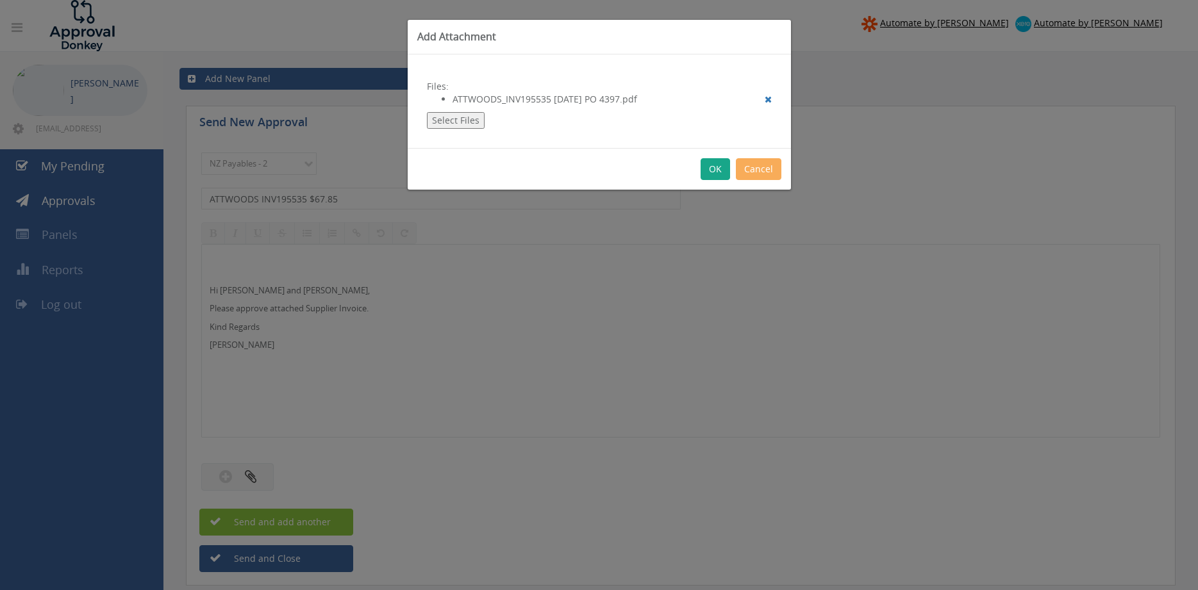
click at [718, 170] on button "OK" at bounding box center [714, 169] width 29 height 22
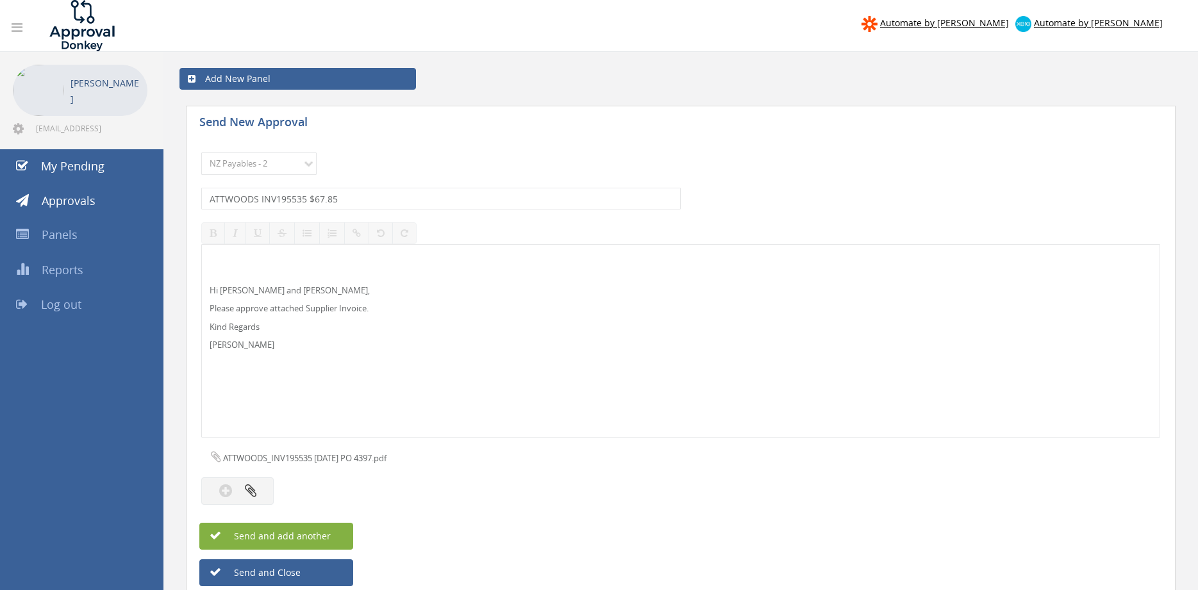
click at [322, 534] on span "Send and add another" at bounding box center [268, 536] width 124 height 12
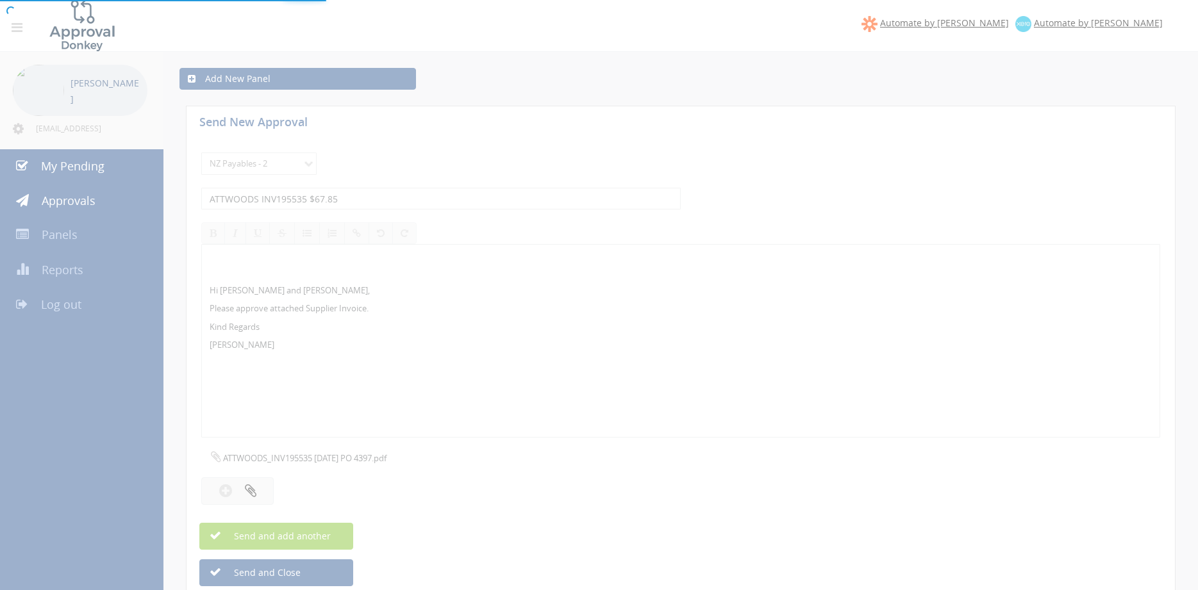
select select
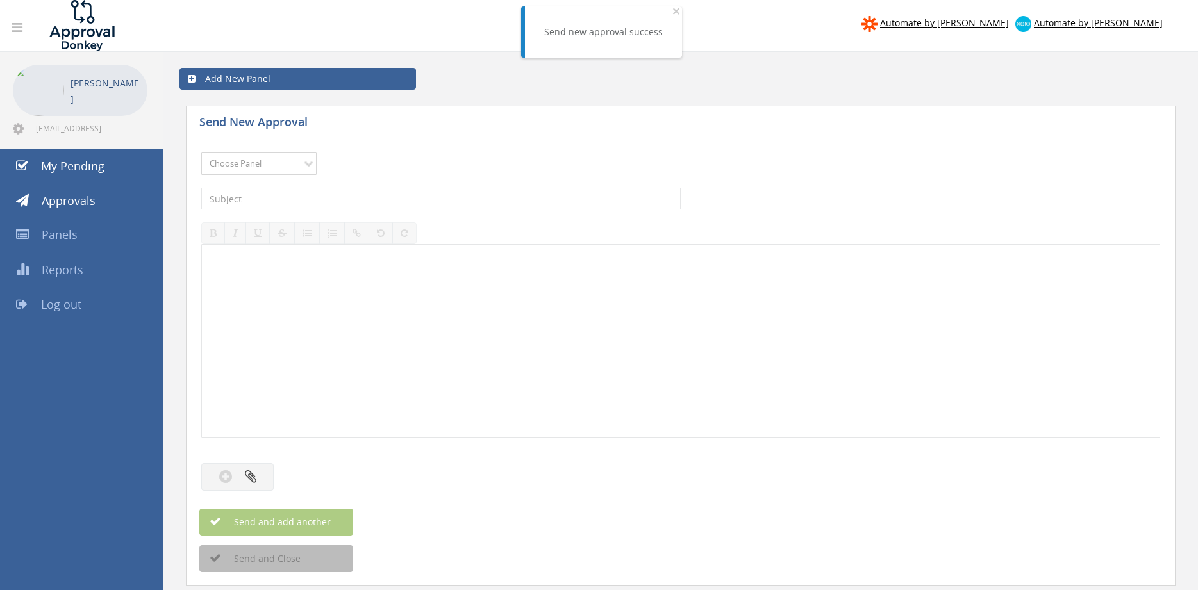
click at [201, 153] on select "Choose Panel Alarm Credits RG - 3 NZ Utilities Cable and SAI Global NZ Alarms-1…" at bounding box center [258, 164] width 115 height 22
select select "9741"
click option "NZ Payables - 2" at bounding box center [0, 0] width 0 height 0
click at [334, 197] on input "text" at bounding box center [440, 199] width 479 height 22
type input "DHL EXPRESS AKLI00566049 $413.87"
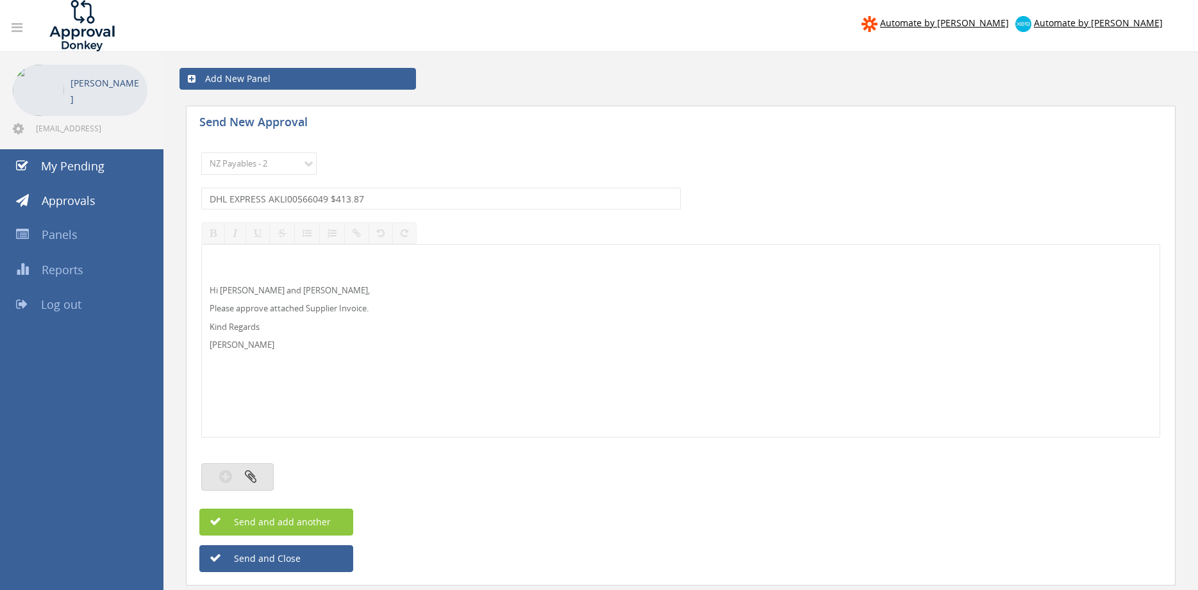
click at [251, 472] on icon "button" at bounding box center [251, 476] width 12 height 15
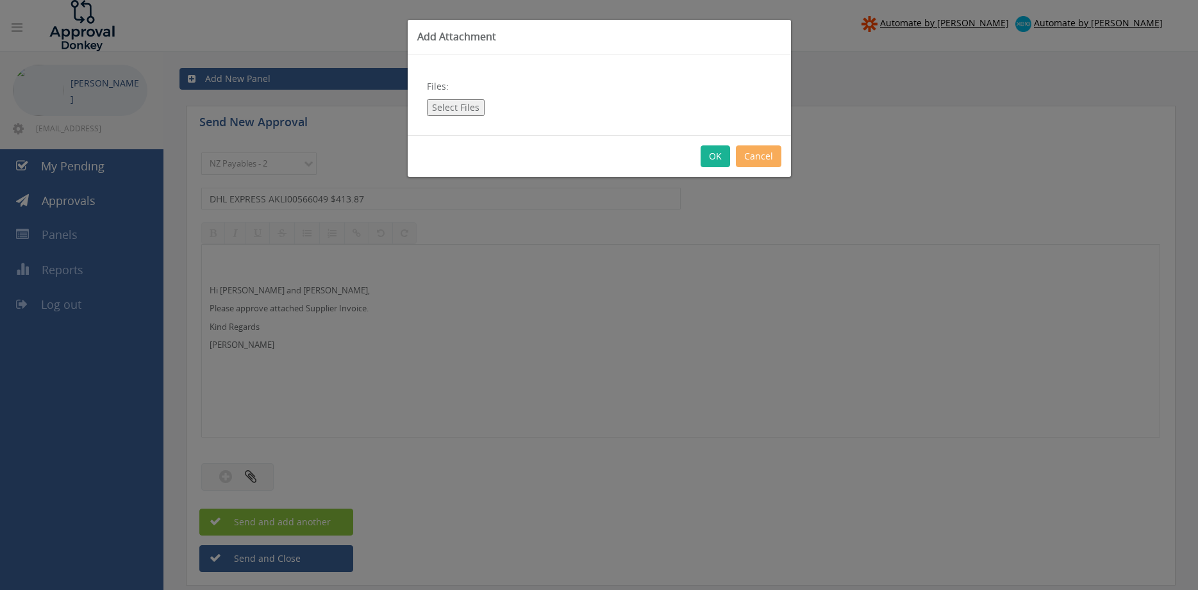
click at [461, 109] on button "Select Files" at bounding box center [456, 107] width 58 height 17
type input "C:\fakepath\DHL EXPRESS AKLI00566049 12.09.25.pdf"
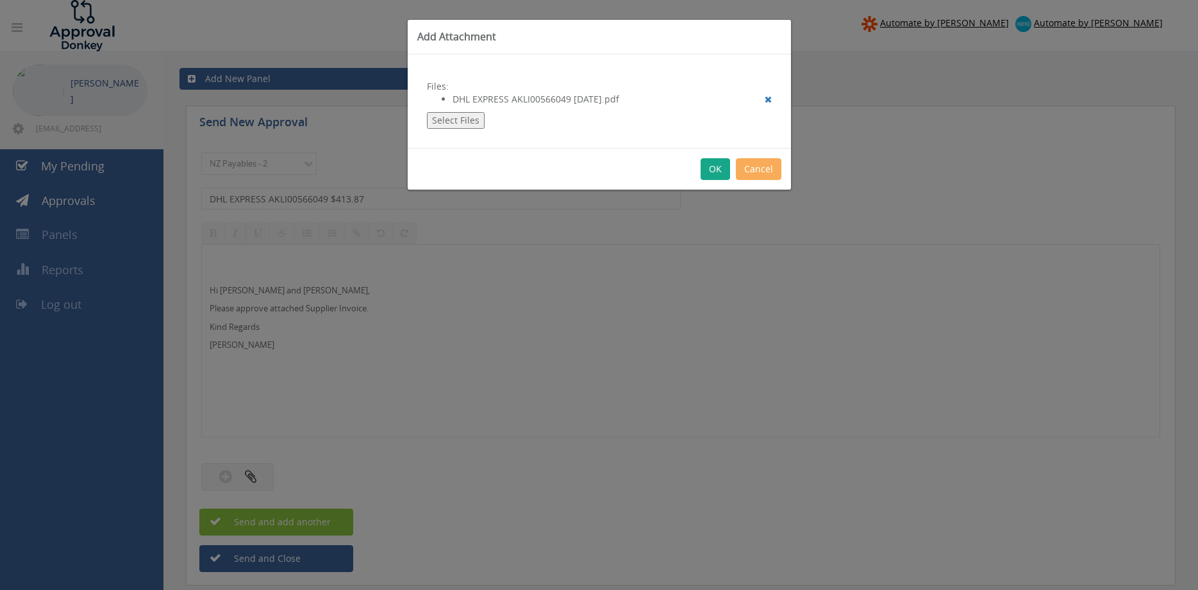
drag, startPoint x: 715, startPoint y: 168, endPoint x: 739, endPoint y: 222, distance: 59.1
click at [714, 167] on button "OK" at bounding box center [714, 169] width 29 height 22
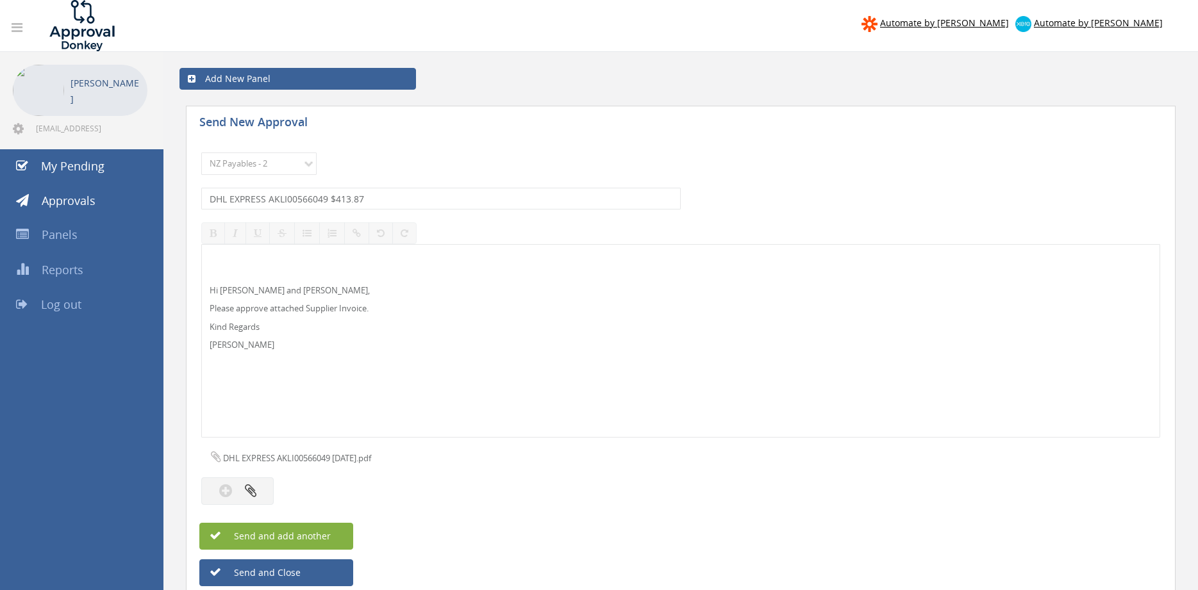
click at [327, 533] on span "Send and add another" at bounding box center [268, 536] width 124 height 12
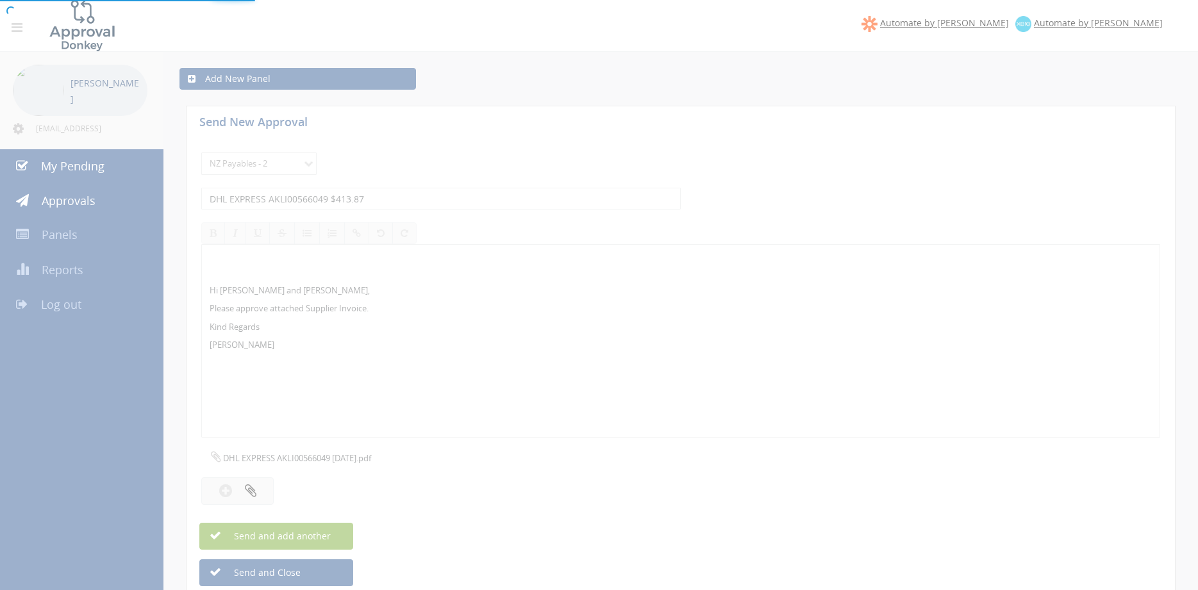
select select
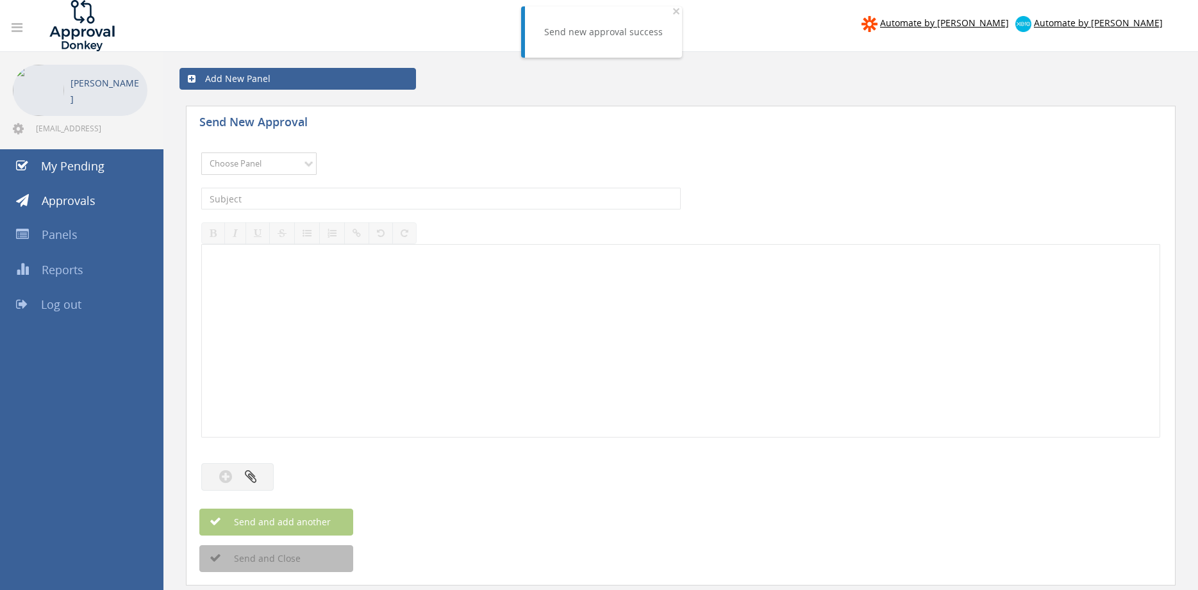
click at [201, 153] on select "Choose Panel Alarm Credits RG - 3 NZ Utilities Cable and SAI Global NZ Alarms-1…" at bounding box center [258, 164] width 115 height 22
select select "9741"
click option "NZ Payables - 2" at bounding box center [0, 0] width 0 height 0
click at [360, 201] on input "text" at bounding box center [440, 199] width 479 height 22
type input "JJ FRASER INV 93102 $372.60"
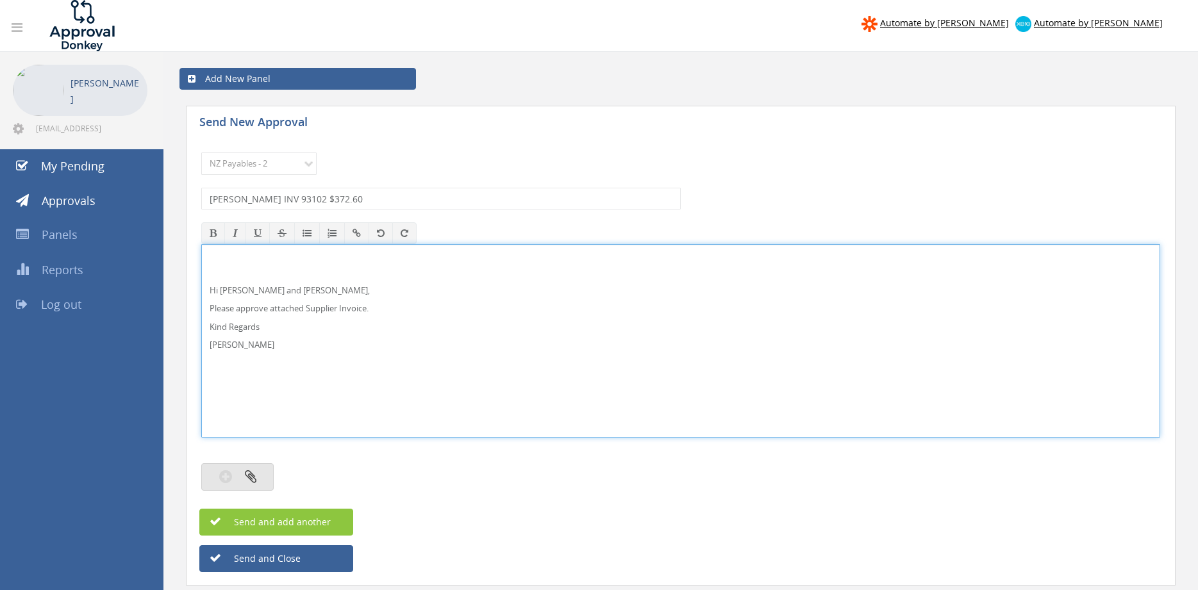
click at [259, 475] on button "button" at bounding box center [237, 477] width 72 height 28
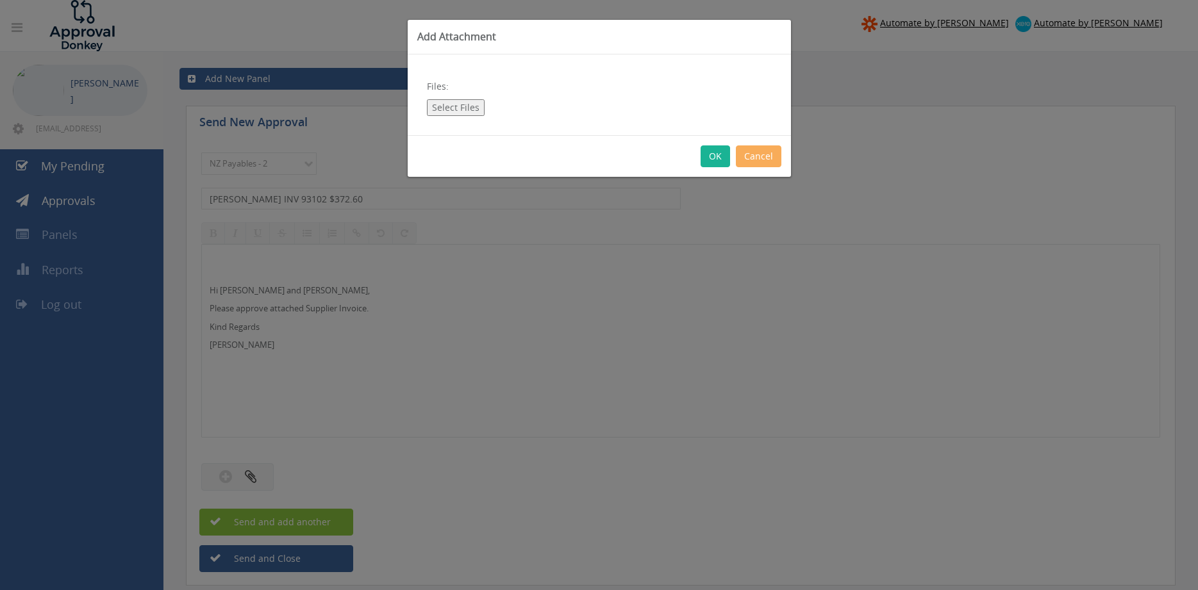
click at [459, 108] on button "Select Files" at bounding box center [456, 107] width 58 height 17
type input "C:\fakepath\JJ FRASER 93102 09.09.25 PO 4377.pdf"
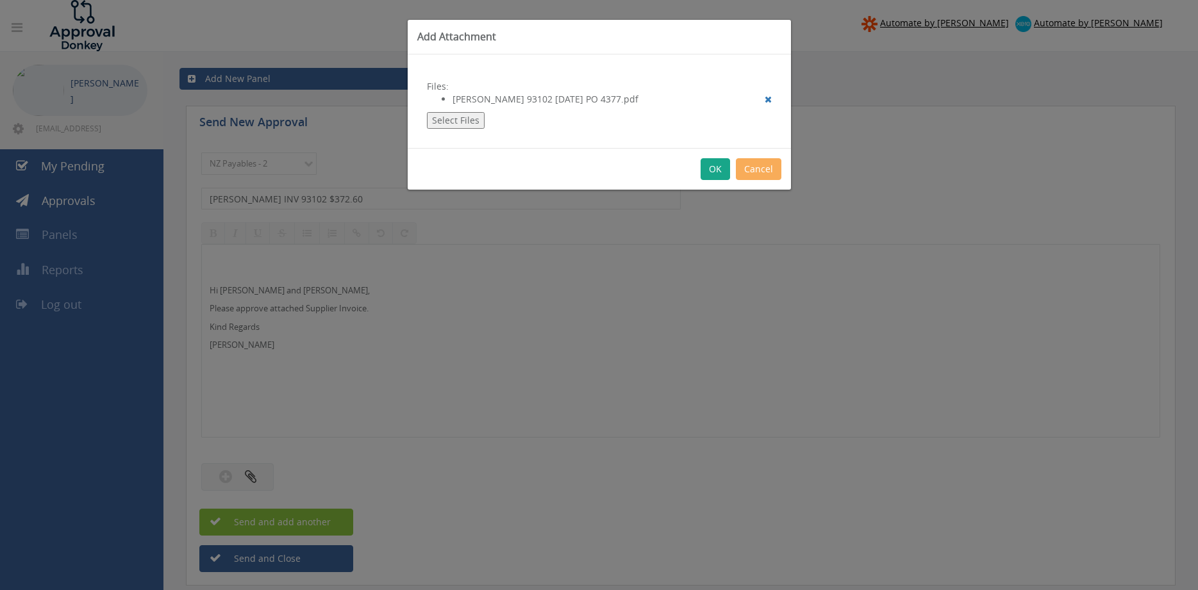
click at [713, 165] on button "OK" at bounding box center [714, 169] width 29 height 22
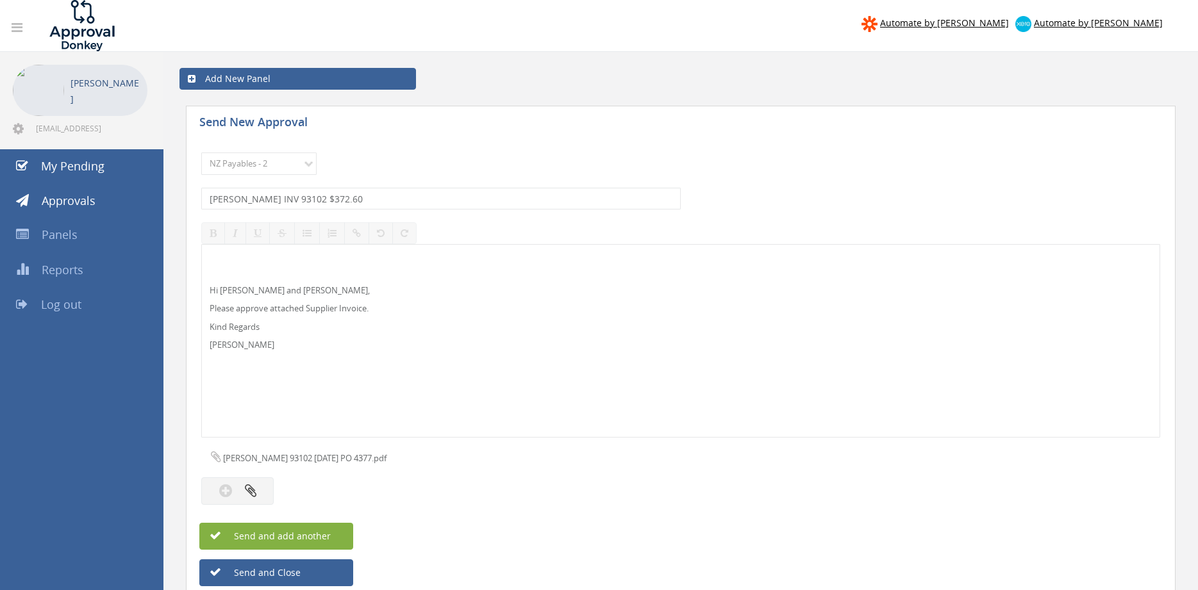
click at [320, 529] on button "Send and add another" at bounding box center [276, 536] width 154 height 27
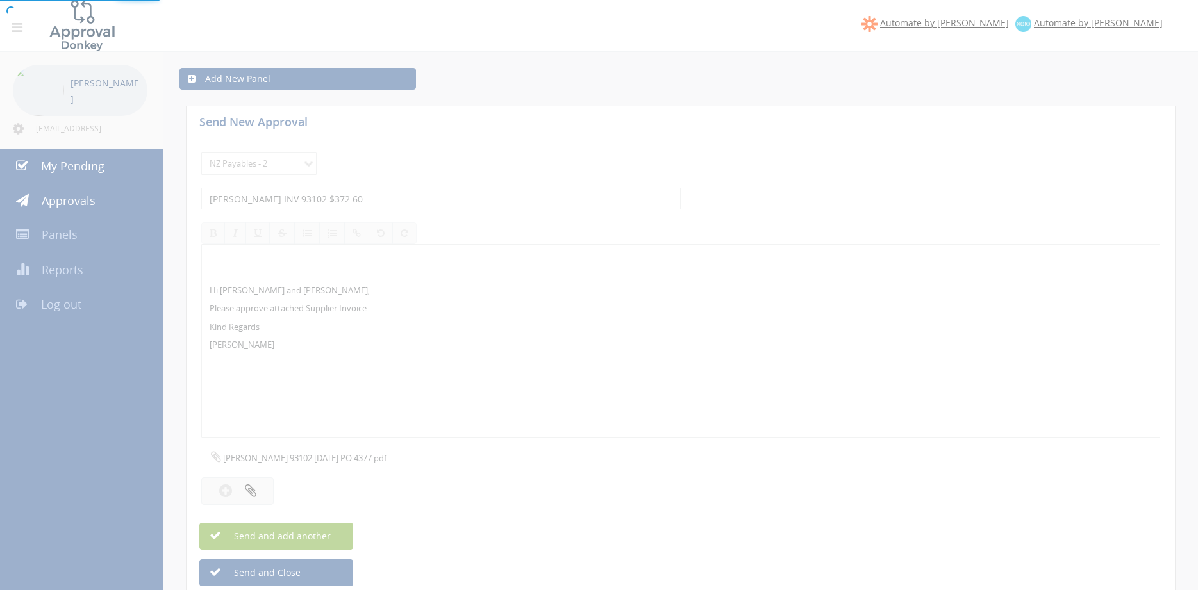
select select
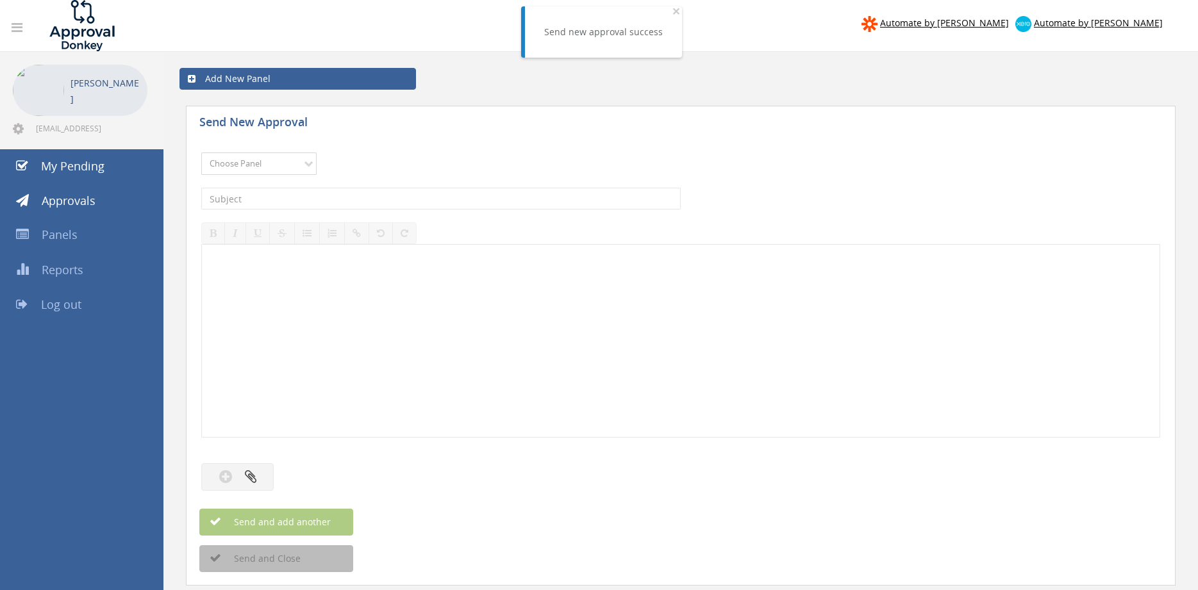
select select "9741"
click option "NZ Payables - 2" at bounding box center [0, 0] width 0 height 0
click at [351, 201] on input "text" at bounding box center [440, 199] width 479 height 22
type input "PACKAGING PRODUCTS INV 439276.01 $146.21"
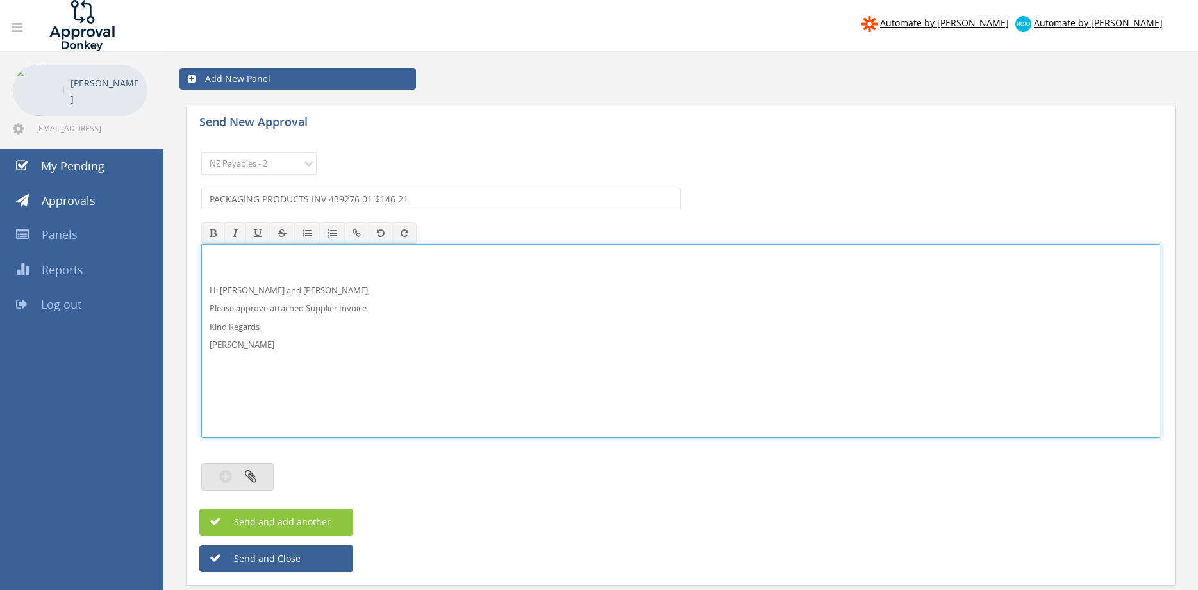
click at [238, 476] on button "button" at bounding box center [237, 477] width 72 height 28
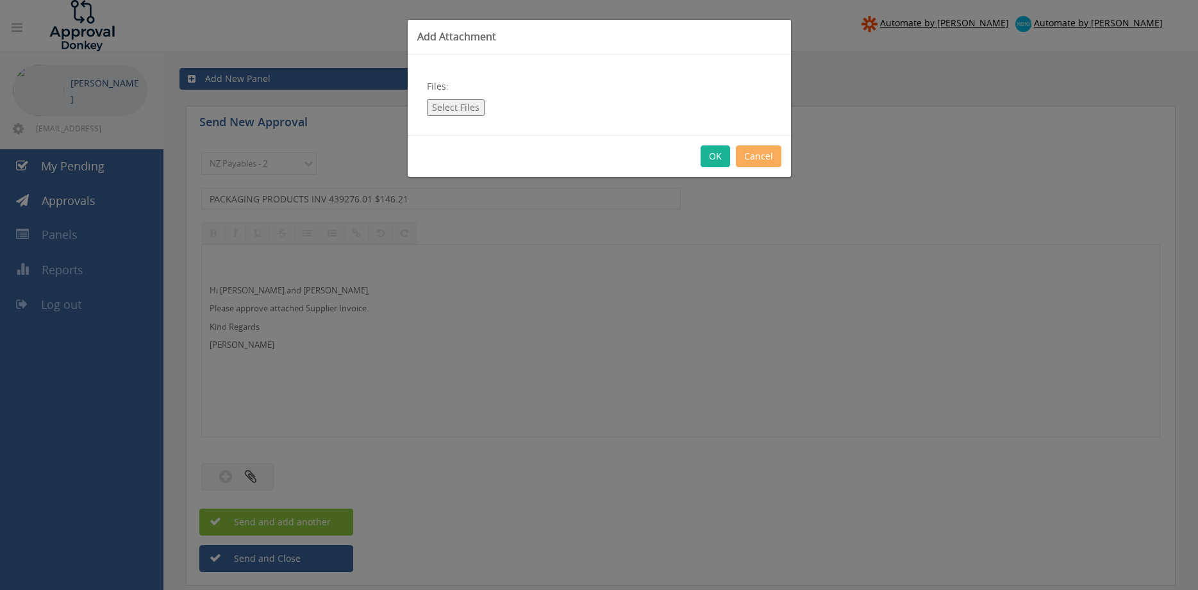
click at [460, 107] on button "Select Files" at bounding box center [456, 107] width 58 height 17
type input "C:\fakepath\PACKAGING PRODUCTS 439276-01 15.09.25 PO 4401.pdf"
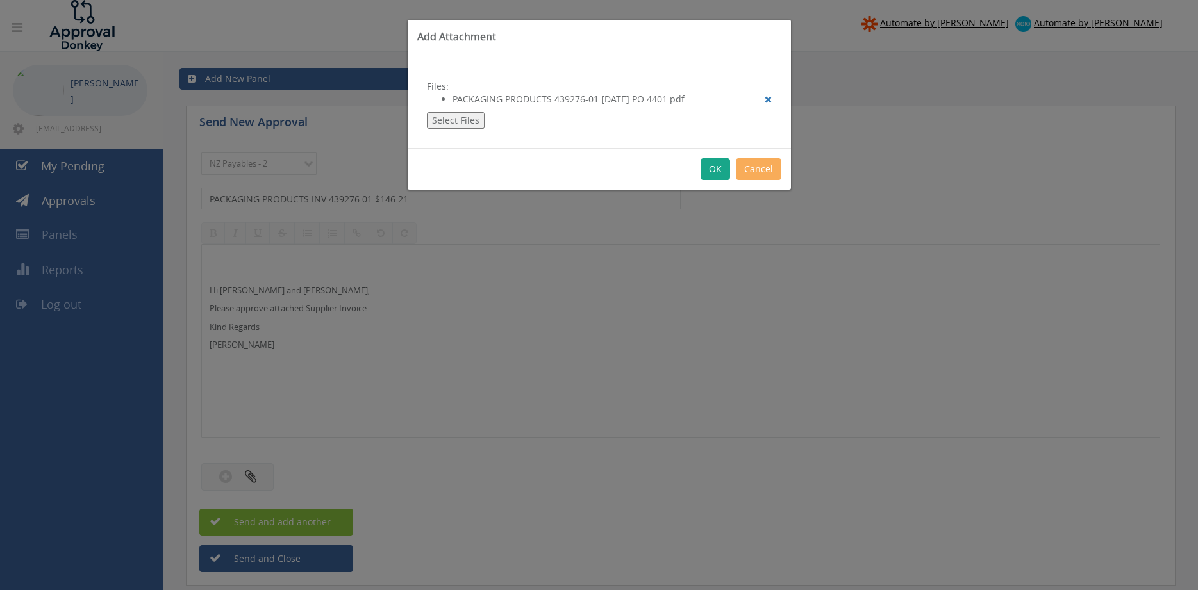
click at [715, 166] on button "OK" at bounding box center [714, 169] width 29 height 22
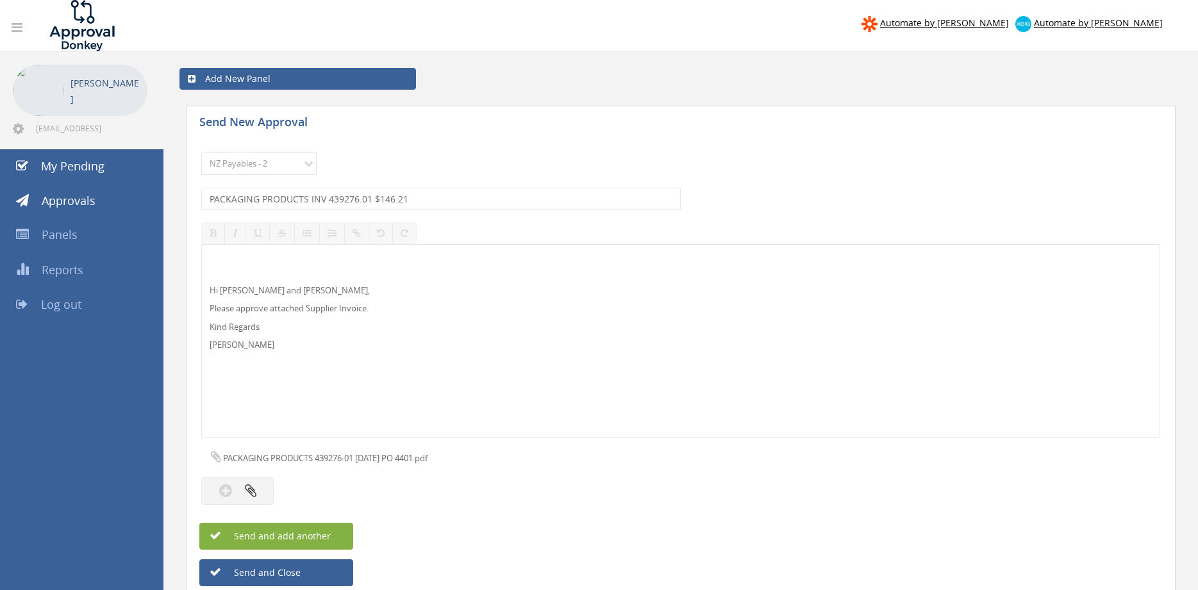
click at [338, 529] on button "Send and add another" at bounding box center [276, 536] width 154 height 27
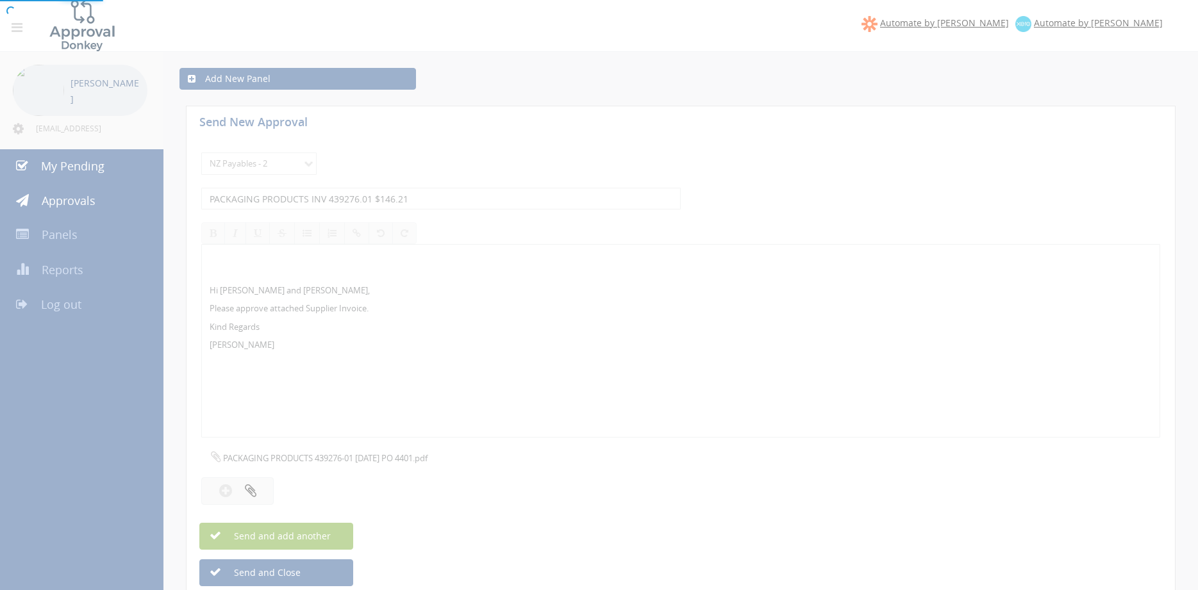
select select
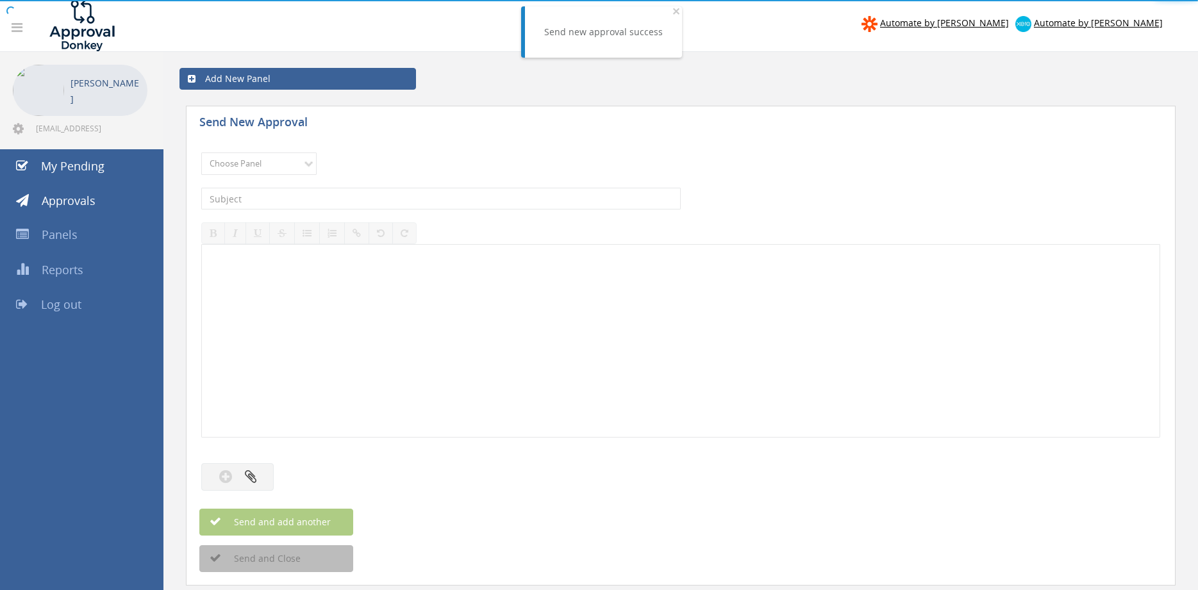
drag, startPoint x: 316, startPoint y: 296, endPoint x: 323, endPoint y: 296, distance: 7.0
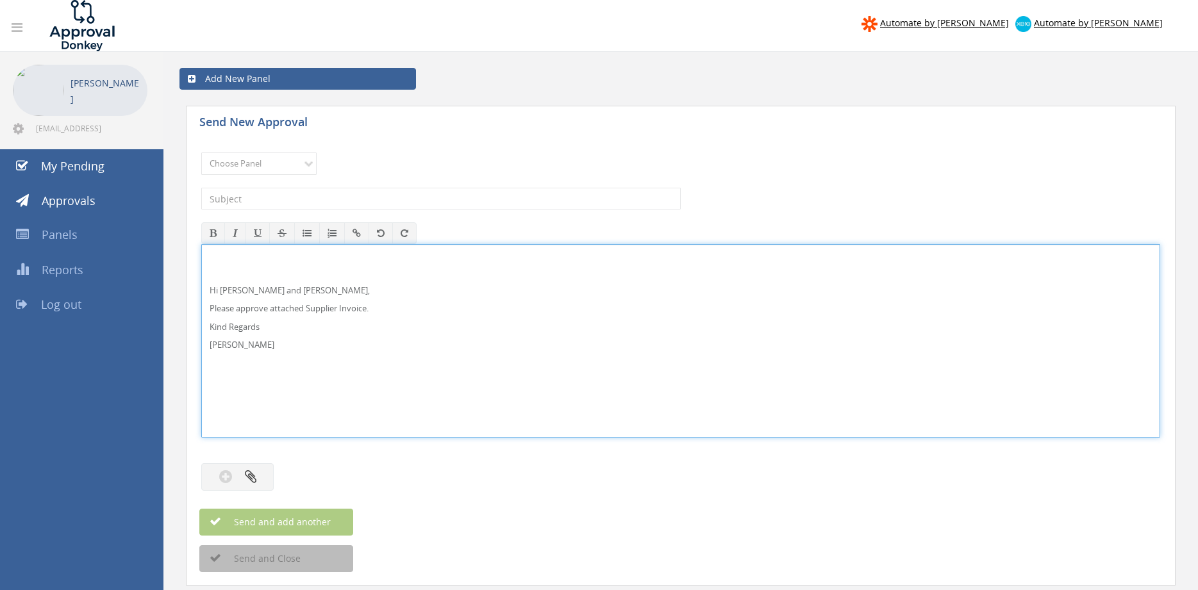
click at [250, 283] on div "Hi Maddie and Ben, Please approve attached Supplier Invoice. Kind Regards Pam W…" at bounding box center [680, 341] width 957 height 192
drag, startPoint x: 194, startPoint y: 316, endPoint x: 181, endPoint y: 265, distance: 52.8
click at [201, 262] on div "Hi Rob, Please approve attached Supplier Invoice. Kind Regards Pam Walker" at bounding box center [680, 341] width 959 height 194
copy div "Hi Rob, Please approve attached Supplier Invoice. Kind Regards Pam Walker"
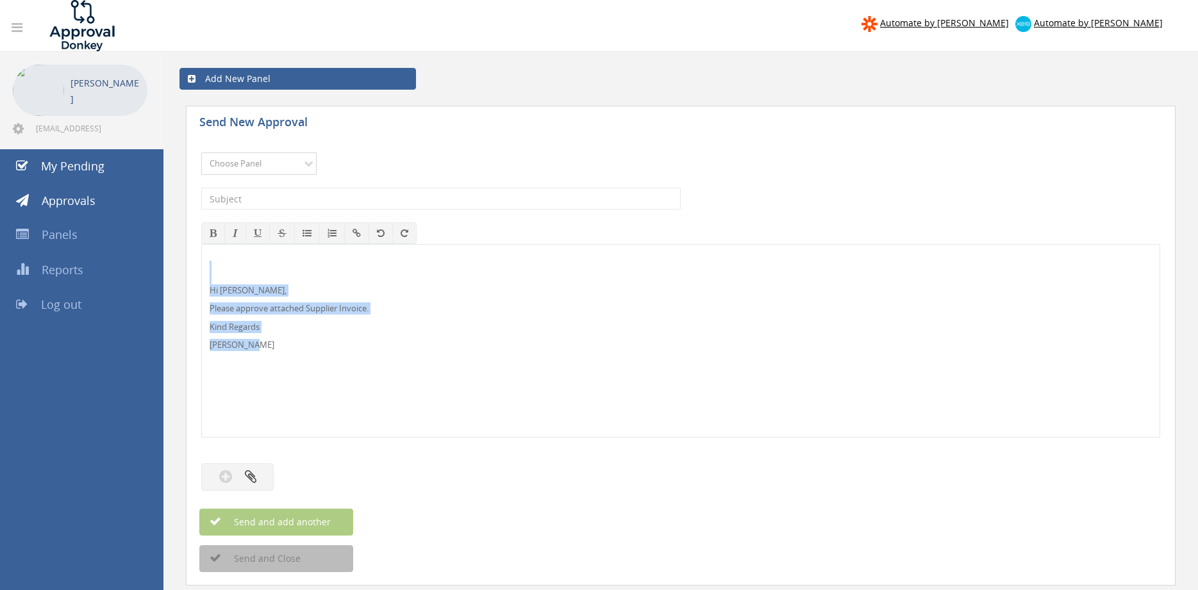
click at [201, 153] on select "Choose Panel Alarm Credits RG - 3 NZ Utilities Cable and SAI Global NZ Alarms-1…" at bounding box center [258, 164] width 115 height 22
select select "9680"
click option "Alarm Suppliers - 2" at bounding box center [0, 0] width 0 height 0
click at [373, 191] on input "text" at bounding box center [440, 199] width 479 height 22
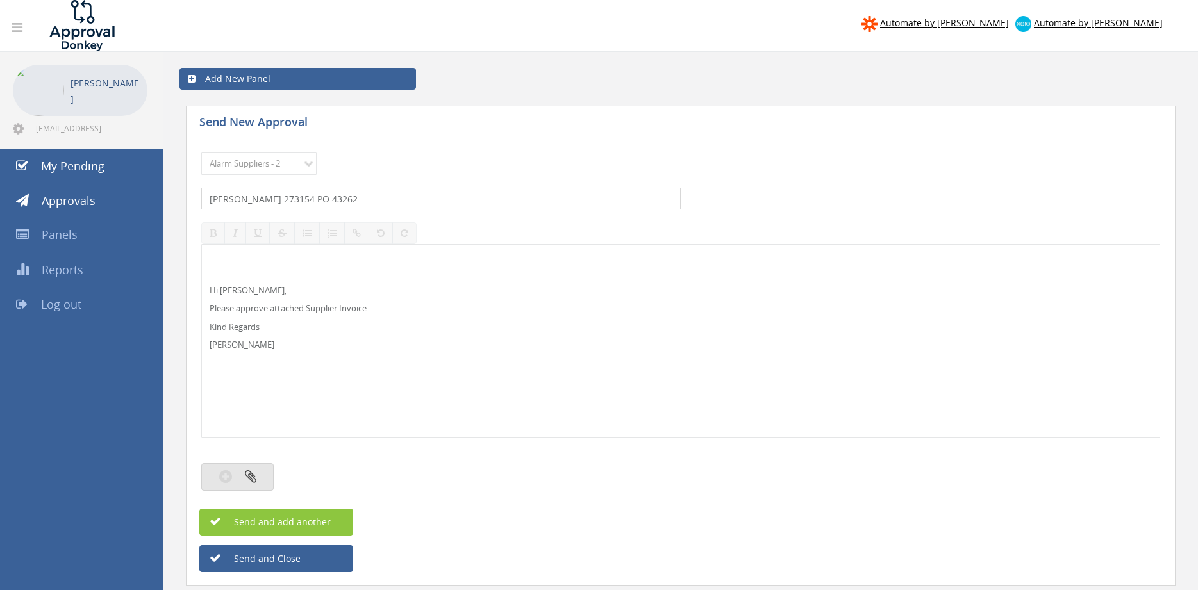
type input "WES 273154 PO 43262"
click at [267, 472] on button "button" at bounding box center [237, 477] width 72 height 28
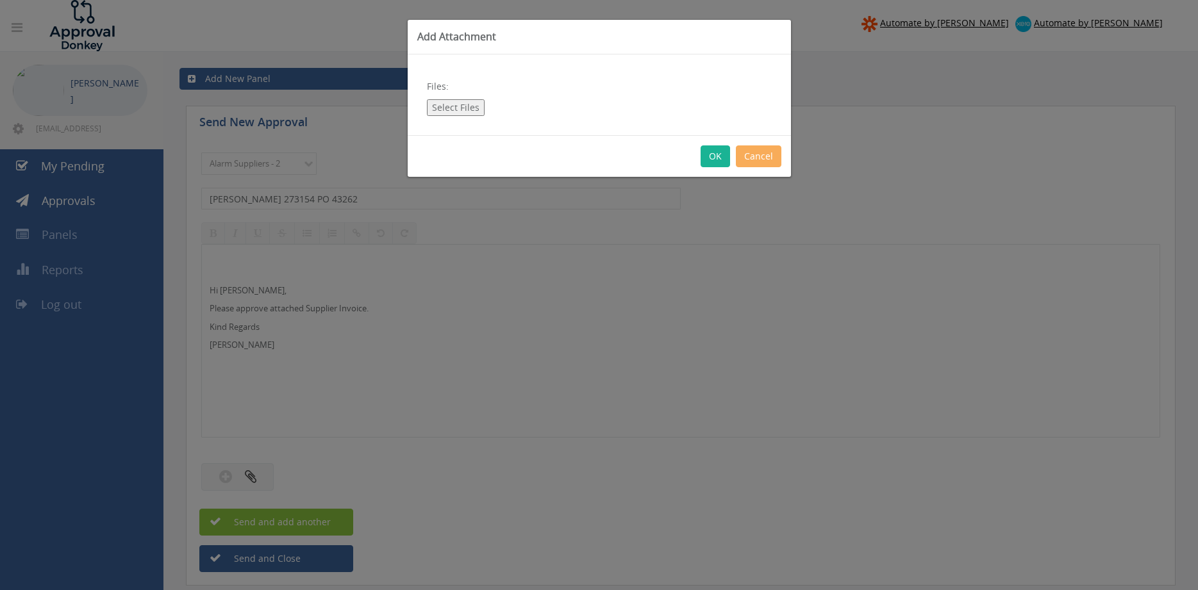
click at [465, 103] on button "Select Files" at bounding box center [456, 107] width 58 height 17
type input "C:\fakepath\WES In273154 01.09.25 PO 43262.pdf"
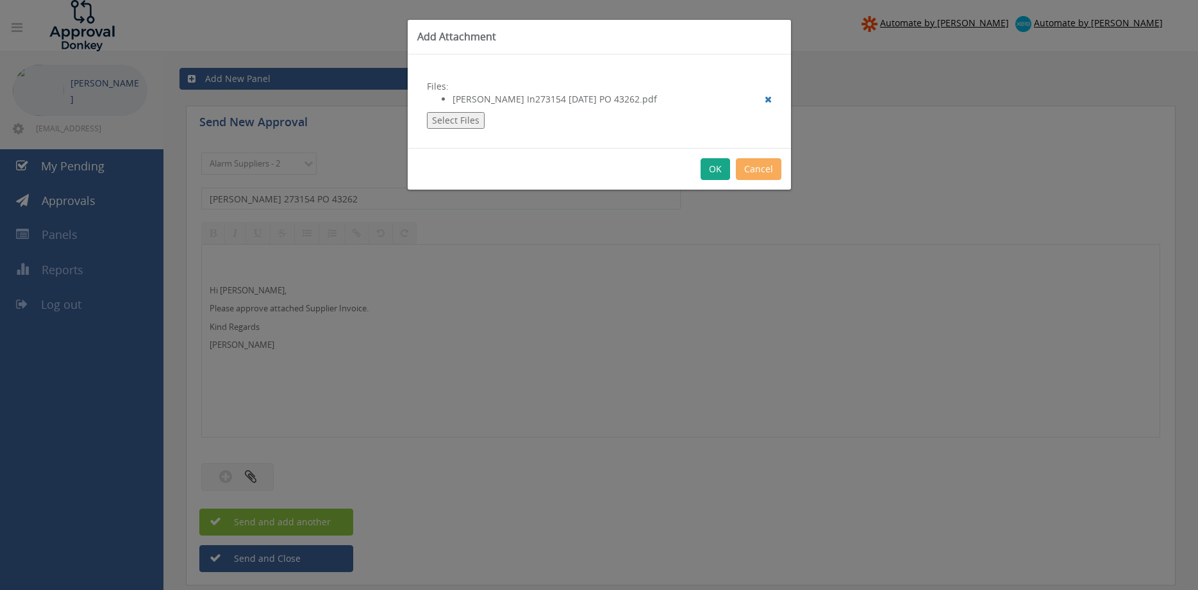
click at [722, 169] on button "OK" at bounding box center [714, 169] width 29 height 22
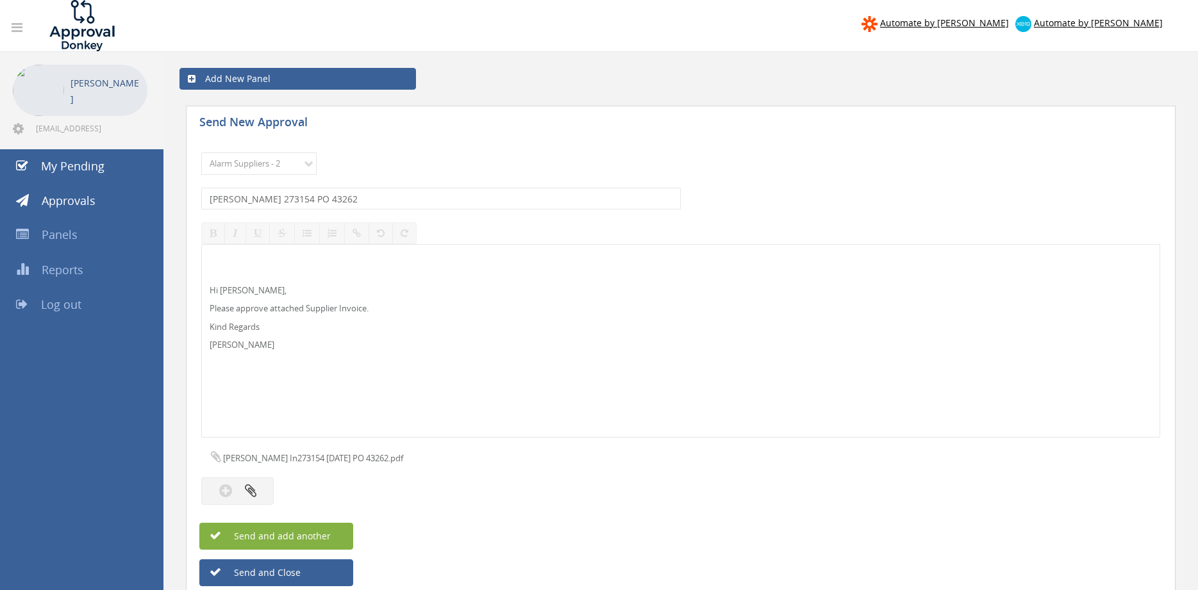
click at [327, 529] on button "Send and add another" at bounding box center [276, 536] width 154 height 27
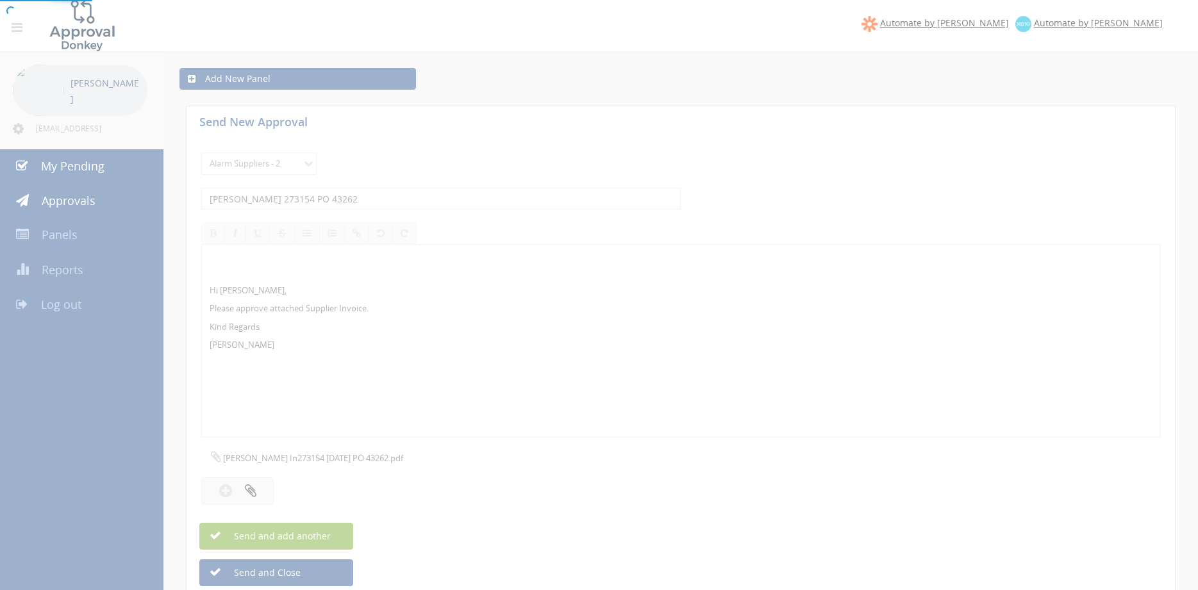
select select
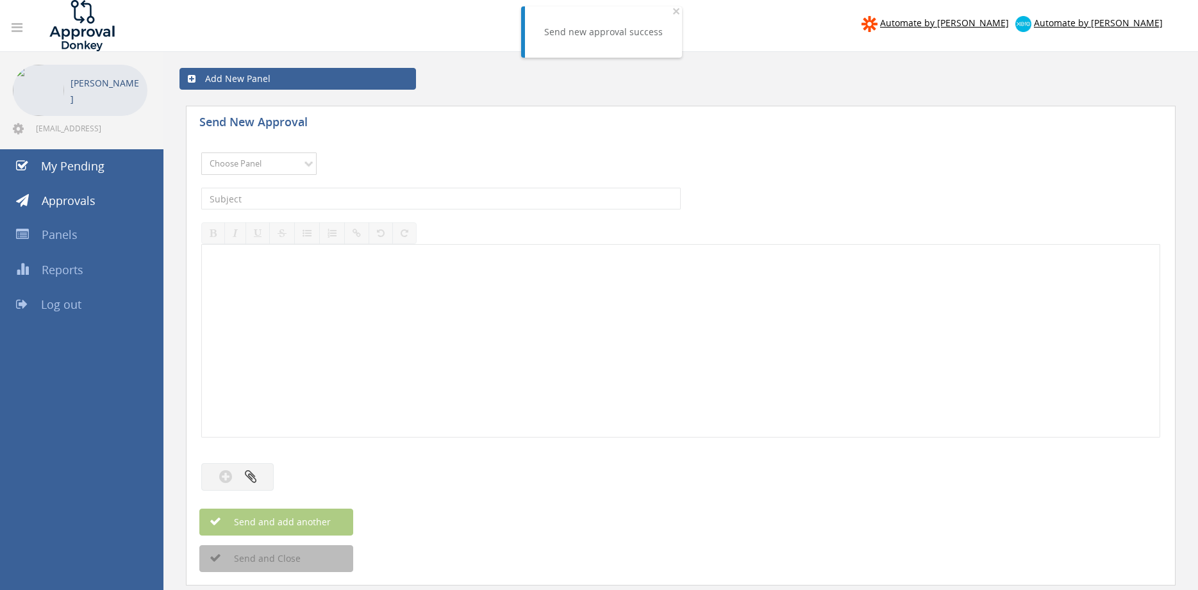
select select "9680"
click option "Alarm Suppliers - 2" at bounding box center [0, 0] width 0 height 0
drag, startPoint x: 336, startPoint y: 202, endPoint x: 358, endPoint y: 192, distance: 24.1
click at [336, 201] on input "text" at bounding box center [440, 199] width 479 height 22
type input "WES 274425 PO 43364"
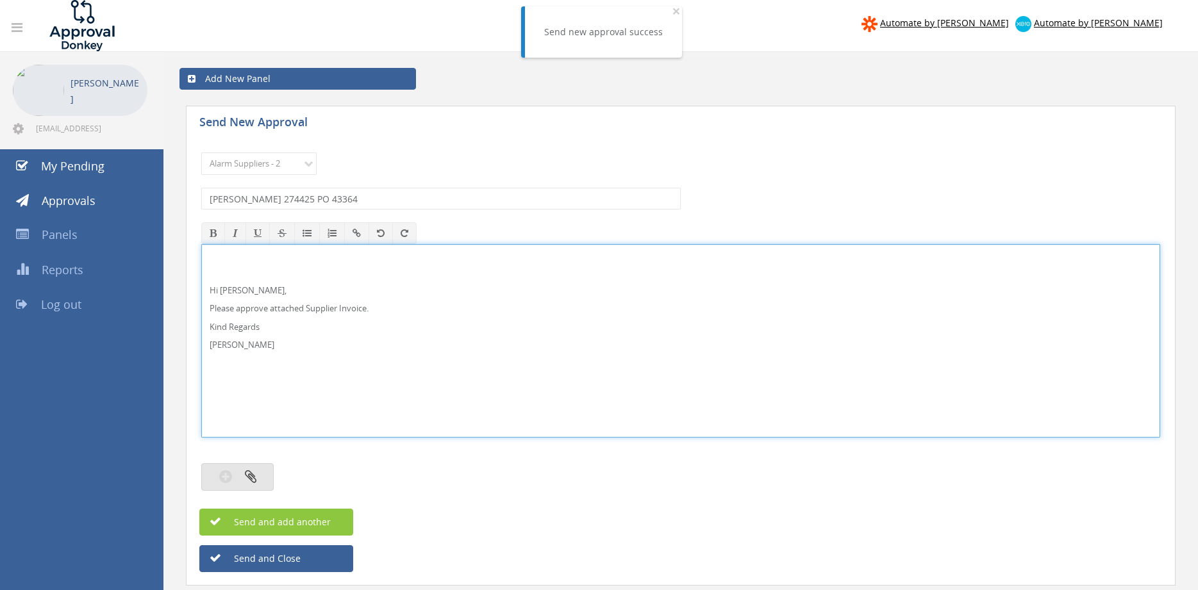
click at [259, 467] on button "button" at bounding box center [237, 477] width 72 height 28
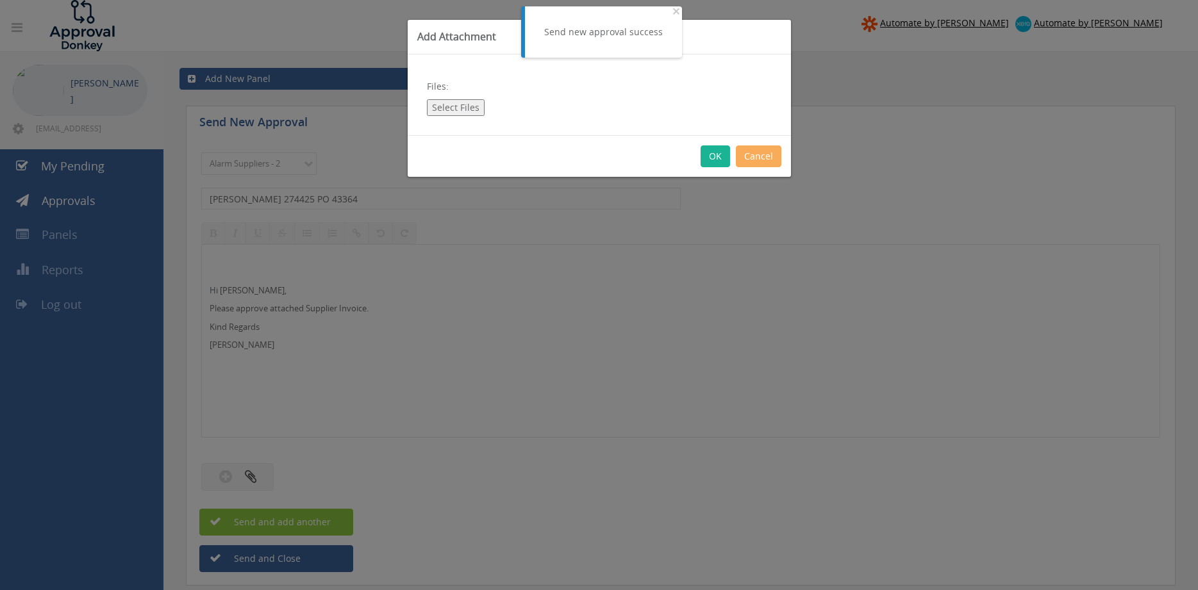
click at [454, 110] on button "Select Files" at bounding box center [456, 107] width 58 height 17
type input "C:\fakepath\WES In274425 08.09.25 PO 43364.pdf"
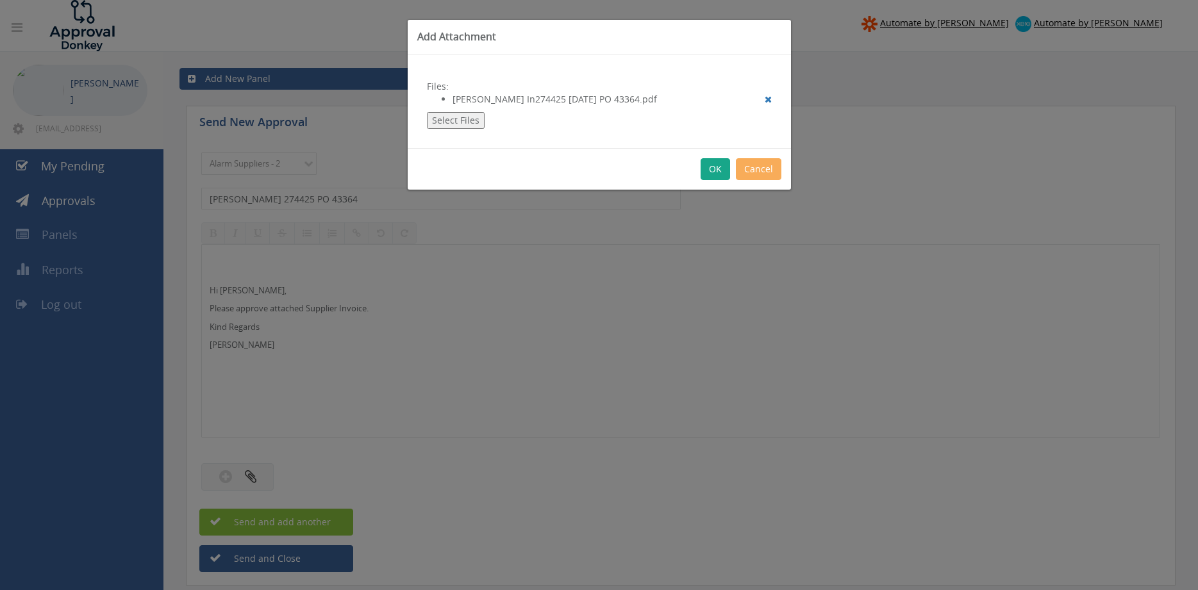
click at [715, 174] on button "OK" at bounding box center [714, 169] width 29 height 22
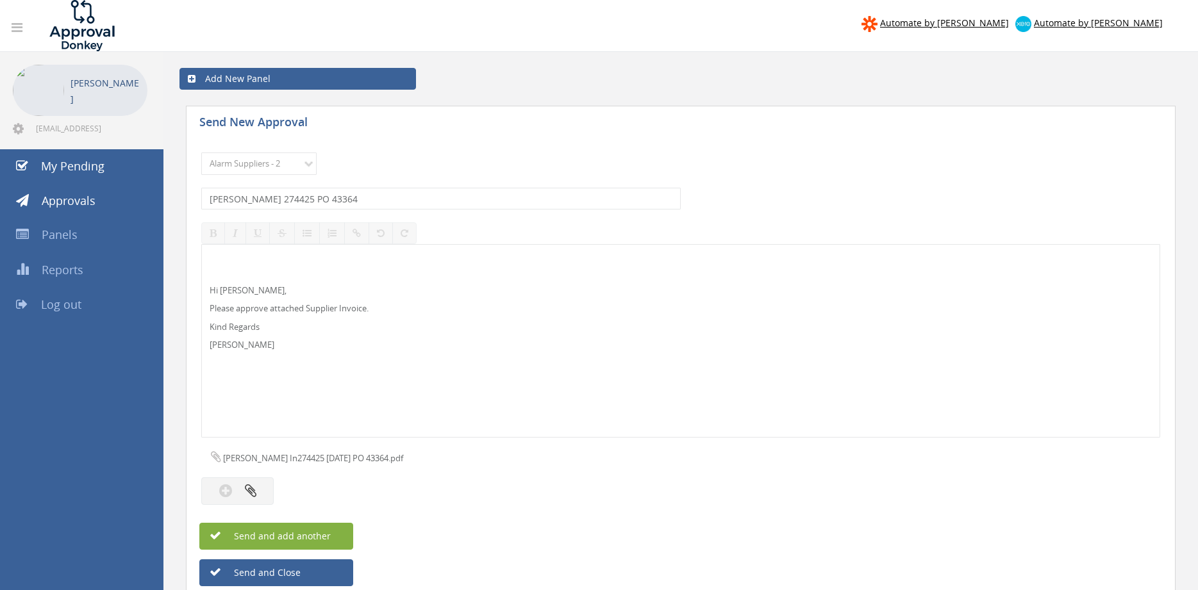
click at [322, 531] on span "Send and add another" at bounding box center [268, 536] width 124 height 12
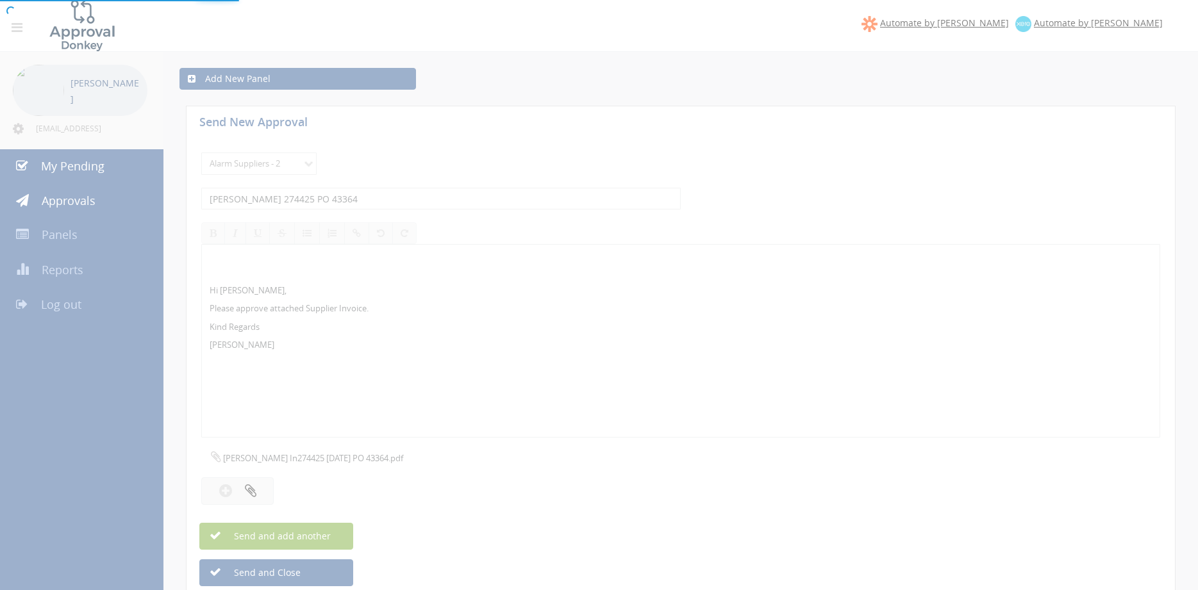
select select
